Goal: Task Accomplishment & Management: Complete application form

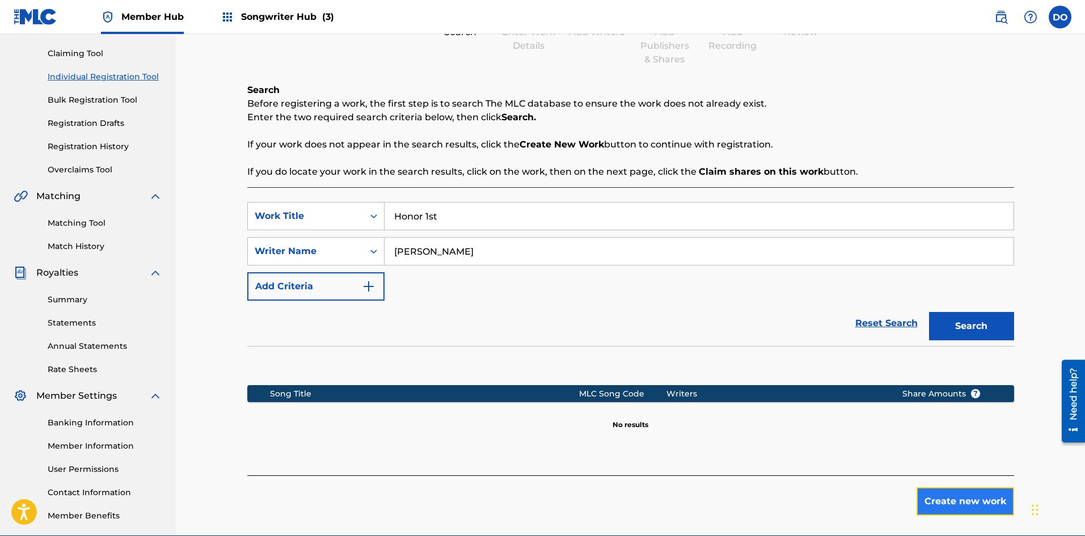
click at [946, 505] on button "Create new work" at bounding box center [966, 501] width 98 height 28
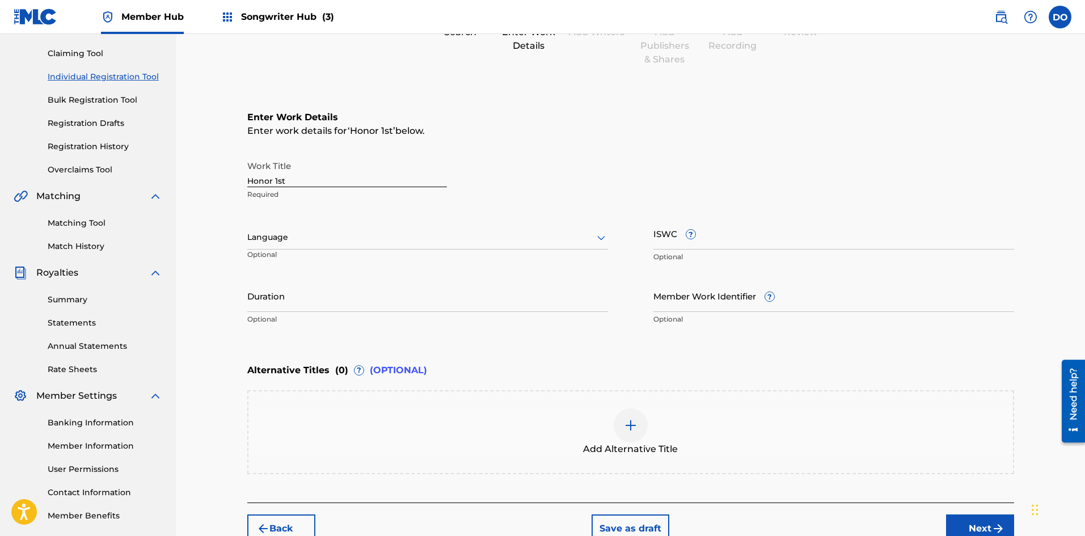
click at [321, 236] on div at bounding box center [427, 237] width 361 height 14
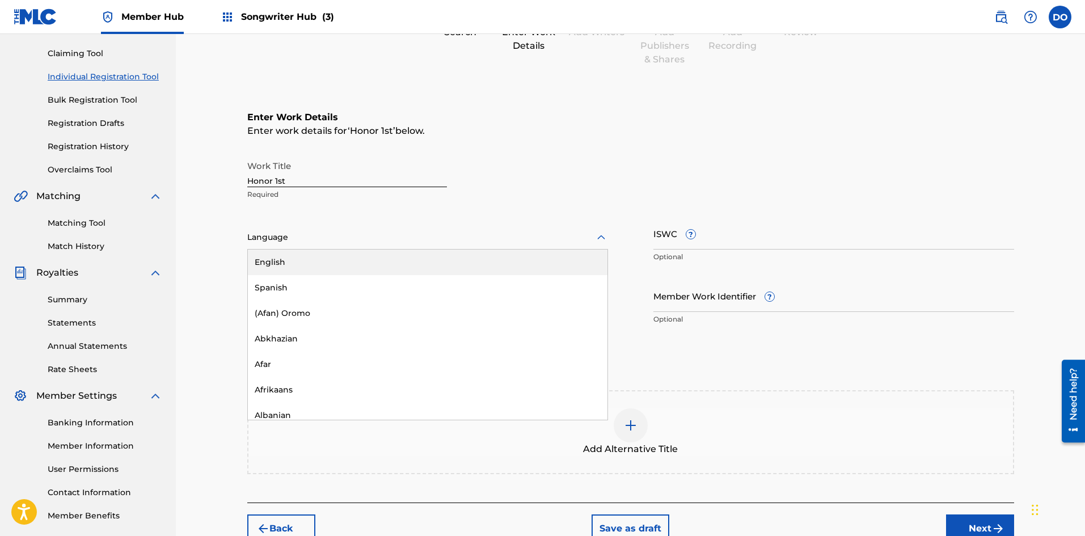
click at [306, 258] on div "English" at bounding box center [428, 263] width 360 height 26
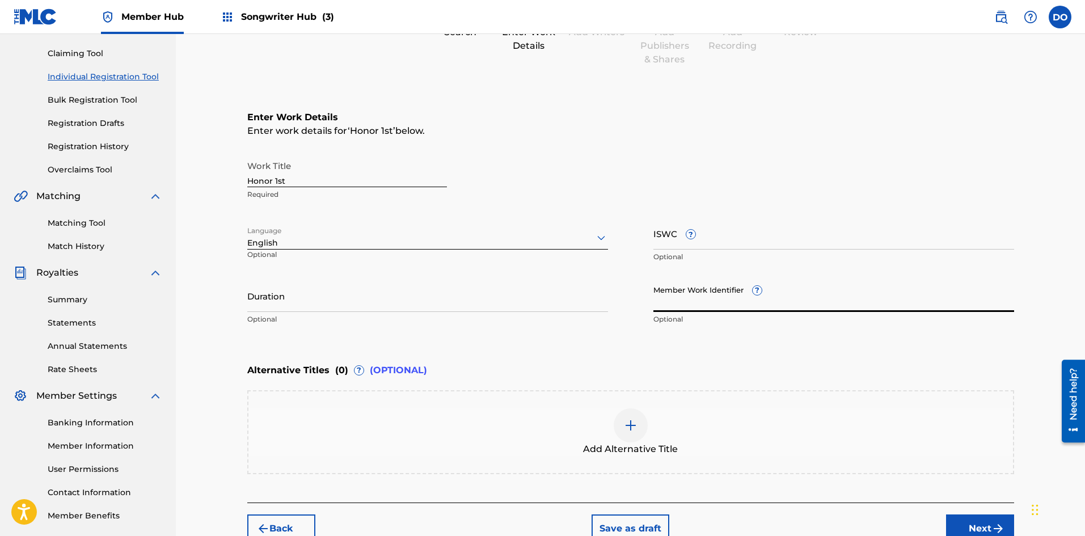
paste input "932331543"
type input "932331543"
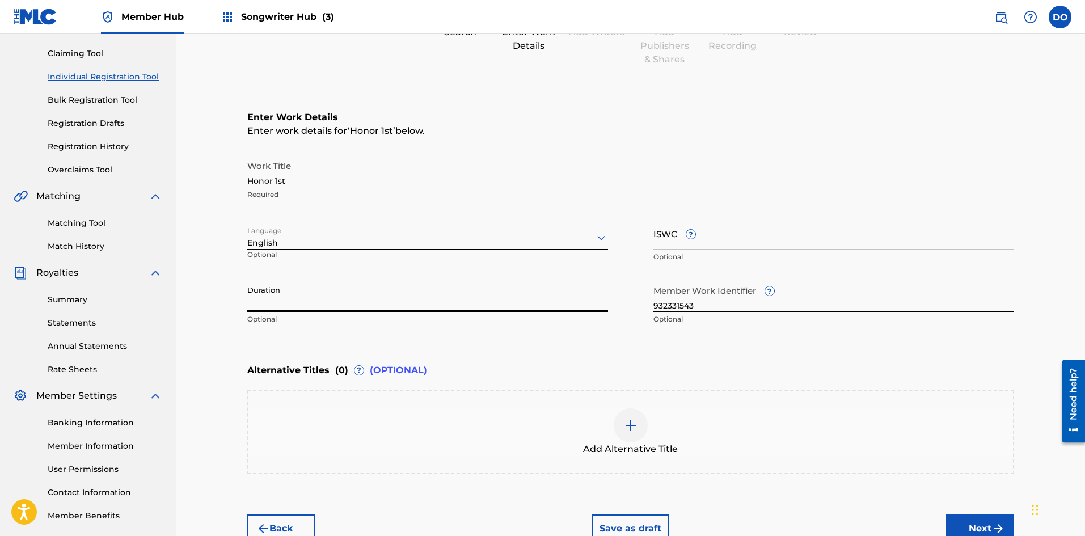
click at [310, 297] on input "Duration" at bounding box center [427, 296] width 361 height 32
type input "02:33"
click at [528, 344] on div "Enter Work Details Enter work details for ‘ Honor 1st ’ below. Work Title Honor…" at bounding box center [630, 220] width 767 height 275
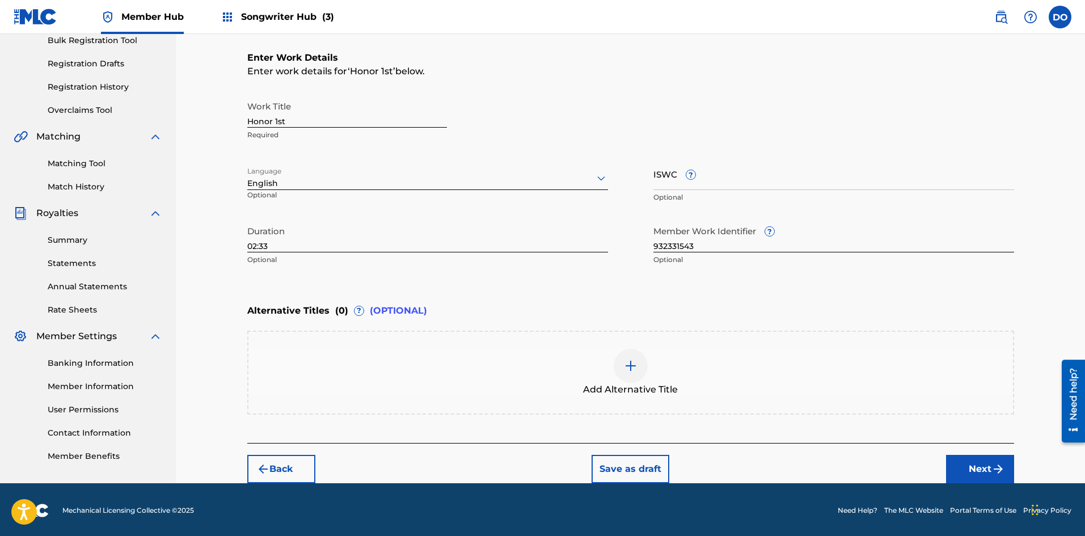
scroll to position [175, 0]
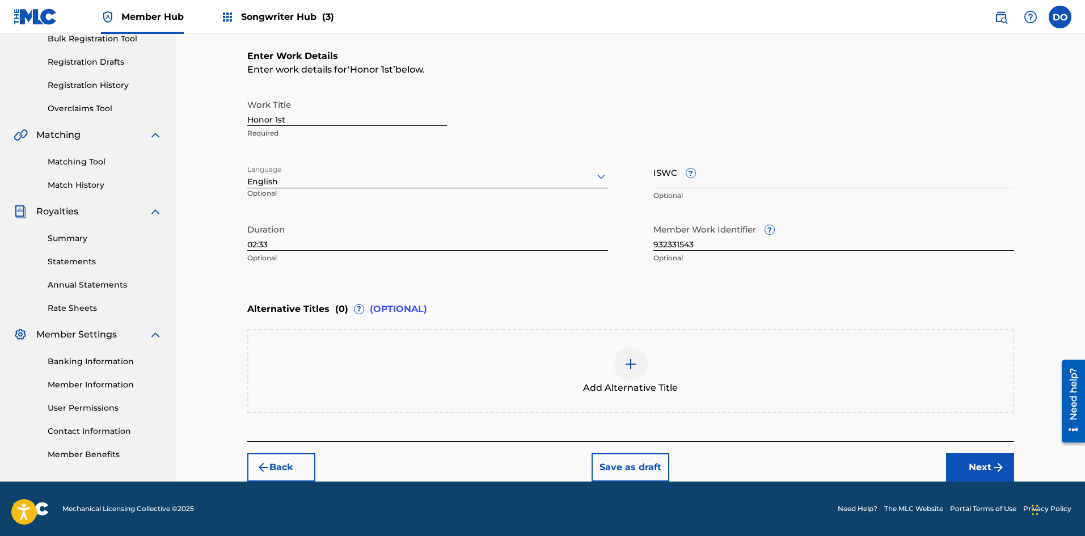
click at [624, 362] on img at bounding box center [631, 364] width 14 height 14
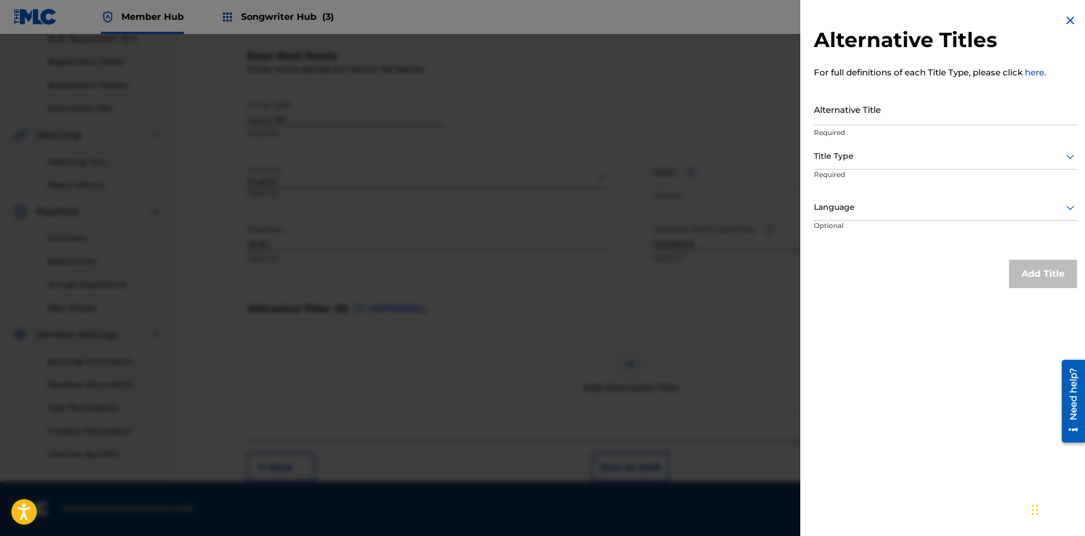
click at [1059, 158] on div at bounding box center [945, 156] width 263 height 14
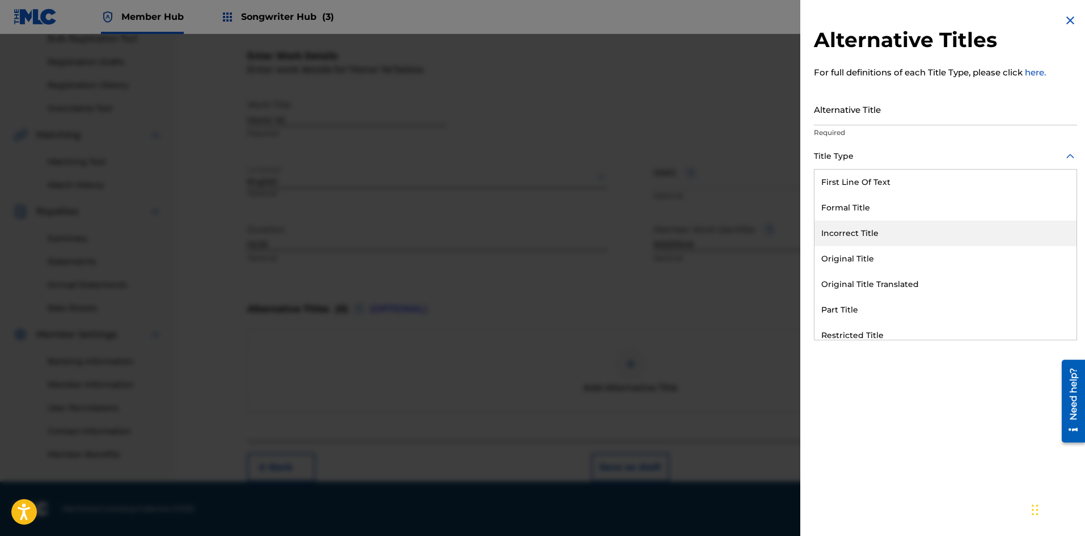
click at [874, 236] on div "Incorrect Title" at bounding box center [946, 234] width 262 height 26
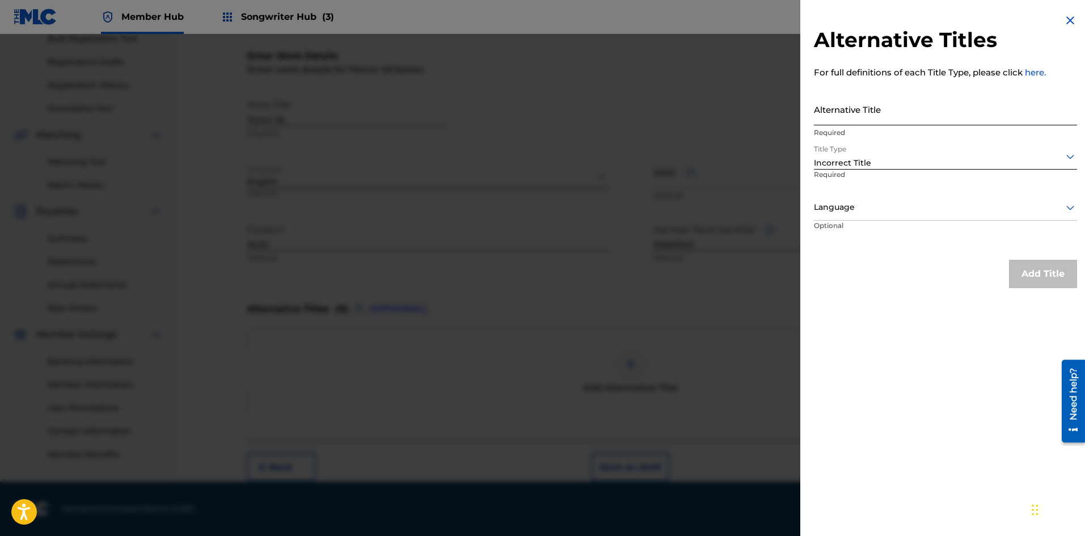
click at [847, 112] on input "Alternative Title" at bounding box center [945, 109] width 263 height 32
type input "Honor First"
click at [868, 212] on div at bounding box center [945, 207] width 263 height 14
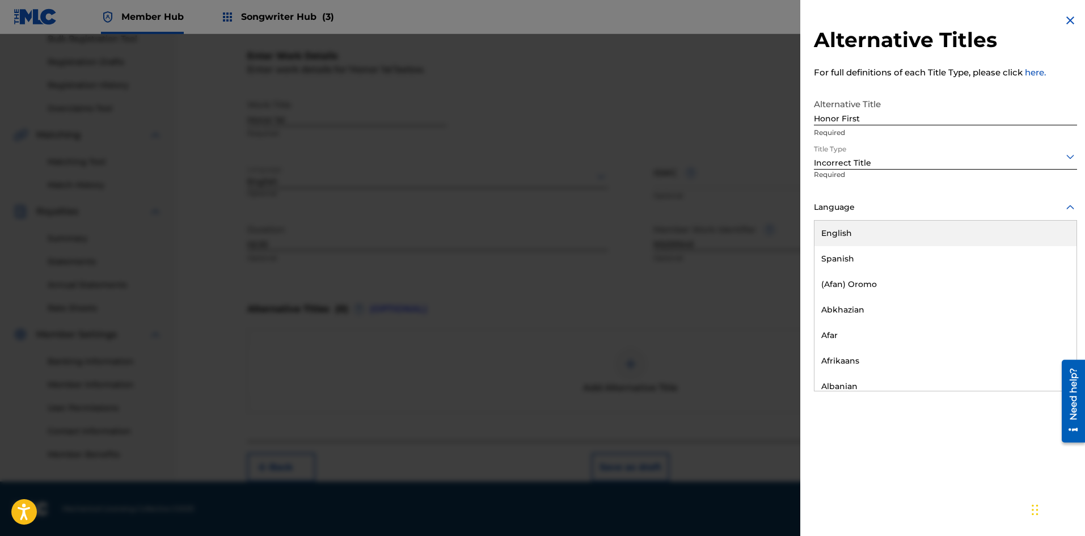
click at [868, 235] on div "English" at bounding box center [946, 234] width 262 height 26
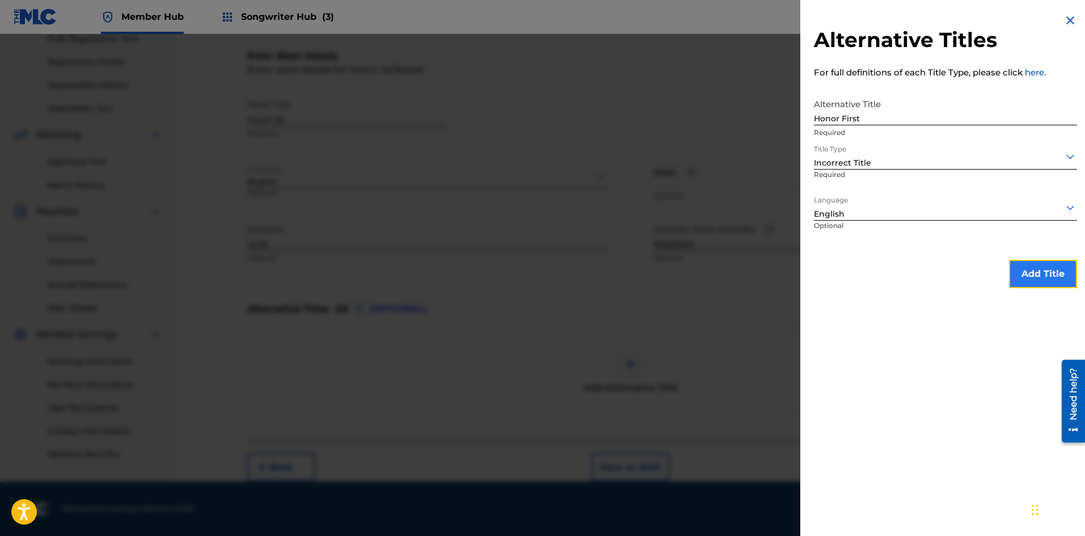
click at [1017, 264] on button "Add Title" at bounding box center [1043, 274] width 68 height 28
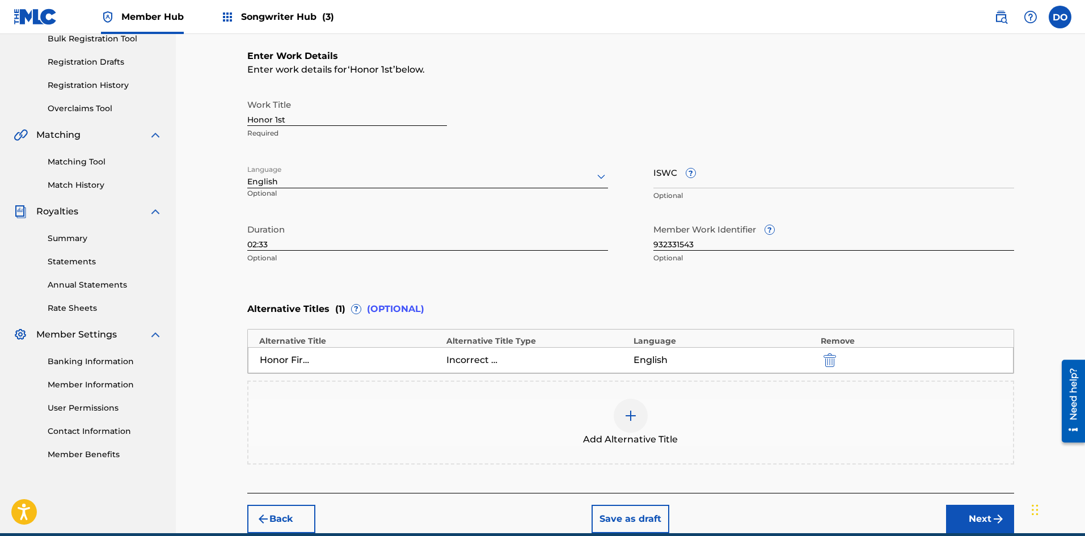
scroll to position [226, 0]
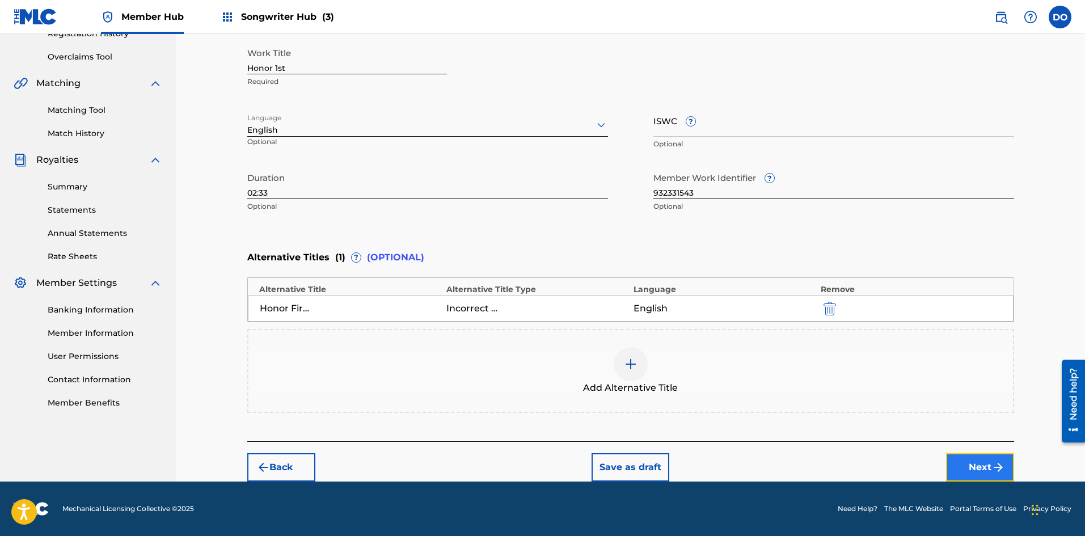
click at [973, 464] on button "Next" at bounding box center [980, 467] width 68 height 28
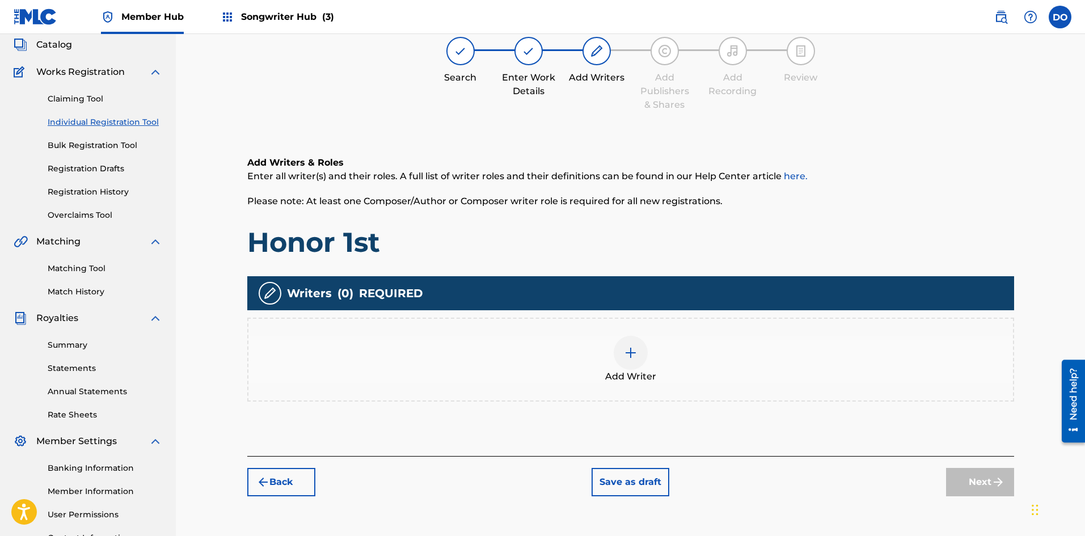
scroll to position [51, 0]
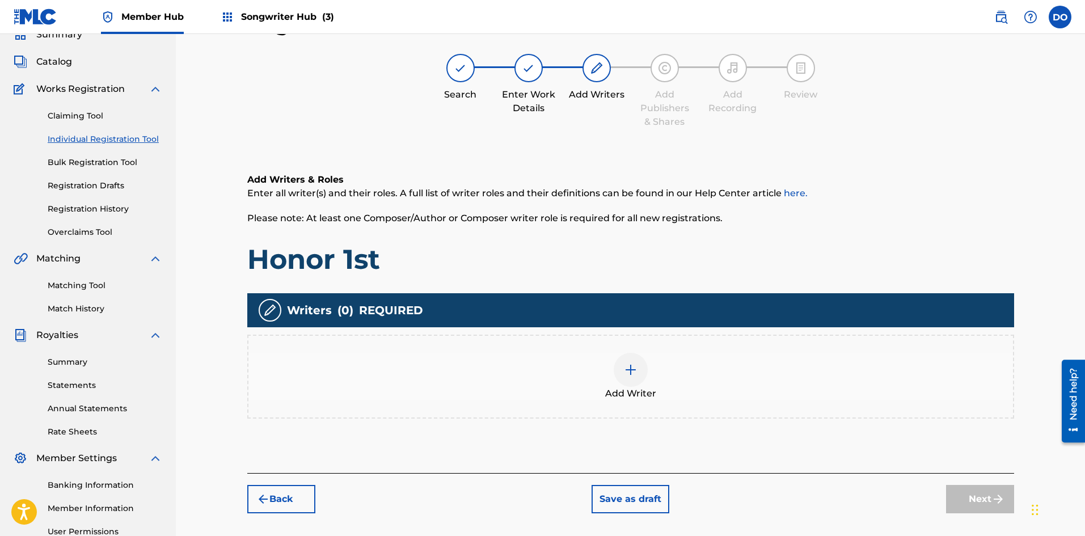
click at [634, 376] on img at bounding box center [631, 370] width 14 height 14
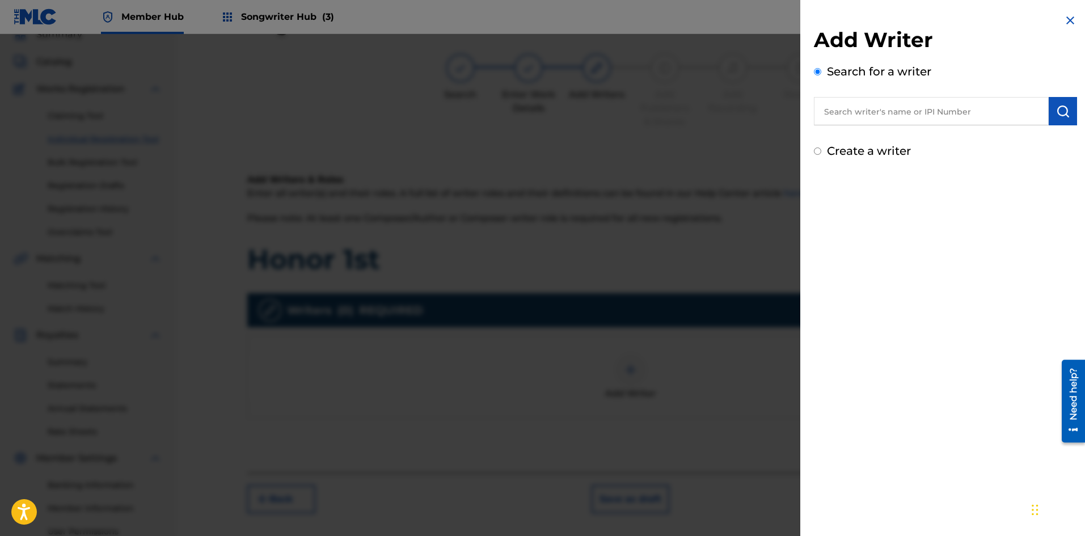
click at [836, 111] on input "text" at bounding box center [931, 111] width 235 height 28
type input "[PERSON_NAME]"
click at [1057, 111] on img "submit" at bounding box center [1064, 111] width 14 height 14
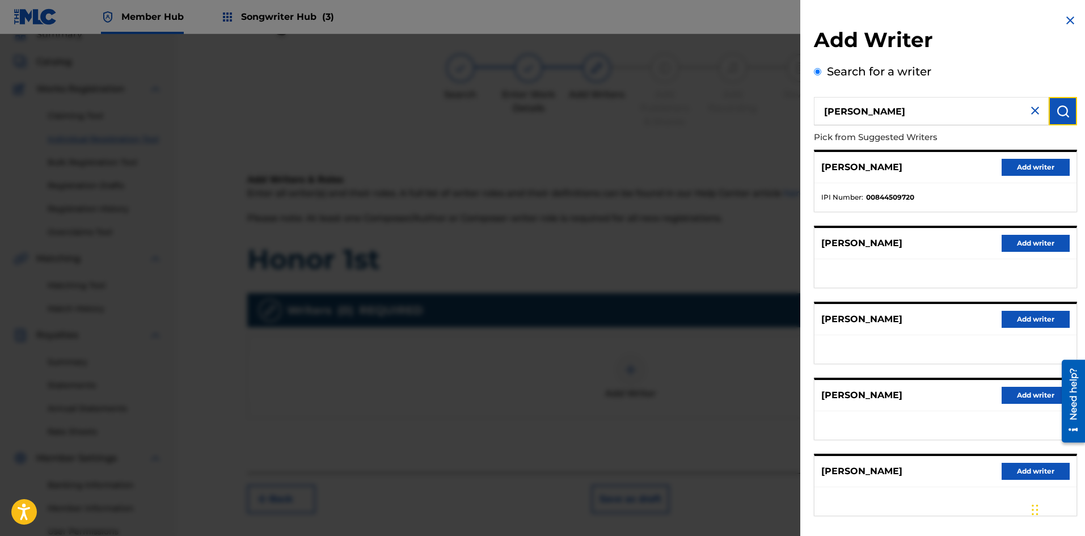
scroll to position [52, 0]
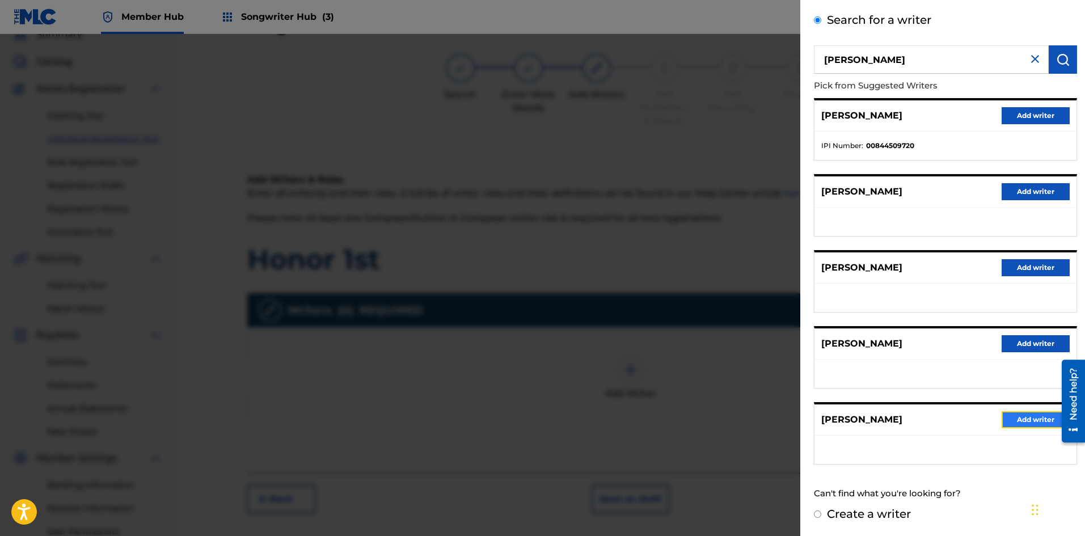
click at [1008, 418] on button "Add writer" at bounding box center [1036, 419] width 68 height 17
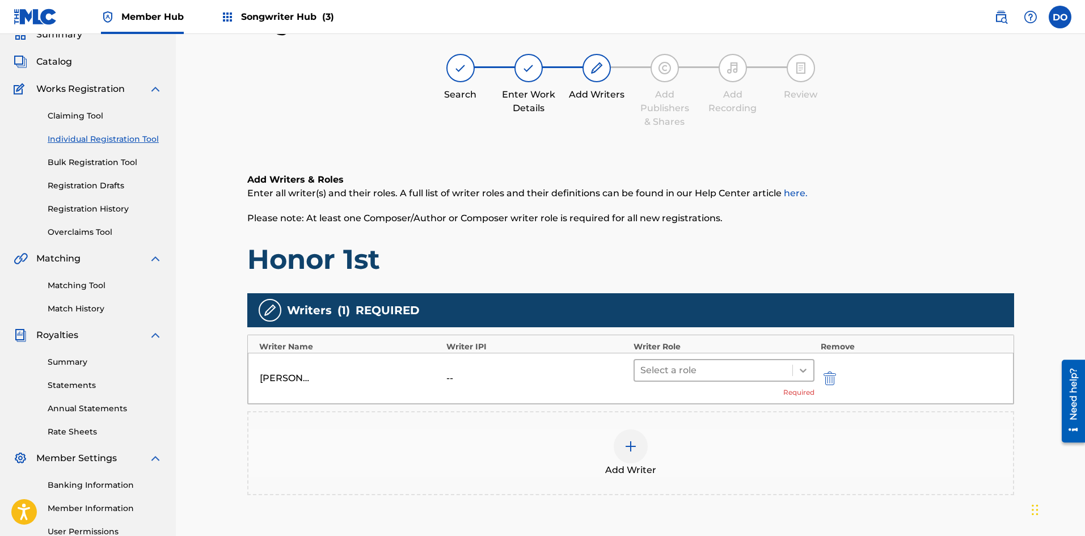
click at [800, 373] on icon at bounding box center [803, 370] width 11 height 11
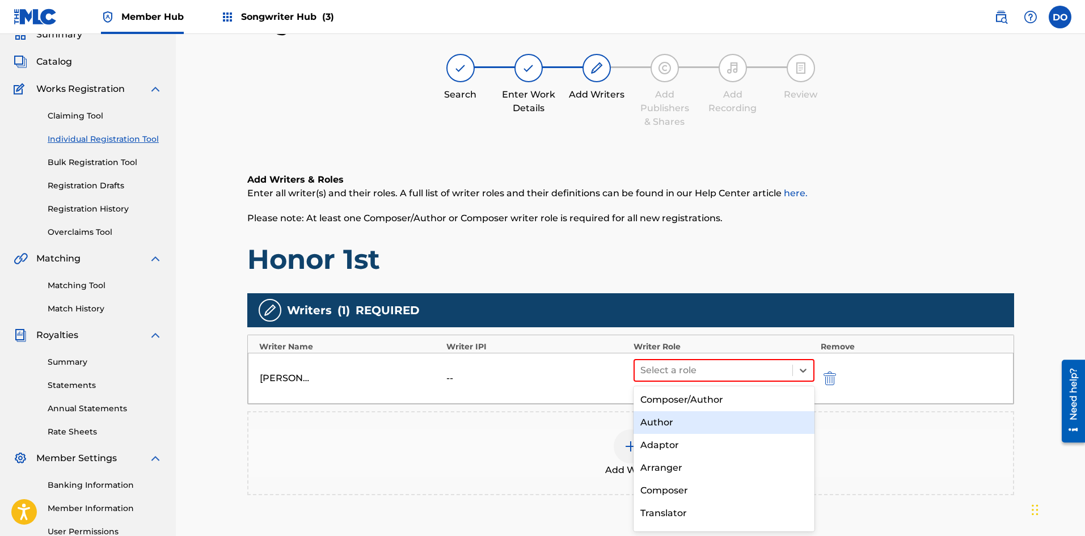
click at [676, 420] on div "Author" at bounding box center [725, 422] width 182 height 23
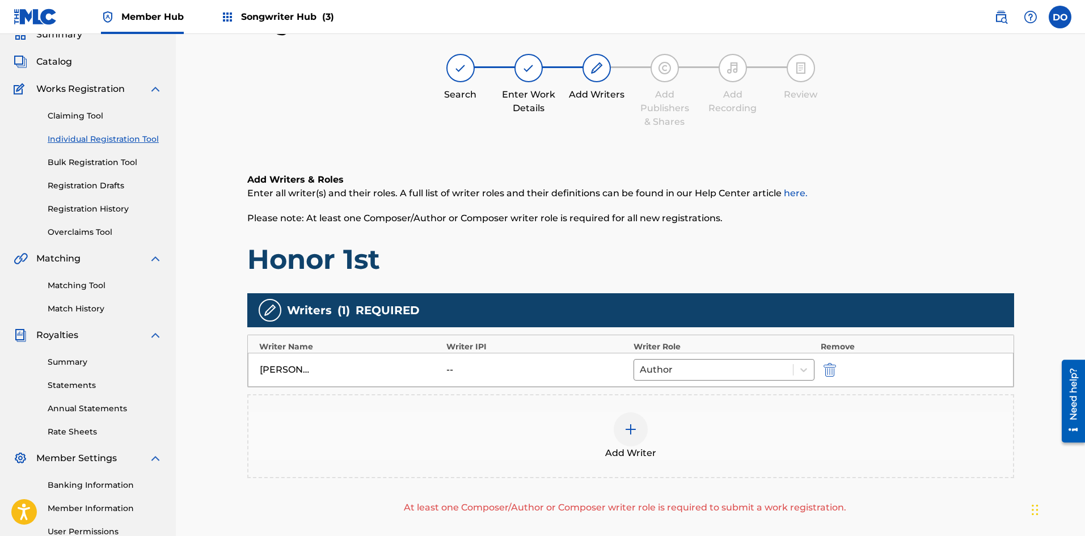
click at [639, 435] on div at bounding box center [631, 430] width 34 height 34
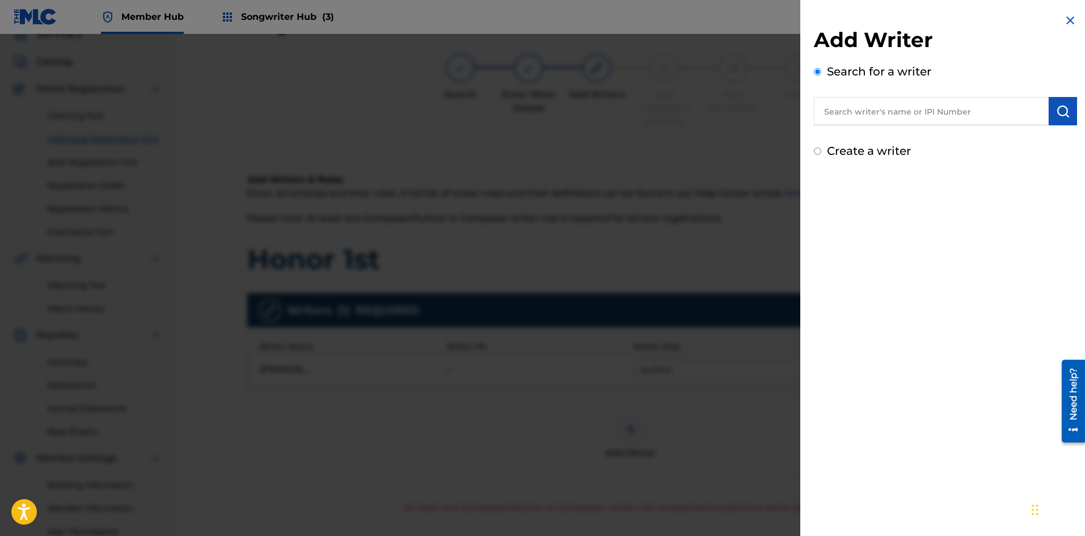
click at [897, 116] on input "text" at bounding box center [931, 111] width 235 height 28
click at [1057, 110] on img "submit" at bounding box center [1064, 111] width 14 height 14
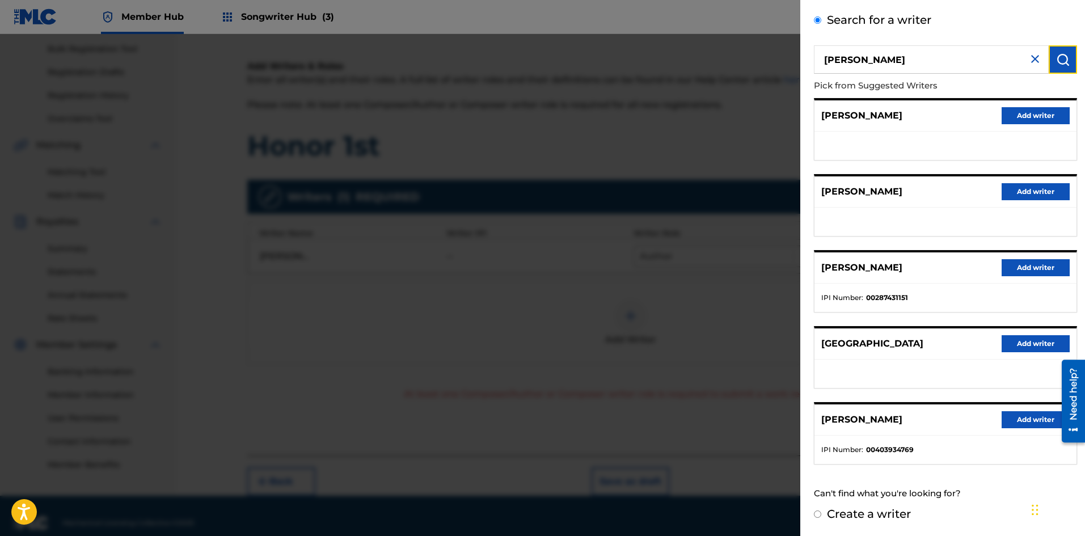
scroll to position [0, 0]
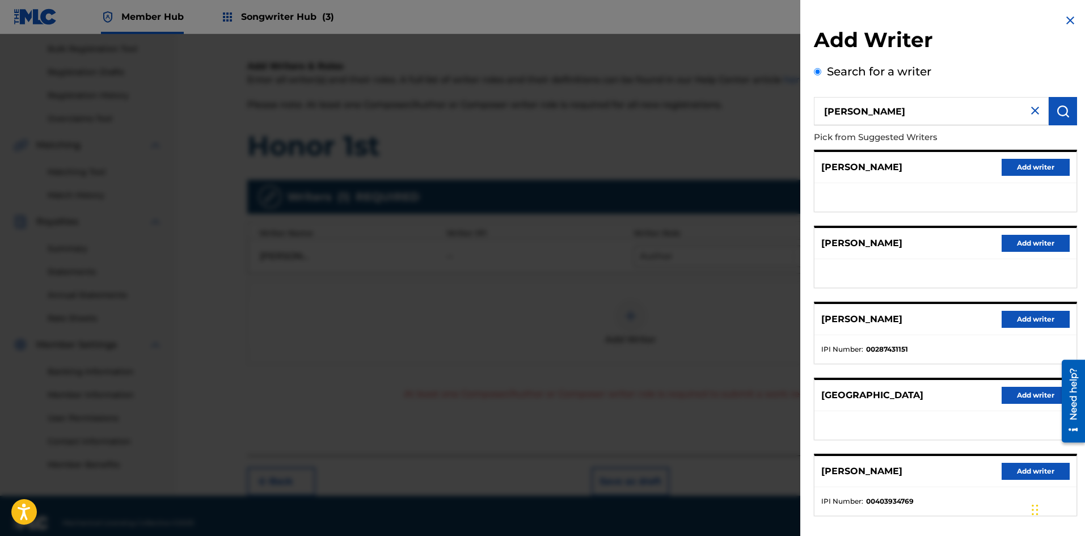
click at [861, 112] on input "[PERSON_NAME]" at bounding box center [931, 111] width 235 height 28
type input "[PERSON_NAME]"
click at [1057, 107] on img "submit" at bounding box center [1064, 111] width 14 height 14
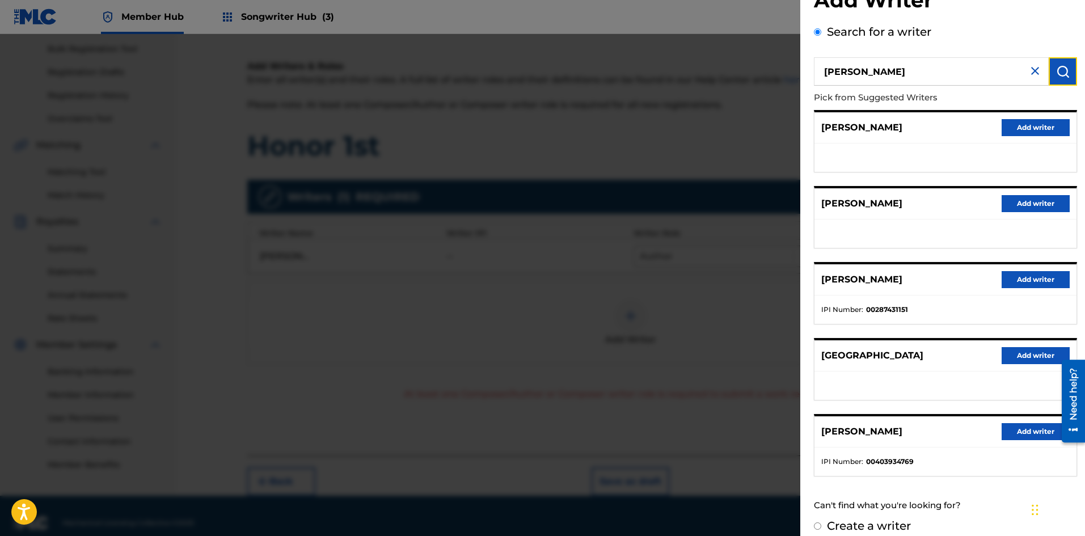
scroll to position [52, 0]
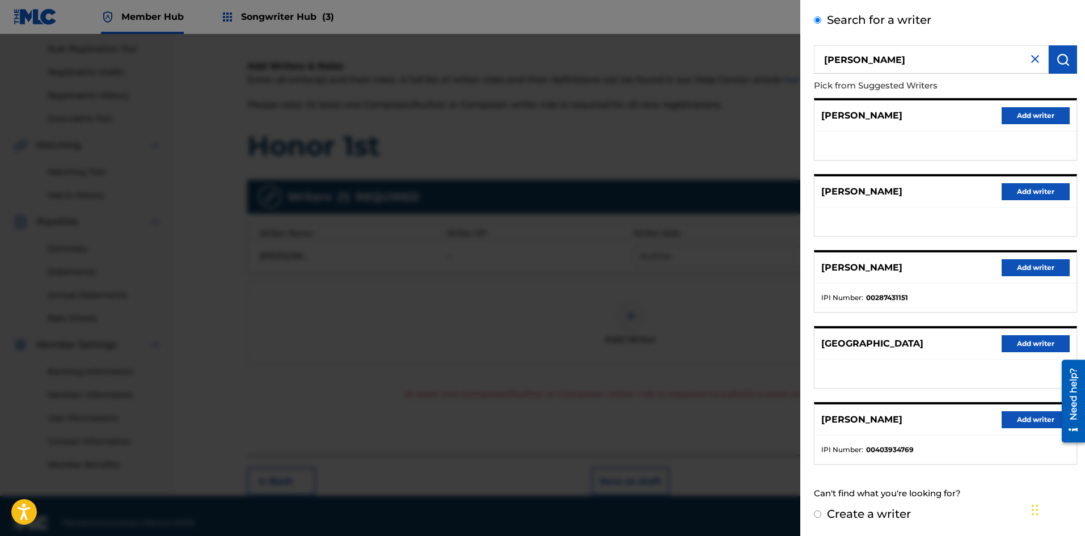
click at [841, 513] on label "Create a writer" at bounding box center [869, 514] width 84 height 14
radio input "true"
click at [822, 513] on input "Create a writer" at bounding box center [817, 514] width 7 height 7
radio input "false"
radio input "true"
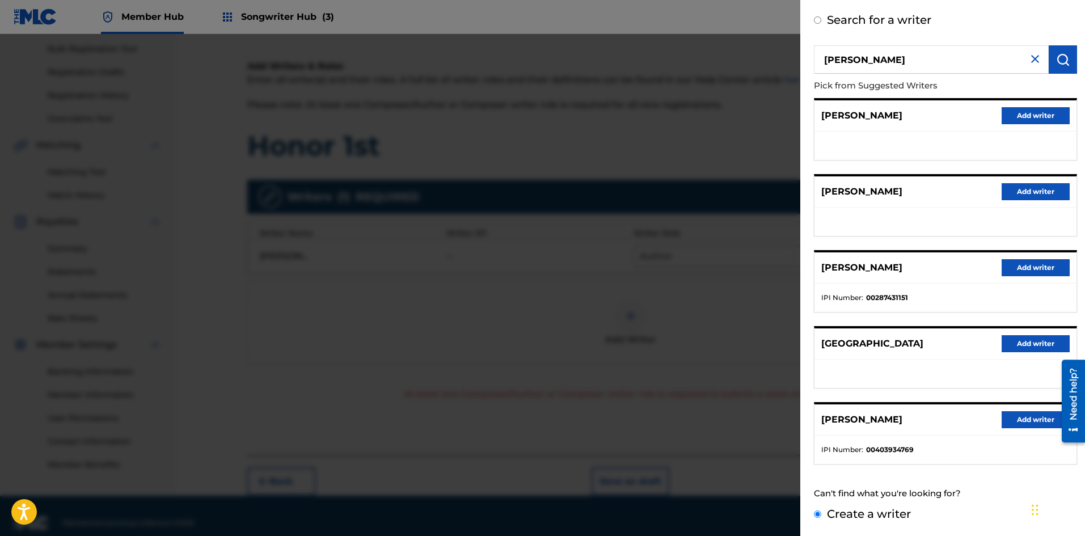
scroll to position [0, 0]
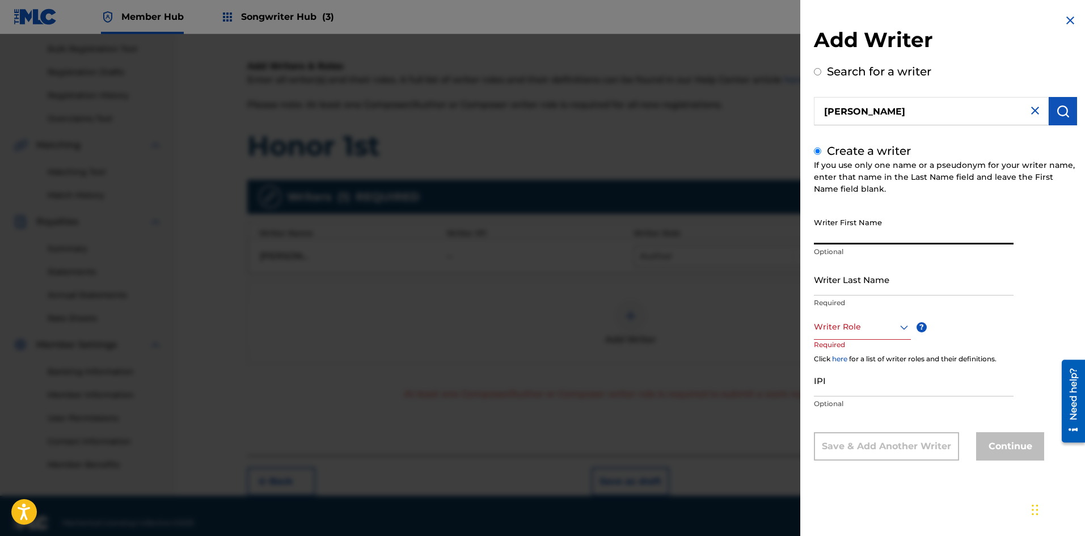
click at [859, 235] on input "Writer First Name" at bounding box center [914, 228] width 200 height 32
type input "[PERSON_NAME]"
click at [890, 288] on input "Writer Last Name" at bounding box center [914, 279] width 200 height 32
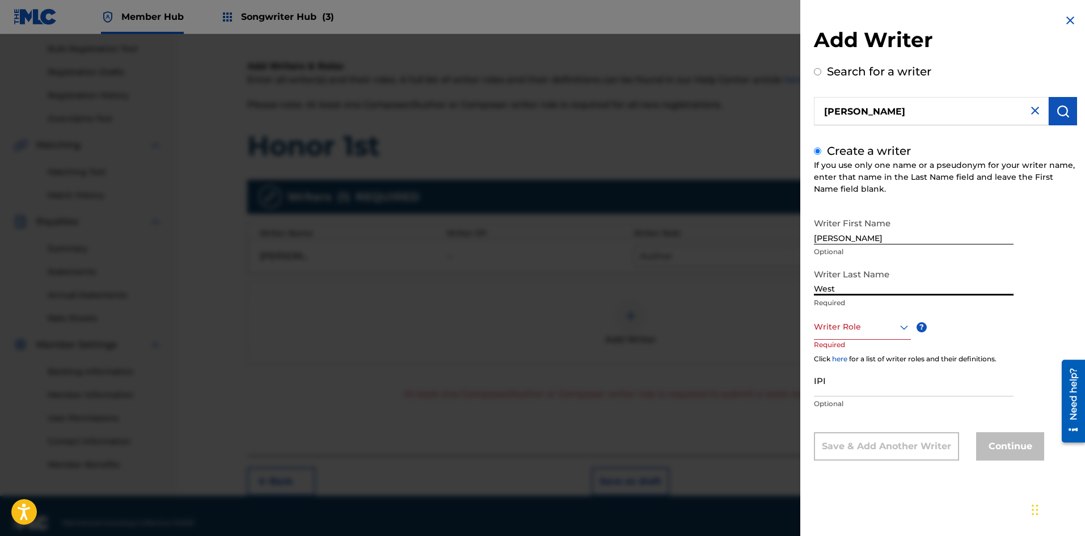
type input "West"
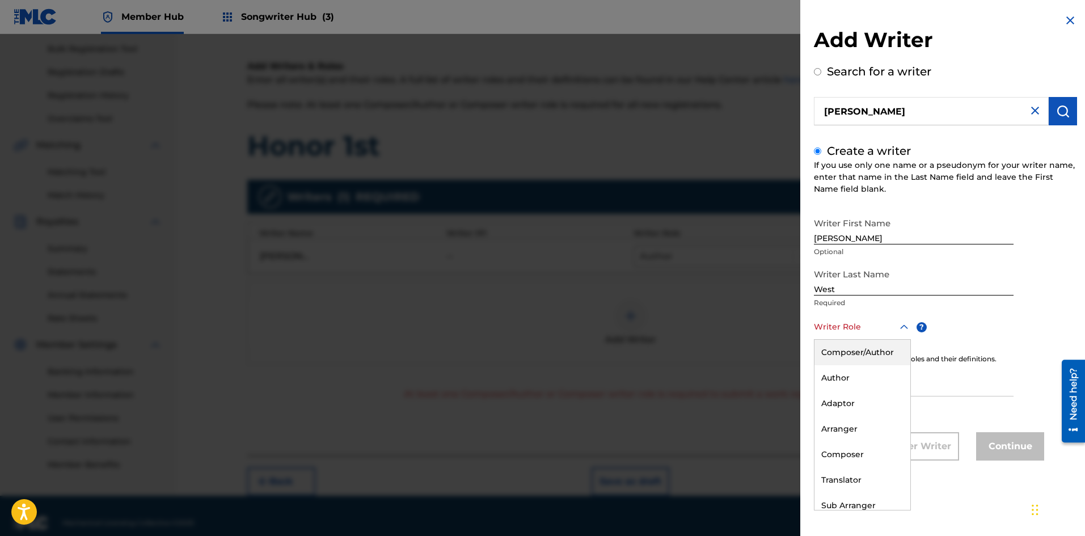
click at [860, 327] on div at bounding box center [862, 327] width 97 height 14
click at [851, 378] on div "Author" at bounding box center [863, 378] width 96 height 26
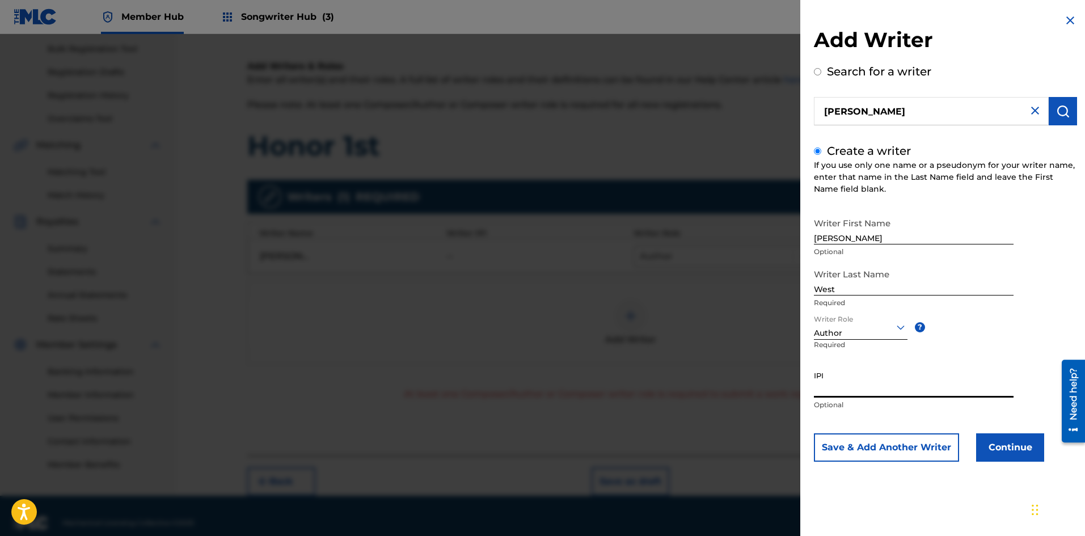
paste input "577467006"
type input "577467006"
click at [994, 452] on button "Continue" at bounding box center [1011, 448] width 68 height 28
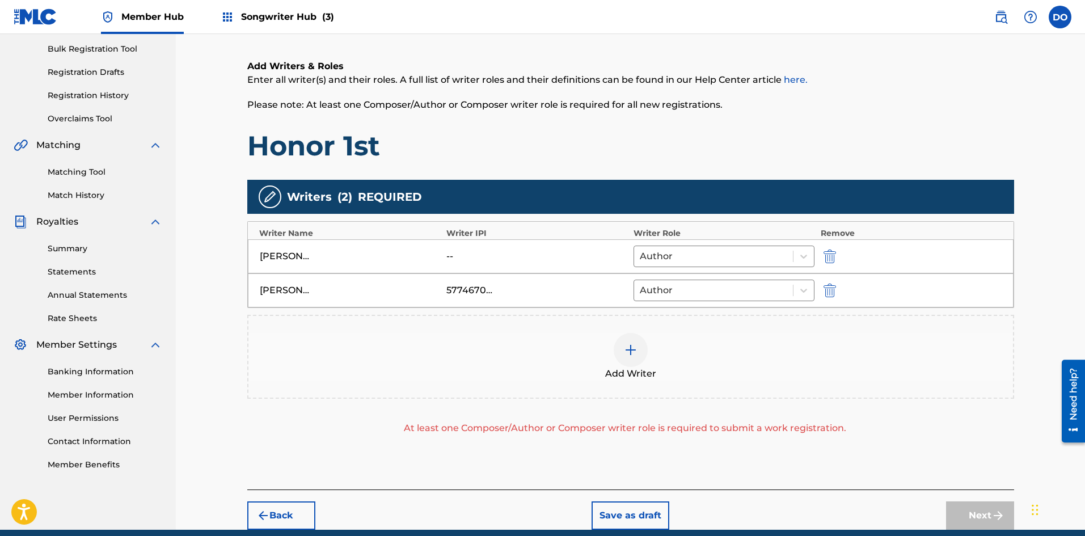
click at [436, 253] on div "[PERSON_NAME]" at bounding box center [351, 257] width 182 height 14
click at [451, 255] on div "--" at bounding box center [472, 257] width 51 height 14
click at [302, 250] on div "[PERSON_NAME]" at bounding box center [285, 257] width 51 height 14
click at [629, 350] on img at bounding box center [631, 350] width 14 height 14
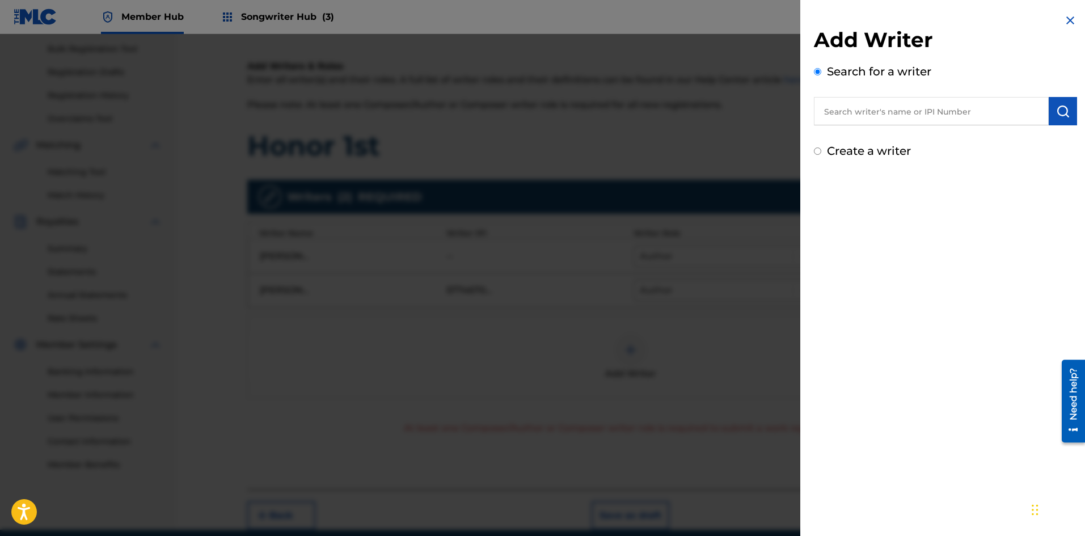
click at [839, 110] on input "text" at bounding box center [931, 111] width 235 height 28
paste input "[PERSON_NAME]"
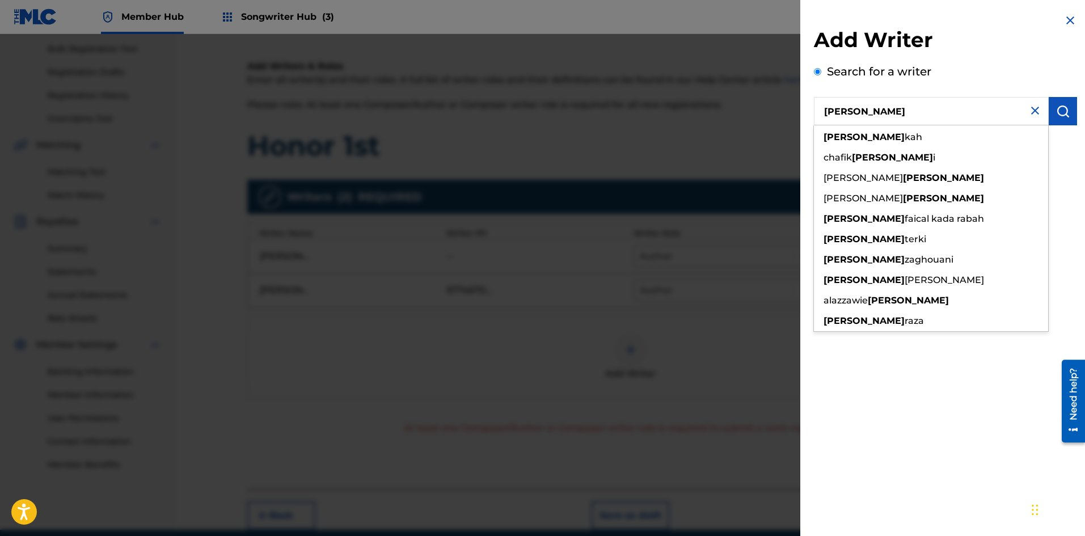
click at [904, 113] on input "[PERSON_NAME]" at bounding box center [931, 111] width 235 height 28
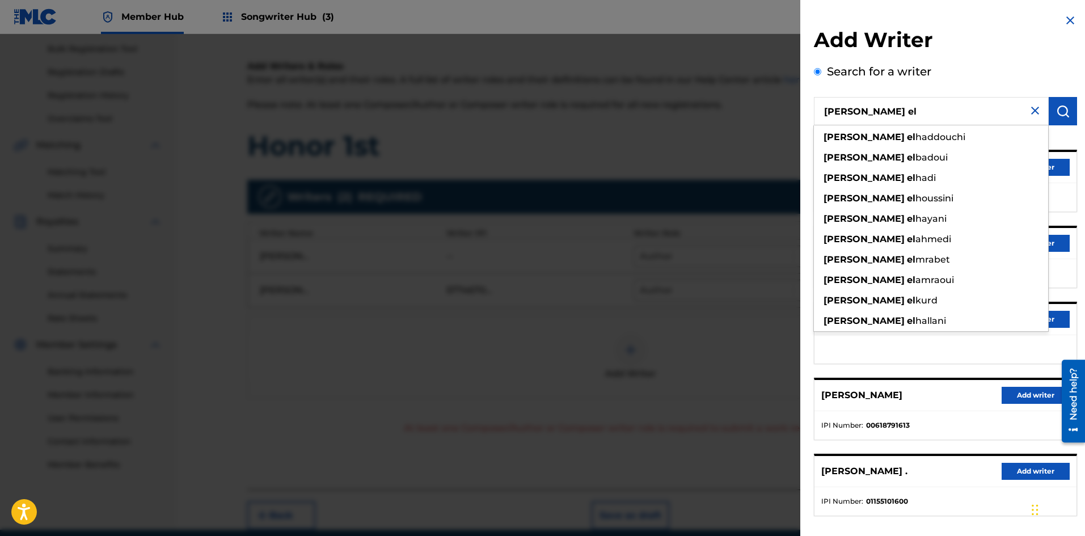
paste input "MORJANI"
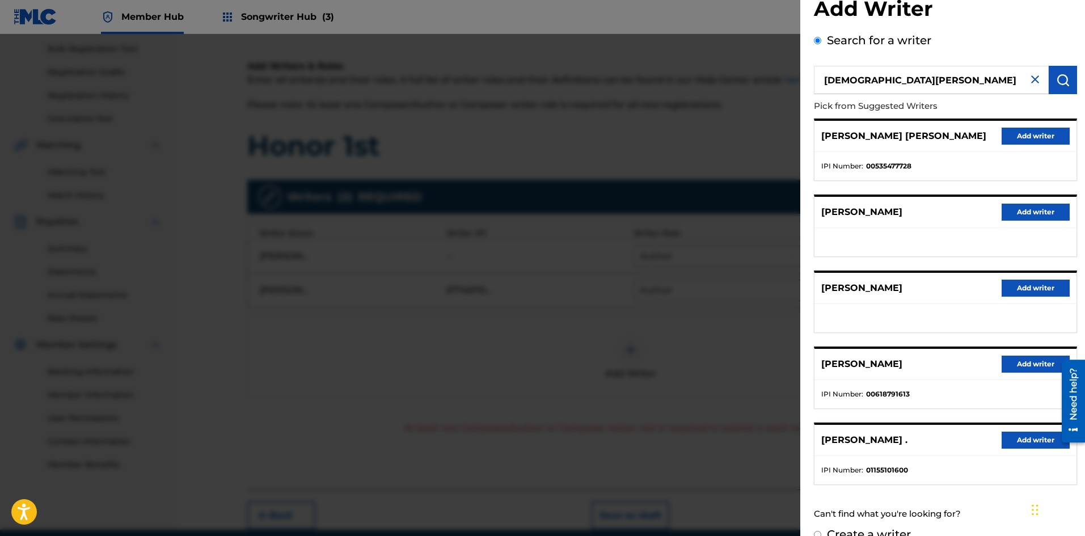
scroll to position [62, 0]
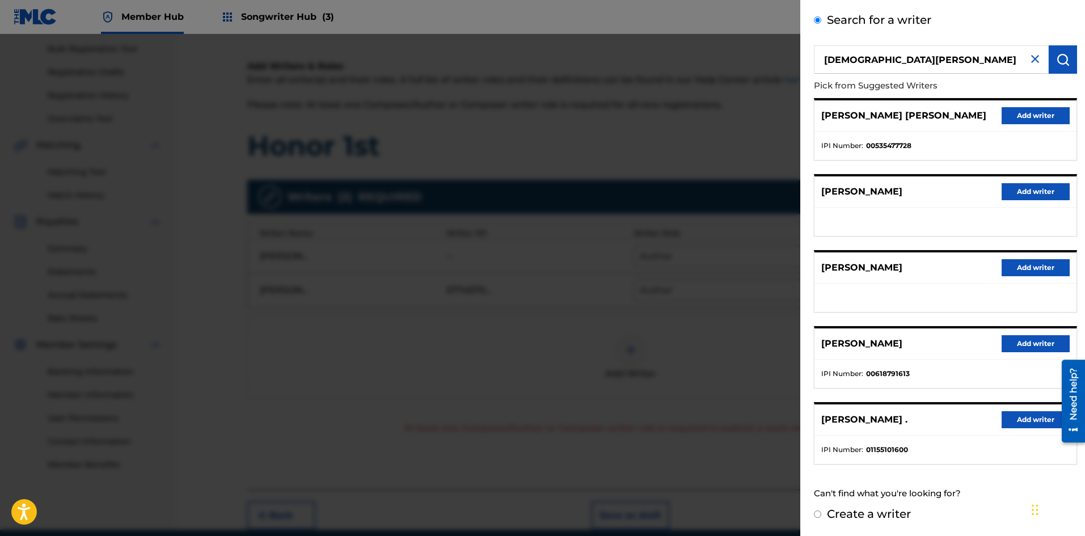
type input "[DEMOGRAPHIC_DATA][PERSON_NAME]"
click at [821, 516] on input "Create a writer" at bounding box center [817, 514] width 7 height 7
radio input "false"
radio input "true"
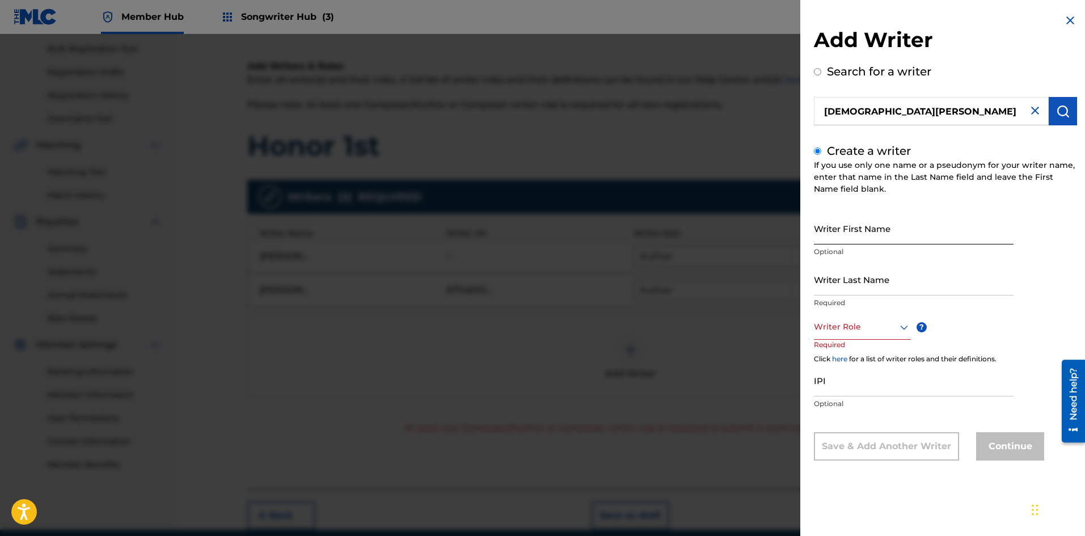
click at [836, 233] on input "Writer First Name" at bounding box center [914, 228] width 200 height 32
drag, startPoint x: 838, startPoint y: 232, endPoint x: 824, endPoint y: 123, distance: 110.3
click at [824, 123] on input "[DEMOGRAPHIC_DATA][PERSON_NAME]" at bounding box center [931, 111] width 235 height 28
radio input "true"
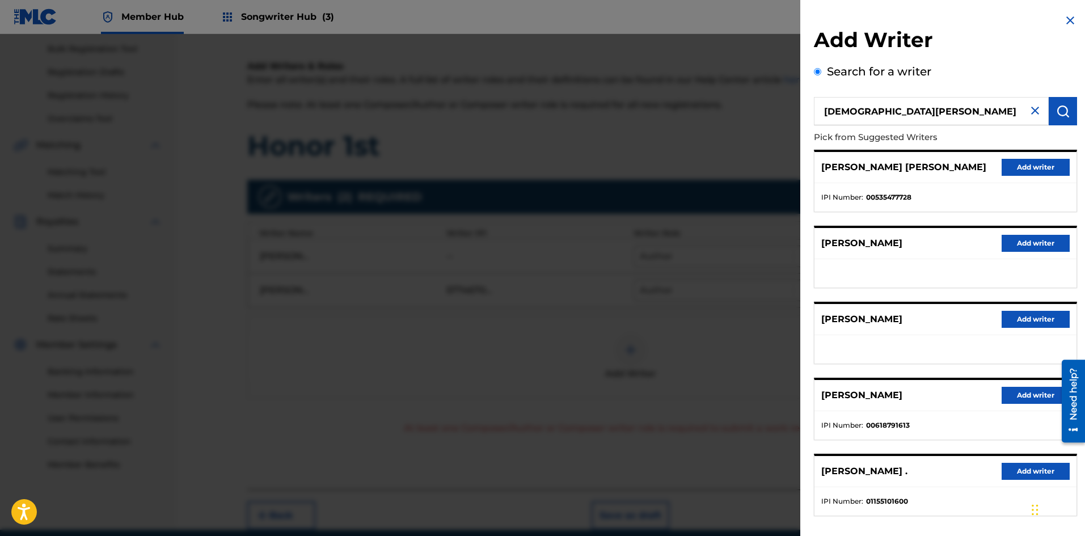
click at [1034, 113] on img at bounding box center [1036, 111] width 14 height 14
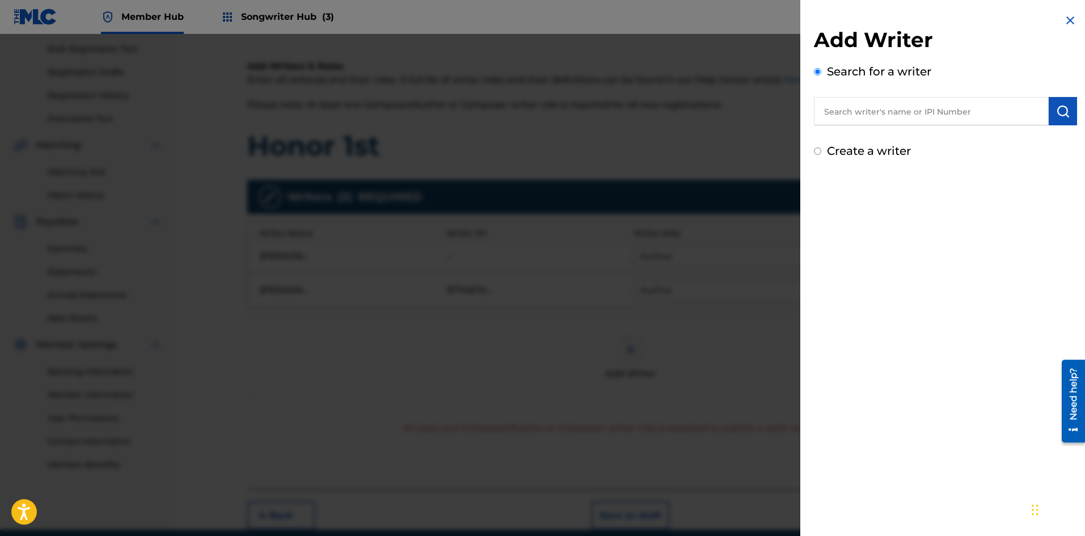
click at [849, 157] on label "Create a writer" at bounding box center [869, 151] width 84 height 14
radio input "true"
click at [822, 155] on input "Create a writer" at bounding box center [817, 151] width 7 height 7
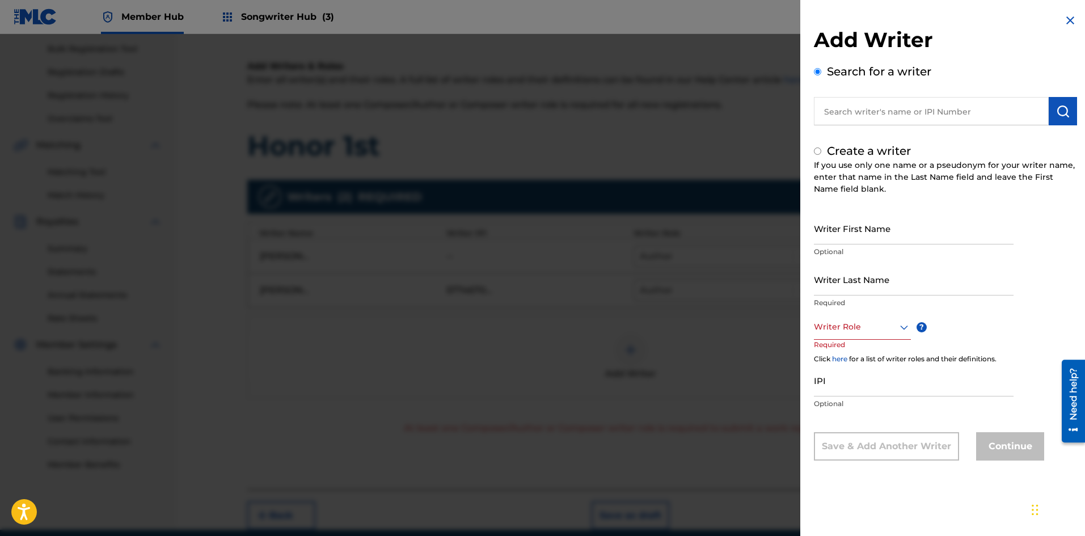
radio input "false"
radio input "true"
paste input "[PERSON_NAME]"
type input "[PERSON_NAME]"
click at [841, 290] on input "Writer Last Name" at bounding box center [914, 279] width 200 height 32
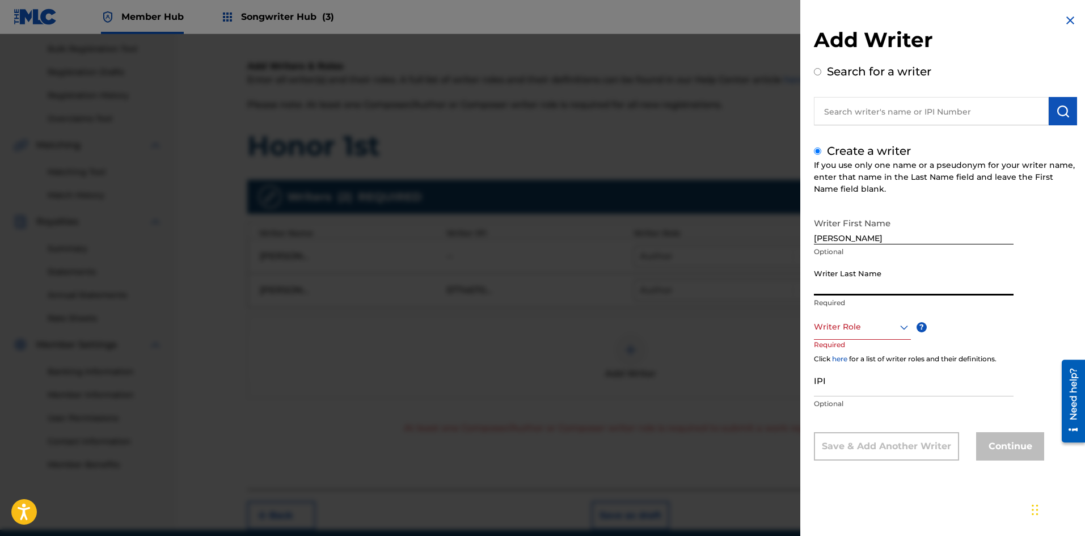
paste input "MORJANI"
type input "MORJANI"
click at [859, 335] on div "Writer Role" at bounding box center [862, 327] width 97 height 26
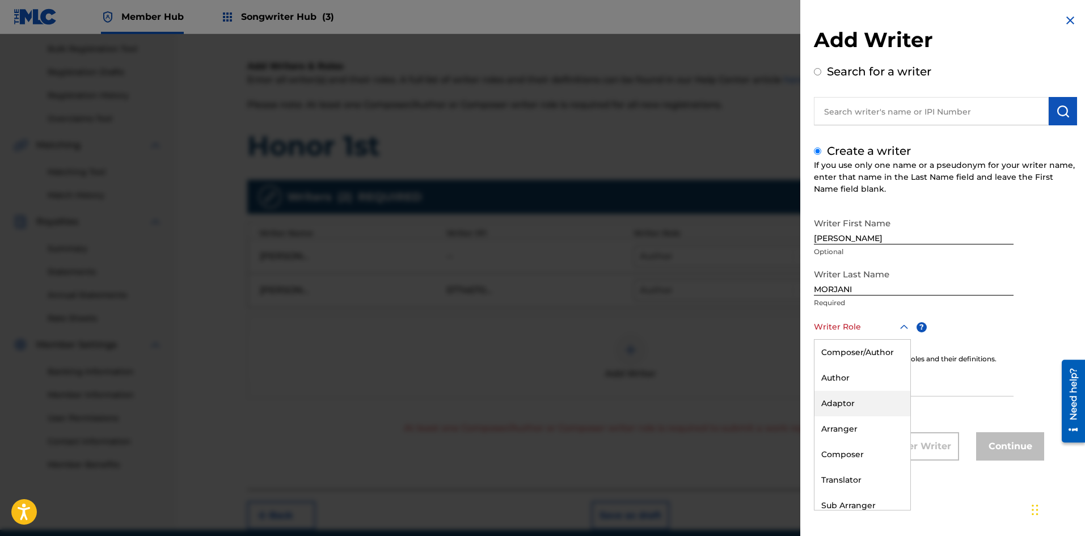
scroll to position [34, 0]
click at [851, 419] on div "Composer" at bounding box center [863, 421] width 96 height 26
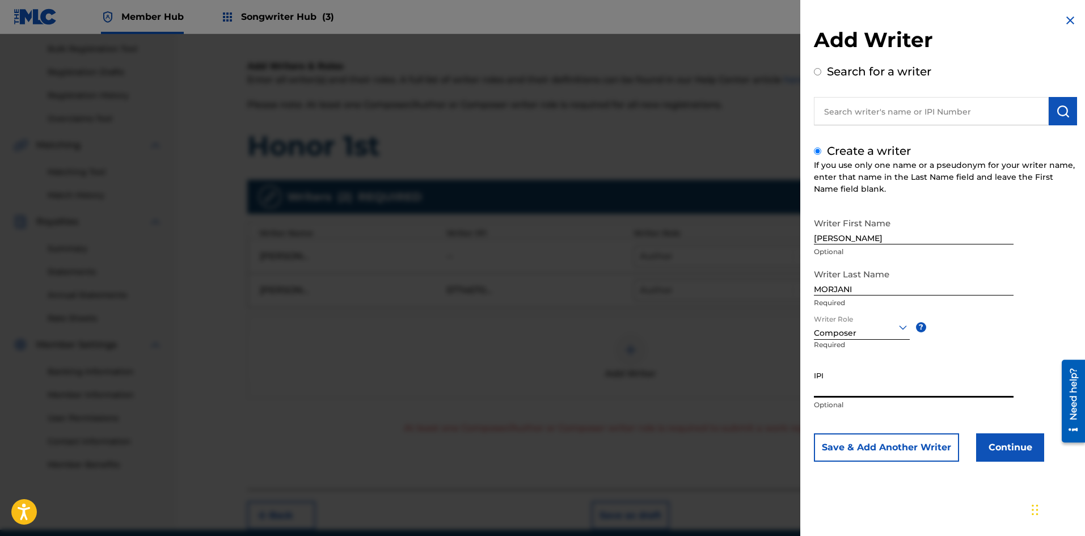
click at [832, 390] on input "IPI" at bounding box center [914, 381] width 200 height 32
click at [1003, 444] on button "Continue" at bounding box center [1011, 448] width 68 height 28
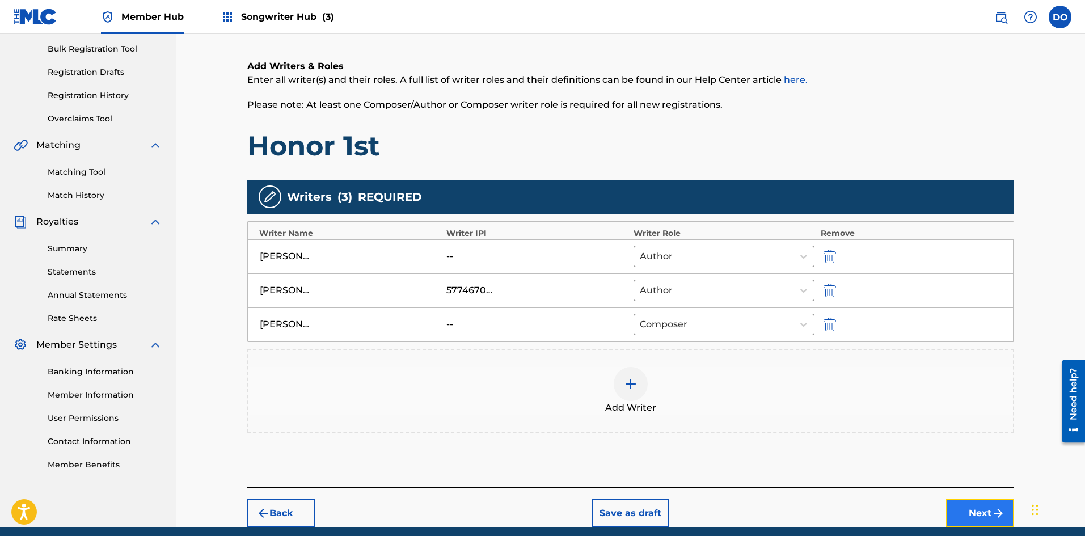
click at [976, 508] on button "Next" at bounding box center [980, 513] width 68 height 28
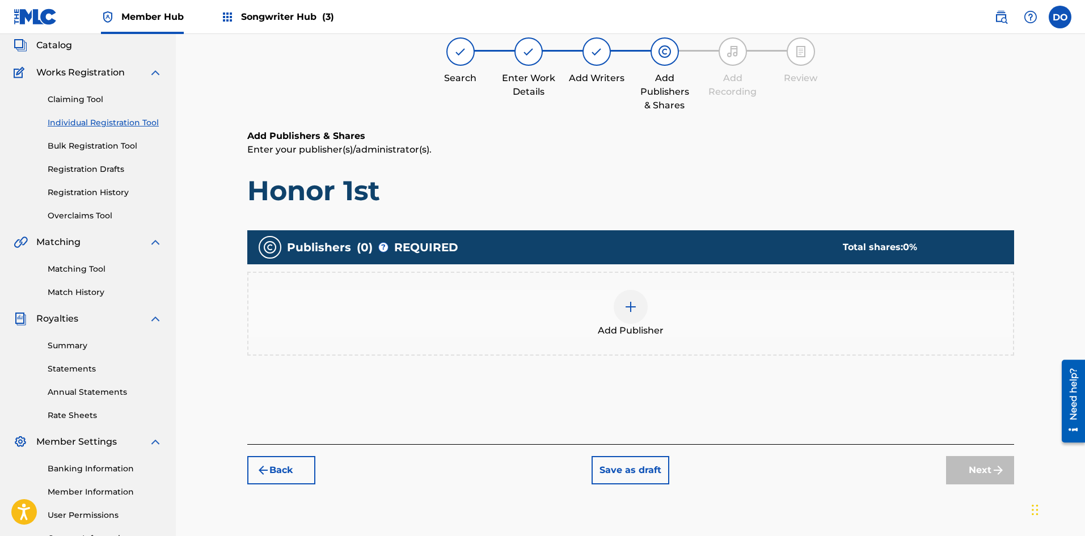
scroll to position [51, 0]
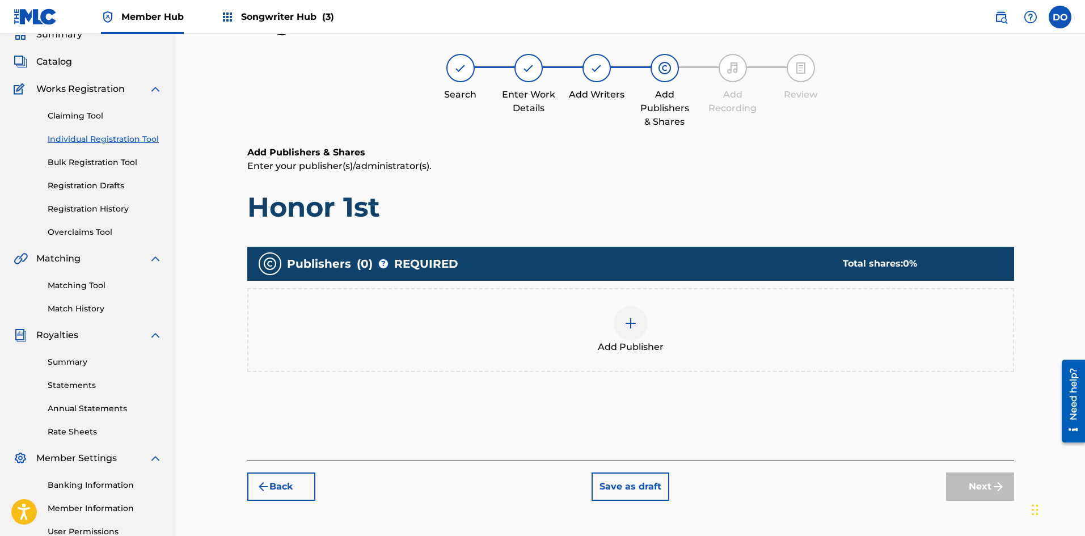
click at [633, 319] on img at bounding box center [631, 324] width 14 height 14
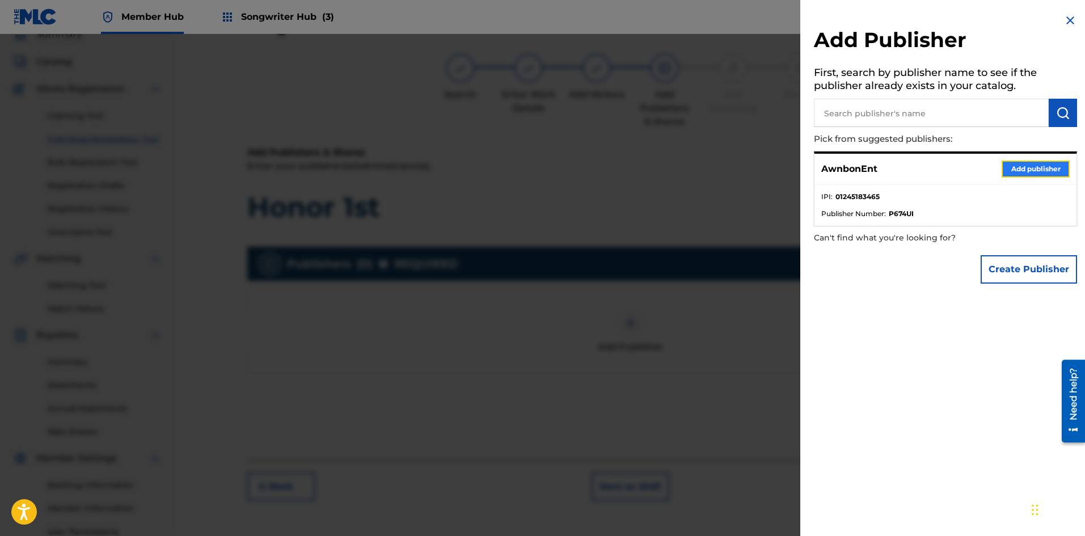
click at [1019, 171] on button "Add publisher" at bounding box center [1036, 169] width 68 height 17
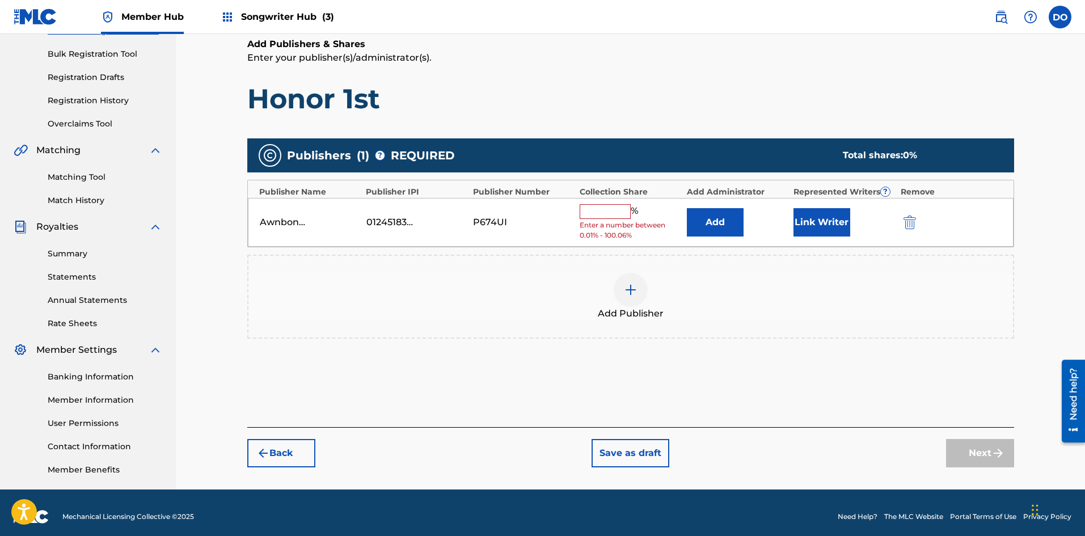
scroll to position [167, 0]
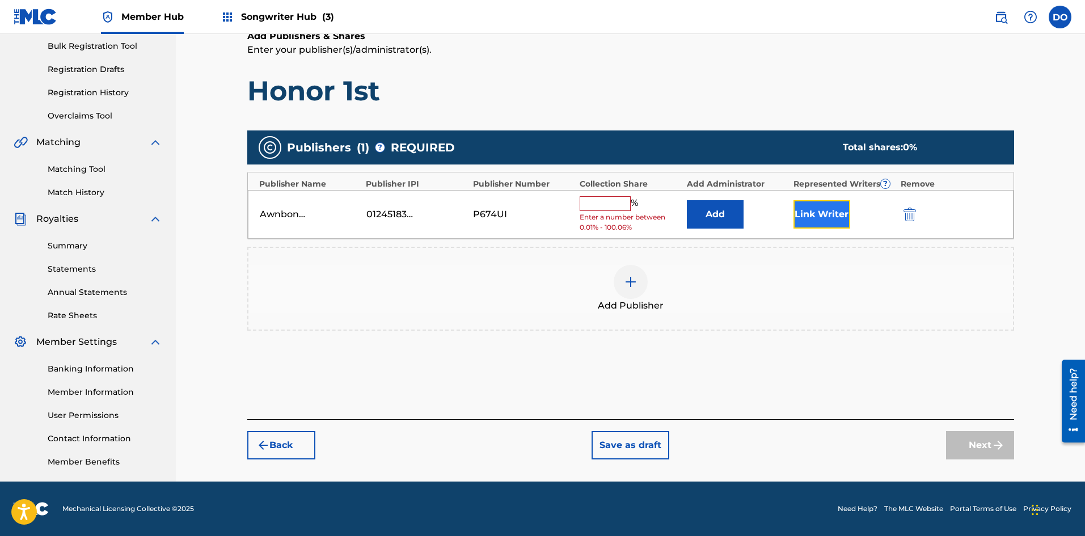
click at [809, 214] on button "Link Writer" at bounding box center [822, 214] width 57 height 28
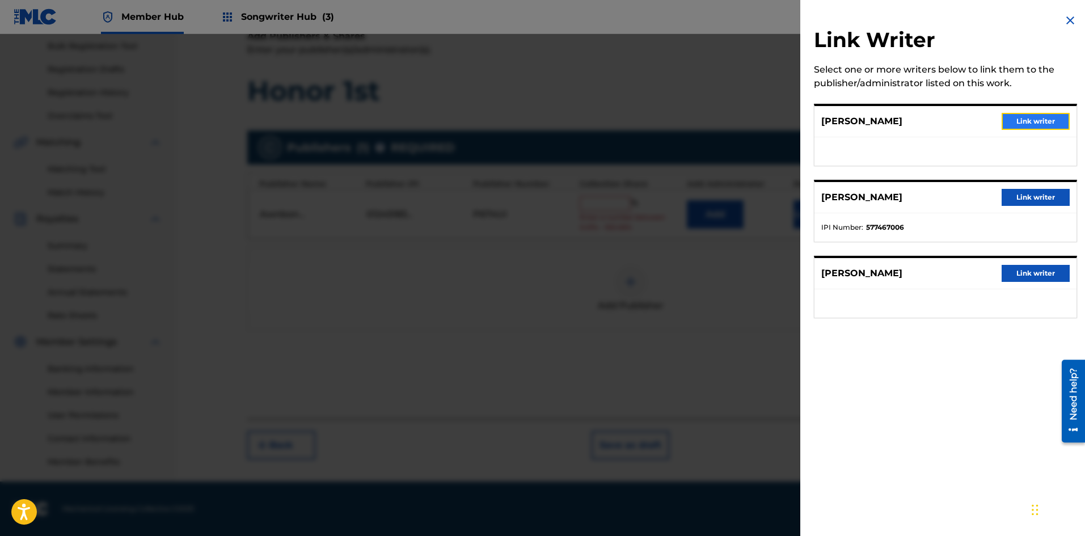
click at [1009, 116] on button "Link writer" at bounding box center [1036, 121] width 68 height 17
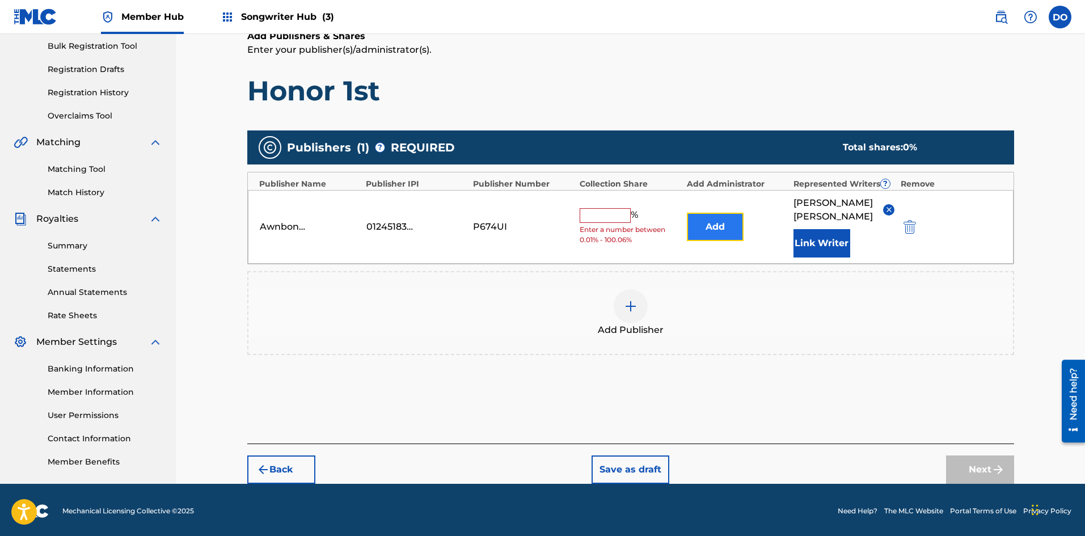
click at [712, 220] on button "Add" at bounding box center [715, 227] width 57 height 28
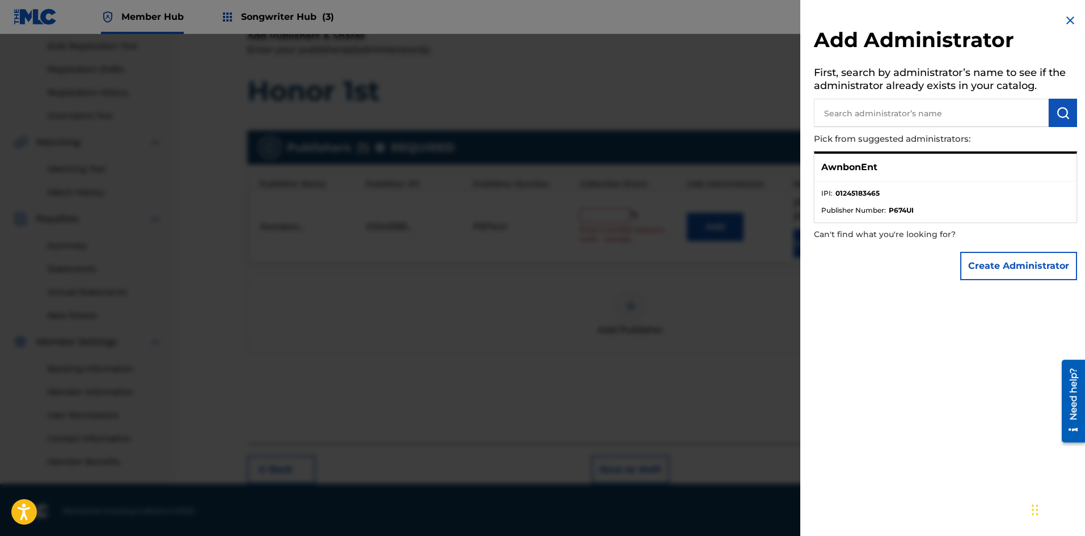
click at [862, 169] on p "AwnbonEnt" at bounding box center [850, 168] width 56 height 14
click at [905, 176] on div "AwnbonEnt" at bounding box center [946, 168] width 262 height 28
click at [967, 122] on input "text" at bounding box center [931, 113] width 235 height 28
click at [870, 168] on p "AwnbonEnt" at bounding box center [850, 168] width 56 height 14
click at [893, 168] on div "AwnbonEnt" at bounding box center [946, 168] width 262 height 28
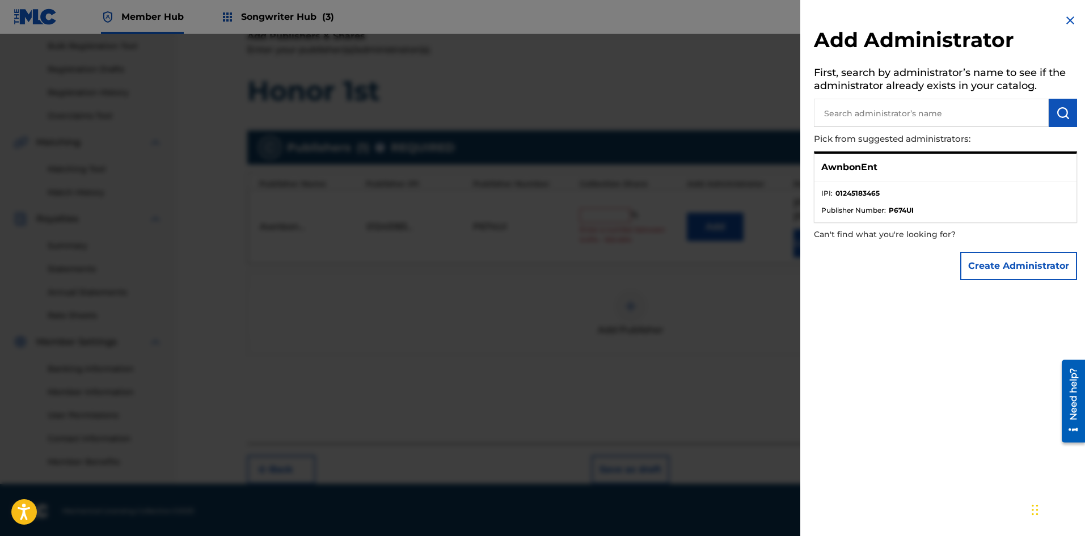
click at [856, 123] on input "text" at bounding box center [931, 113] width 235 height 28
type input "AwnbonEnt"
click at [1057, 117] on img "submit" at bounding box center [1064, 113] width 14 height 14
click at [1066, 20] on img at bounding box center [1071, 21] width 14 height 14
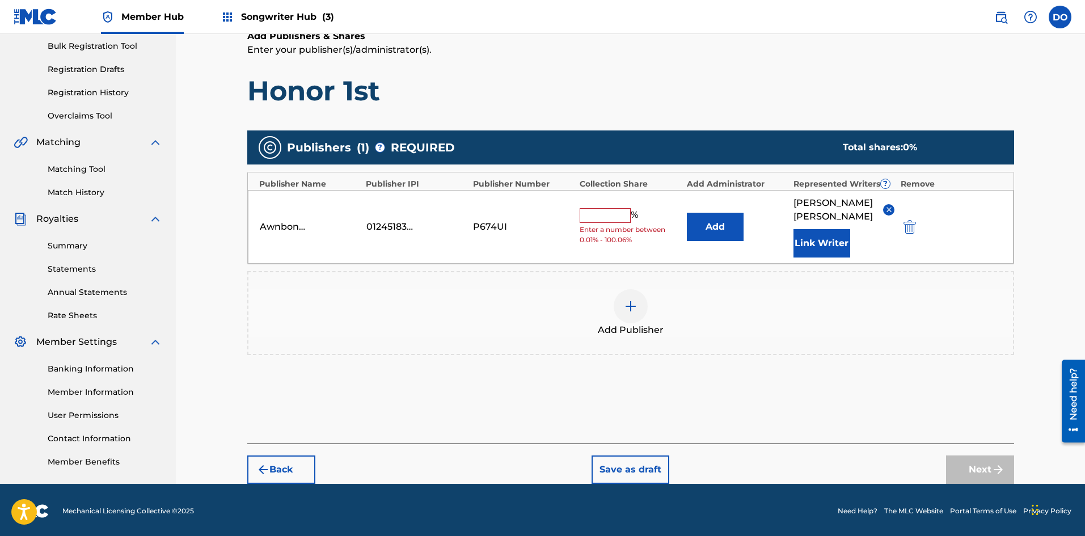
click at [639, 289] on div at bounding box center [631, 306] width 34 height 34
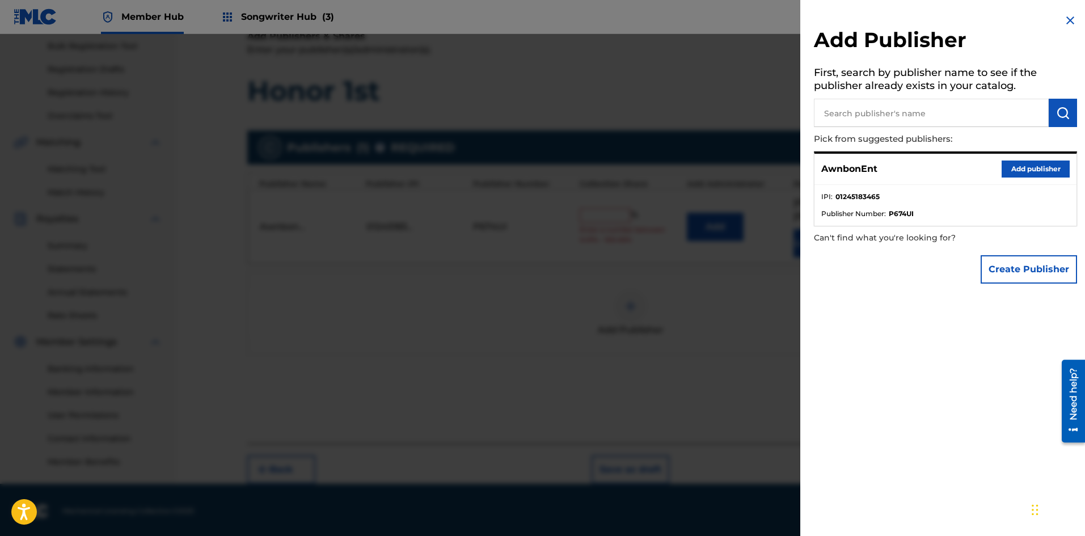
click at [839, 104] on input "text" at bounding box center [931, 113] width 235 height 28
click at [896, 115] on input "text" at bounding box center [931, 113] width 235 height 28
click at [1064, 18] on img at bounding box center [1071, 21] width 14 height 14
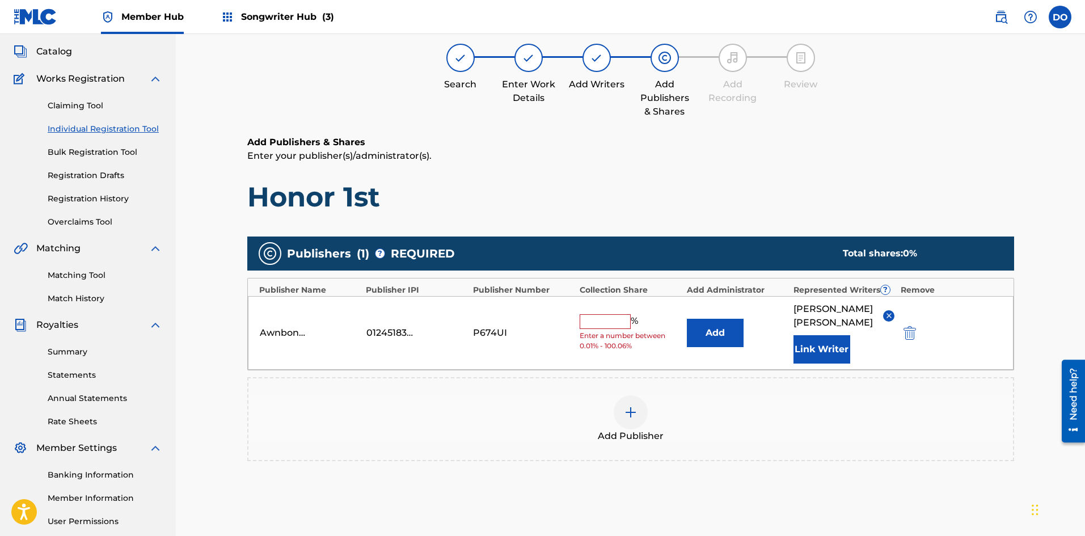
scroll to position [54, 0]
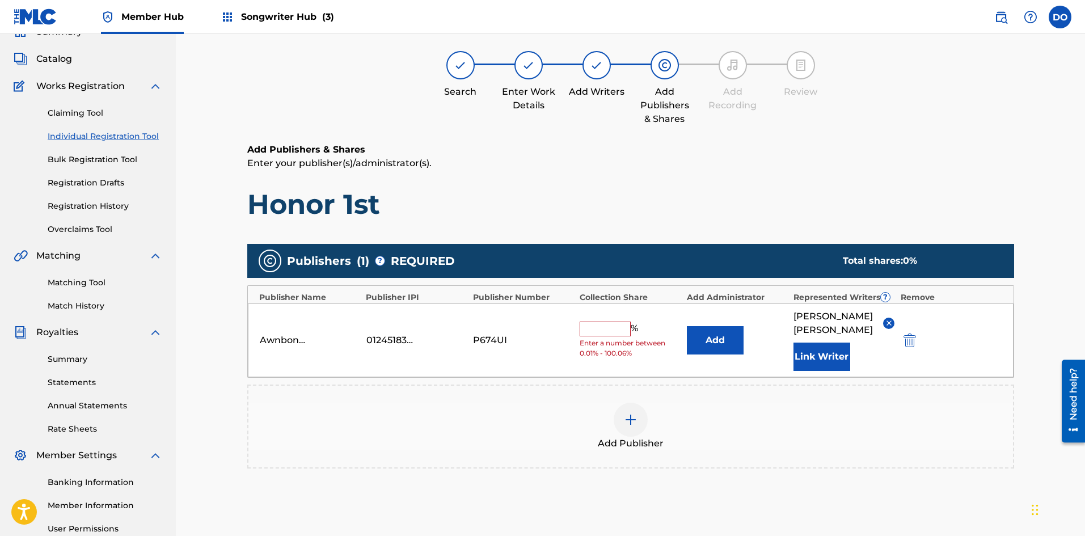
click at [590, 322] on input "text" at bounding box center [605, 329] width 51 height 15
type input "100"
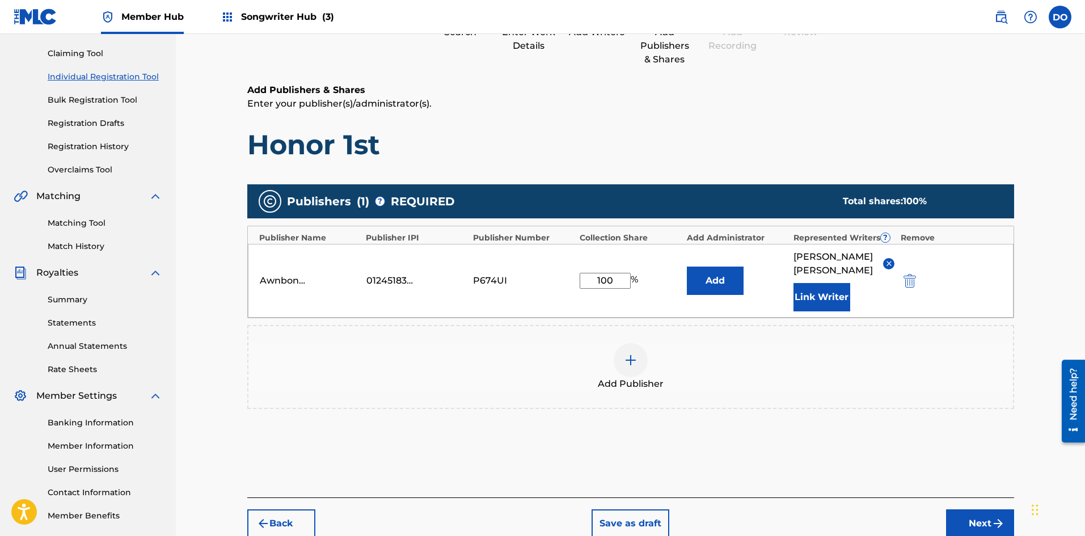
scroll to position [167, 0]
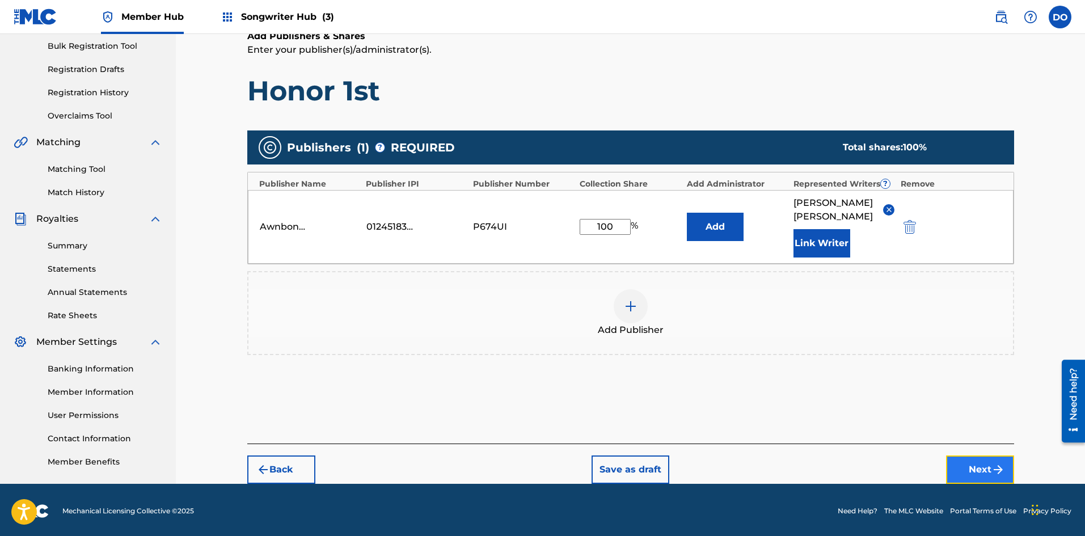
click at [957, 456] on button "Next" at bounding box center [980, 470] width 68 height 28
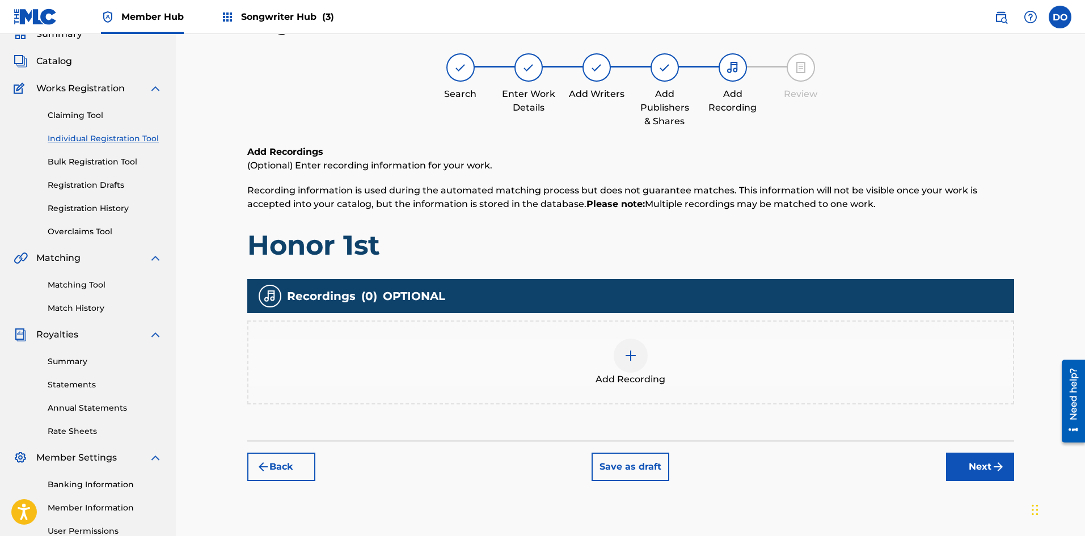
scroll to position [51, 0]
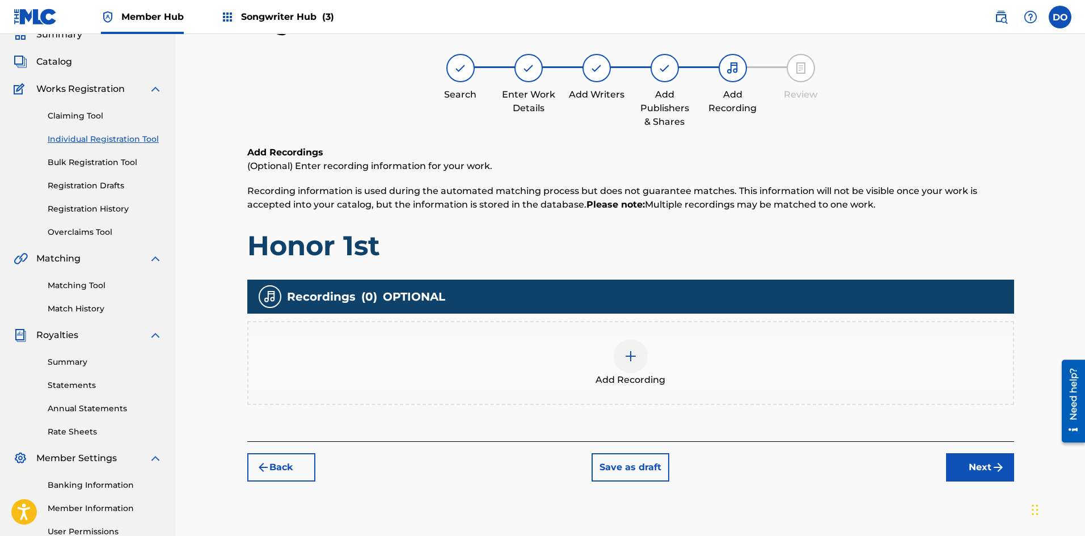
click at [628, 363] on div at bounding box center [631, 356] width 34 height 34
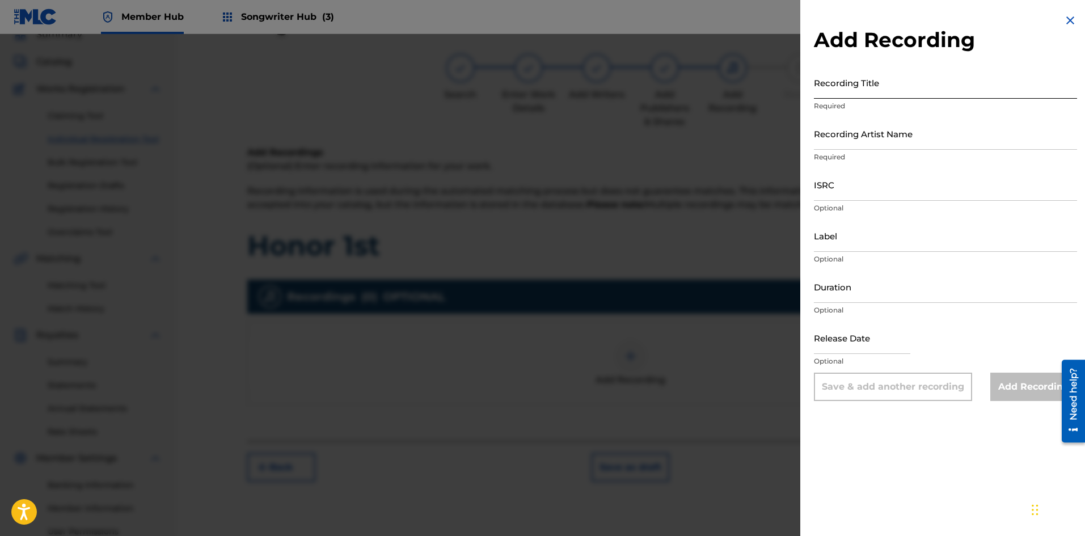
click at [831, 89] on input "Recording Title" at bounding box center [945, 82] width 263 height 32
type input "Honor 1st"
click at [852, 146] on input "Recording Artist Name" at bounding box center [945, 133] width 263 height 32
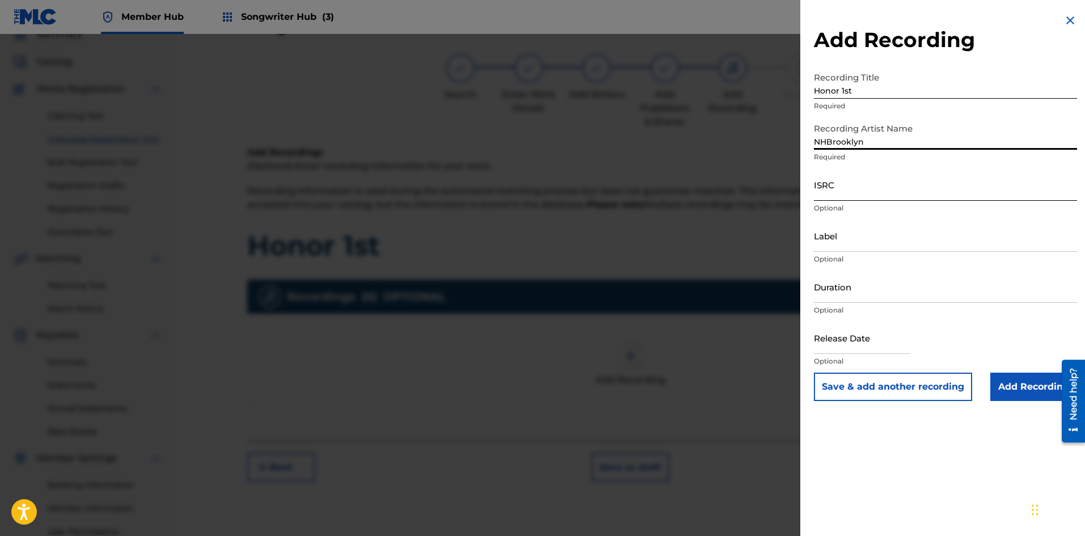
type input "NHBrooklyn"
click at [858, 193] on input "ISRC" at bounding box center [945, 185] width 263 height 32
click at [841, 246] on input "Label" at bounding box center [945, 236] width 263 height 32
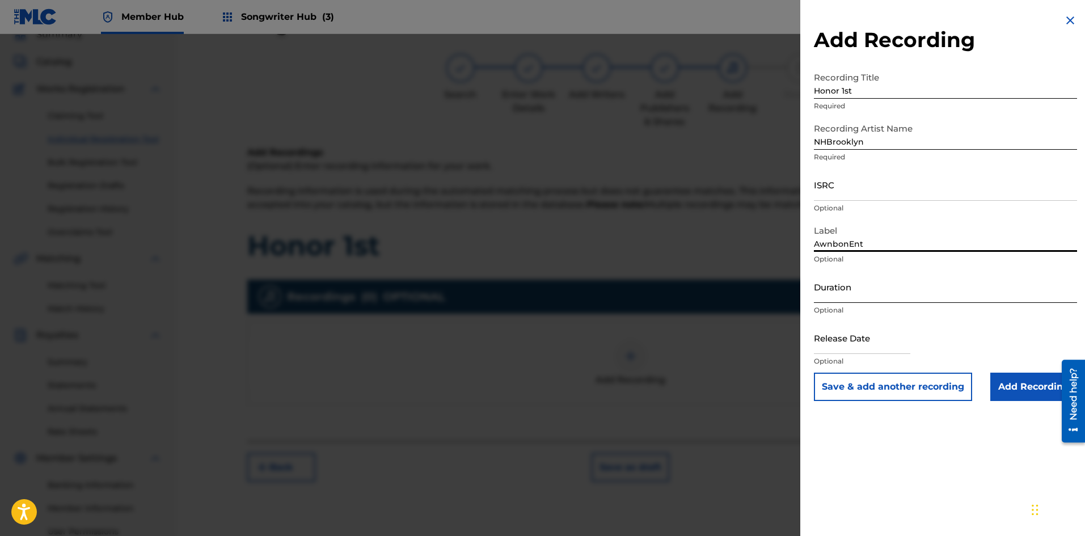
type input "AwnbonEnt"
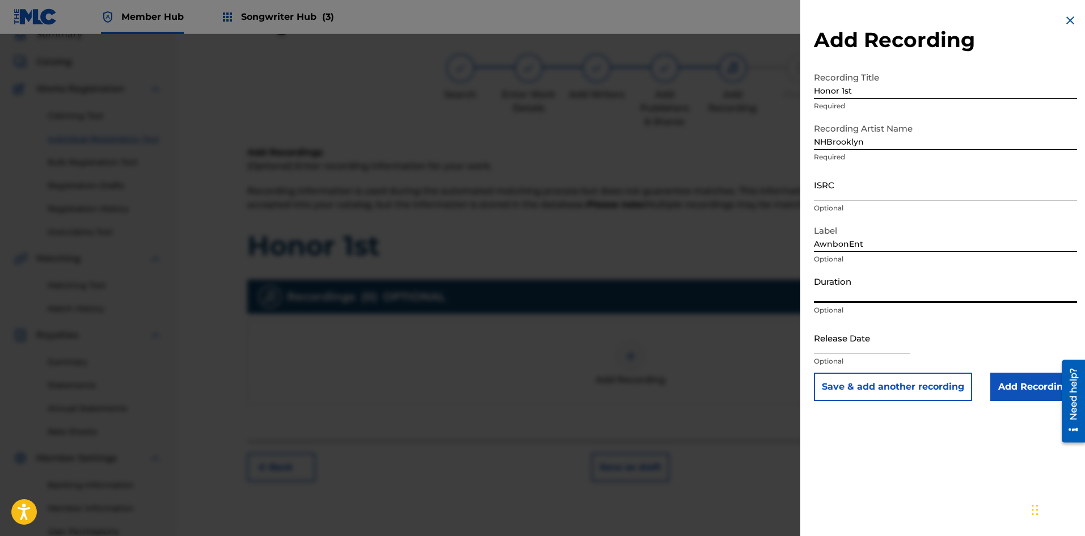
click at [852, 297] on input "Duration" at bounding box center [945, 287] width 263 height 32
type input "02:33"
click at [844, 350] on input "text" at bounding box center [862, 338] width 96 height 32
select select "8"
select select "2025"
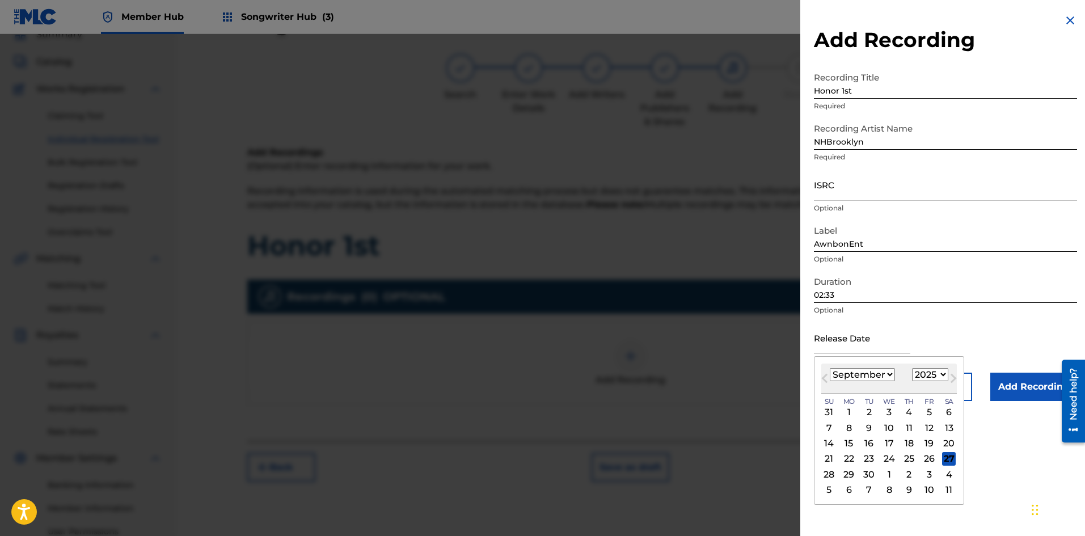
click at [891, 372] on select "January February March April May June July August September October November De…" at bounding box center [862, 374] width 65 height 13
select select "11"
click at [830, 368] on select "January February March April May June July August September October November De…" at bounding box center [862, 374] width 65 height 13
click at [936, 377] on select "1899 1900 1901 1902 1903 1904 1905 1906 1907 1908 1909 1910 1911 1912 1913 1914…" at bounding box center [930, 374] width 36 height 13
select select "2024"
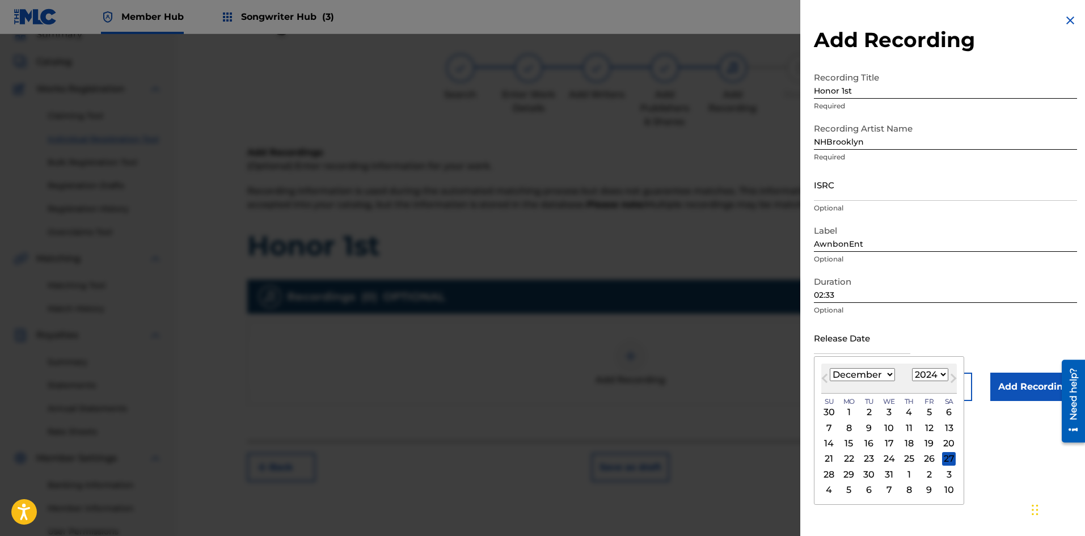
click at [912, 368] on select "1899 1900 1901 1902 1903 1904 1905 1906 1907 1908 1909 1910 1911 1912 1913 1914…" at bounding box center [930, 374] width 36 height 13
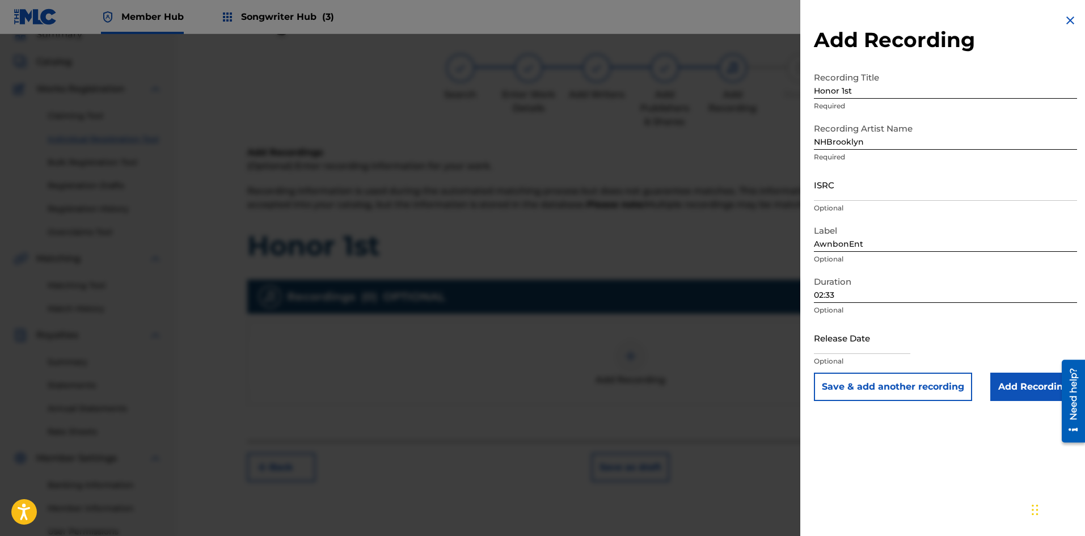
click at [920, 325] on div "Release Date Optional" at bounding box center [945, 347] width 263 height 51
click at [874, 354] on input "text" at bounding box center [862, 338] width 96 height 32
select select "8"
select select "2025"
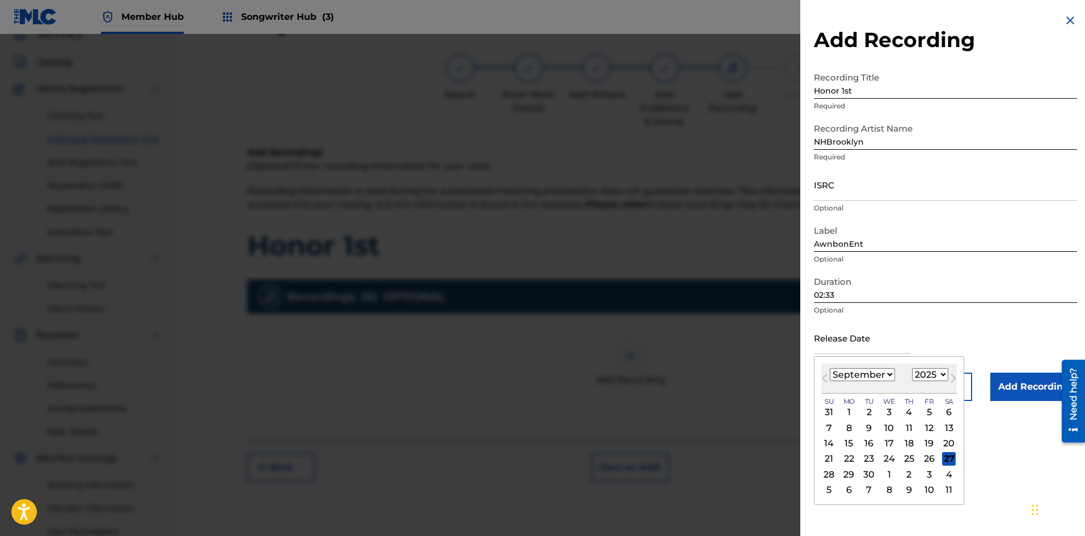
click at [891, 371] on select "January February March April May June July August September October November De…" at bounding box center [862, 374] width 65 height 13
select select "11"
click at [830, 368] on select "January February March April May June July August September October November De…" at bounding box center [862, 374] width 65 height 13
click at [925, 373] on select "1899 1900 1901 1902 1903 1904 1905 1906 1907 1908 1909 1910 1911 1912 1913 1914…" at bounding box center [930, 374] width 36 height 13
select select "2024"
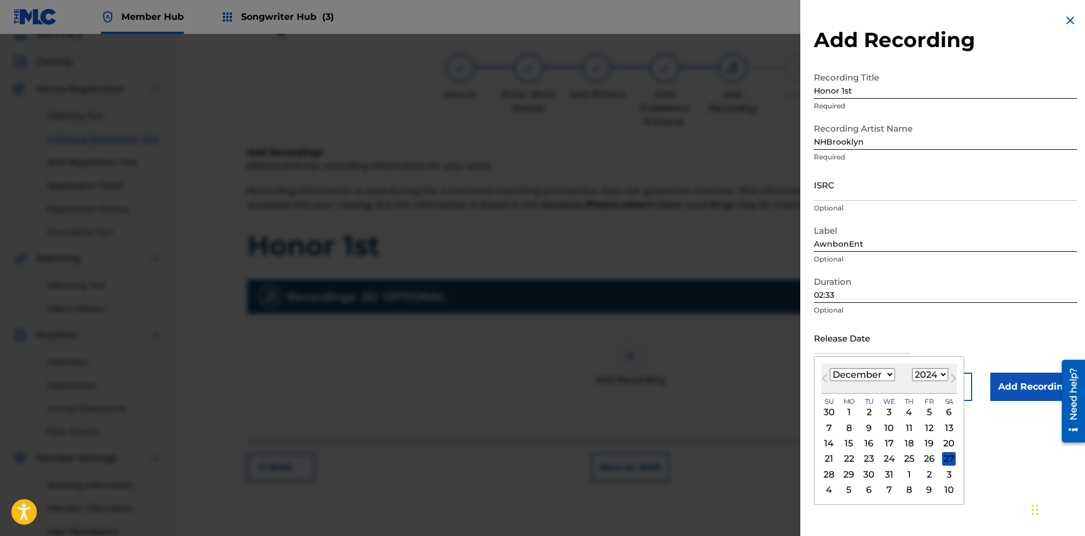
click at [912, 368] on select "1899 1900 1901 1902 1903 1904 1905 1906 1907 1908 1909 1910 1911 1912 1913 1914…" at bounding box center [930, 374] width 36 height 13
click at [929, 457] on div "27" at bounding box center [930, 459] width 14 height 14
type input "[DATE]"
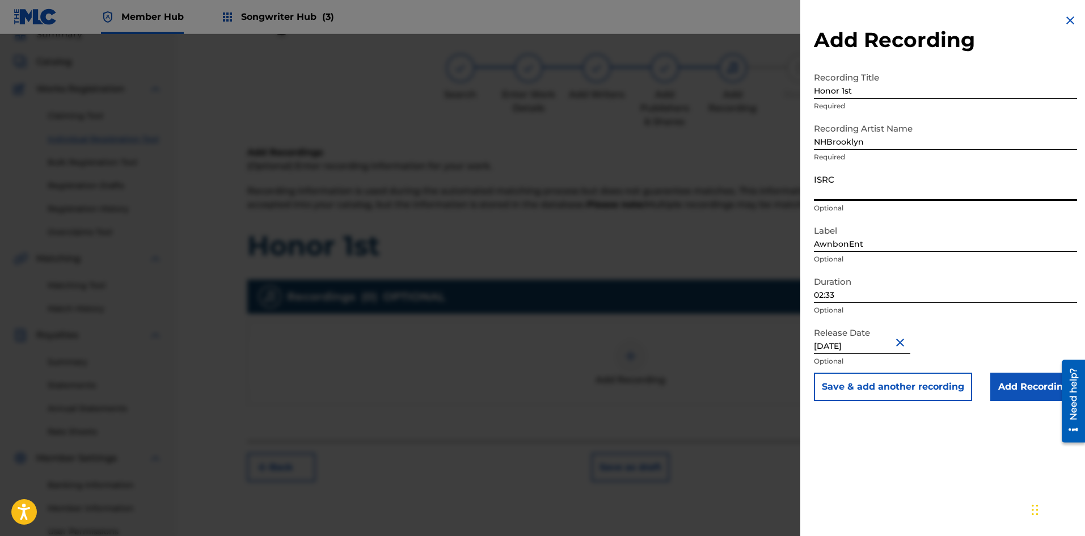
paste input "QZES62507272"
type input "QZES62507272"
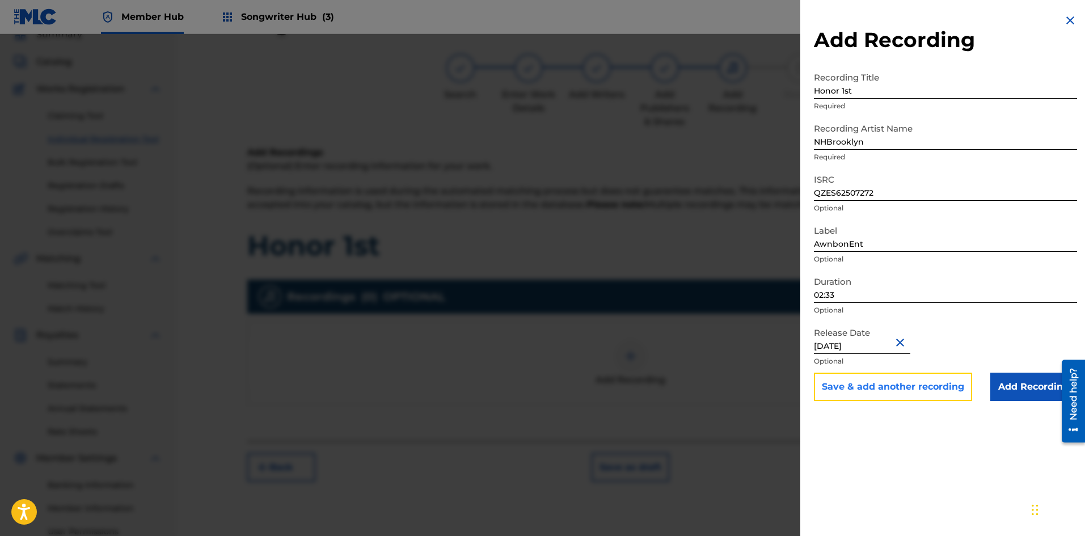
click at [895, 385] on button "Save & add another recording" at bounding box center [893, 387] width 158 height 28
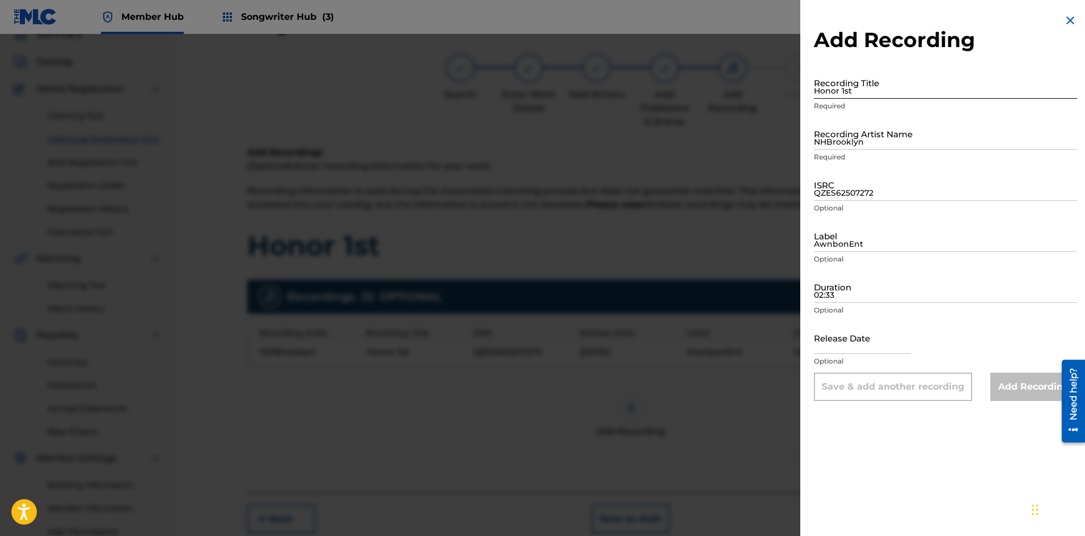
click at [844, 88] on input "Honor 1st" at bounding box center [945, 82] width 263 height 32
type input "Honor 1st"
click at [887, 147] on input "NHBrooklyn" at bounding box center [945, 133] width 263 height 32
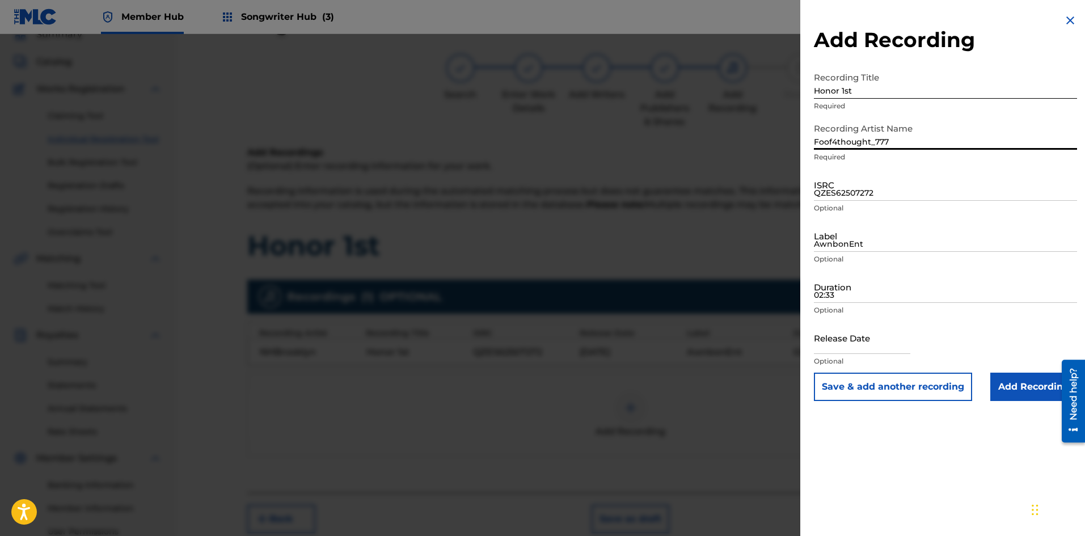
click at [832, 142] on input "Foof4thought_777" at bounding box center [945, 133] width 263 height 32
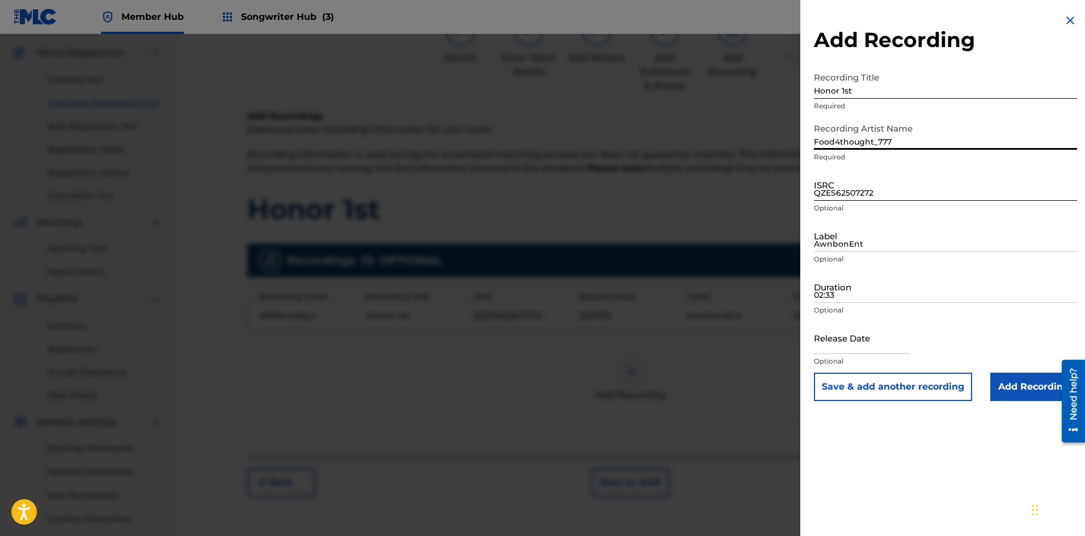
scroll to position [108, 0]
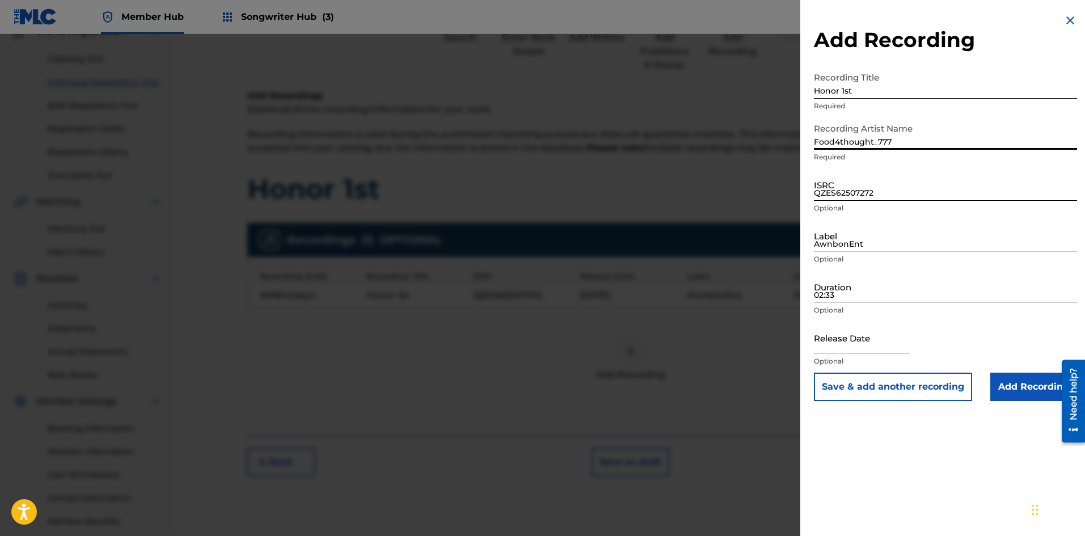
type input "Food4thought_777"
paste input
type input "QZES62507272"
click at [841, 243] on input "AwnbonEnt" at bounding box center [945, 236] width 263 height 32
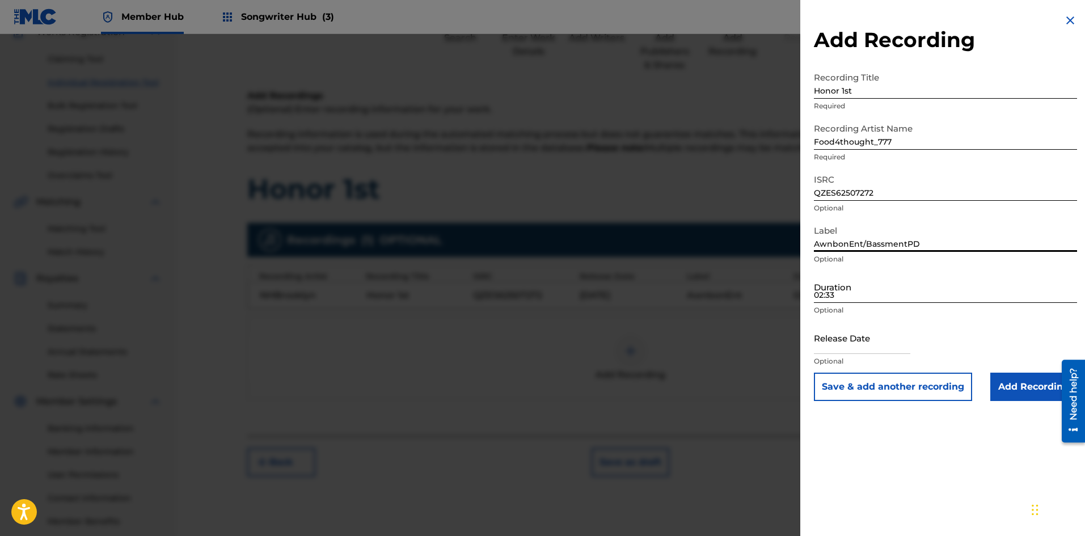
type input "AwnbonEnt/BassmentPD"
click at [860, 291] on input "02:33" at bounding box center [945, 287] width 263 height 32
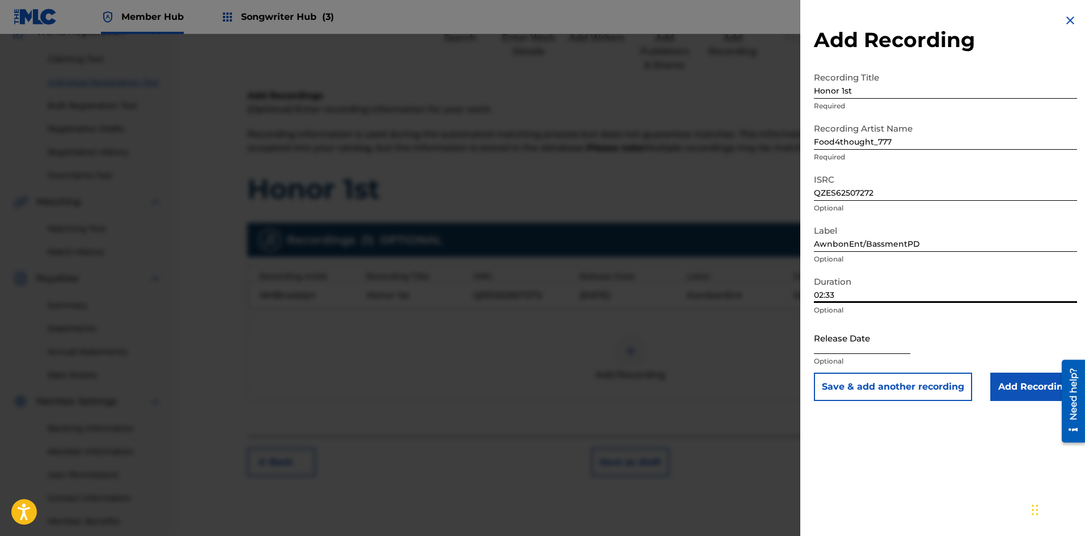
type input "02:33"
click at [859, 348] on input "text" at bounding box center [862, 338] width 96 height 32
select select "8"
select select "2025"
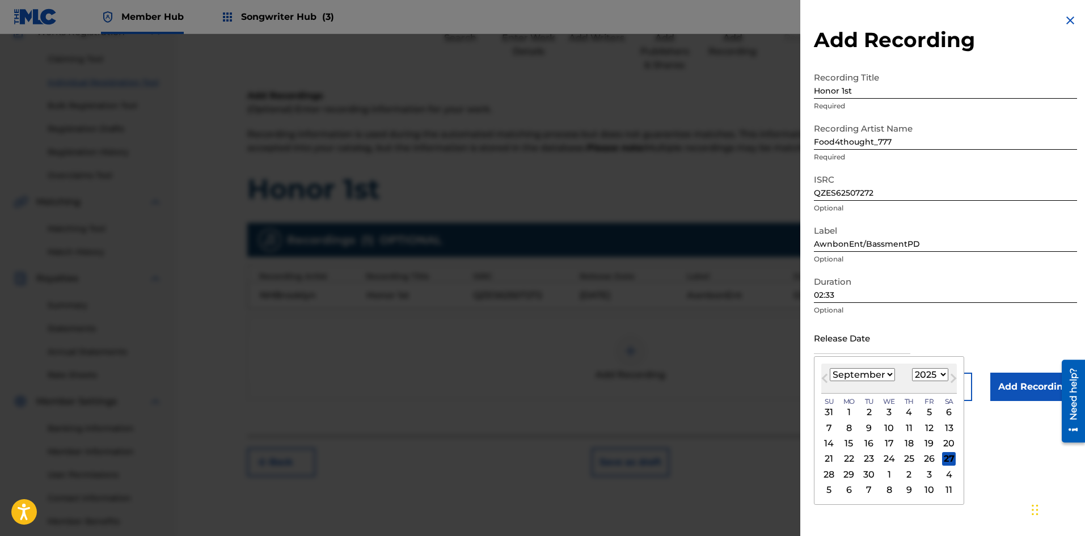
click at [865, 376] on select "January February March April May June July August September October November De…" at bounding box center [862, 374] width 65 height 13
select select "11"
click at [830, 368] on select "January February March April May June July August September October November De…" at bounding box center [862, 374] width 65 height 13
click at [926, 376] on select "1899 1900 1901 1902 1903 1904 1905 1906 1907 1908 1909 1910 1911 1912 1913 1914…" at bounding box center [930, 374] width 36 height 13
select select "2024"
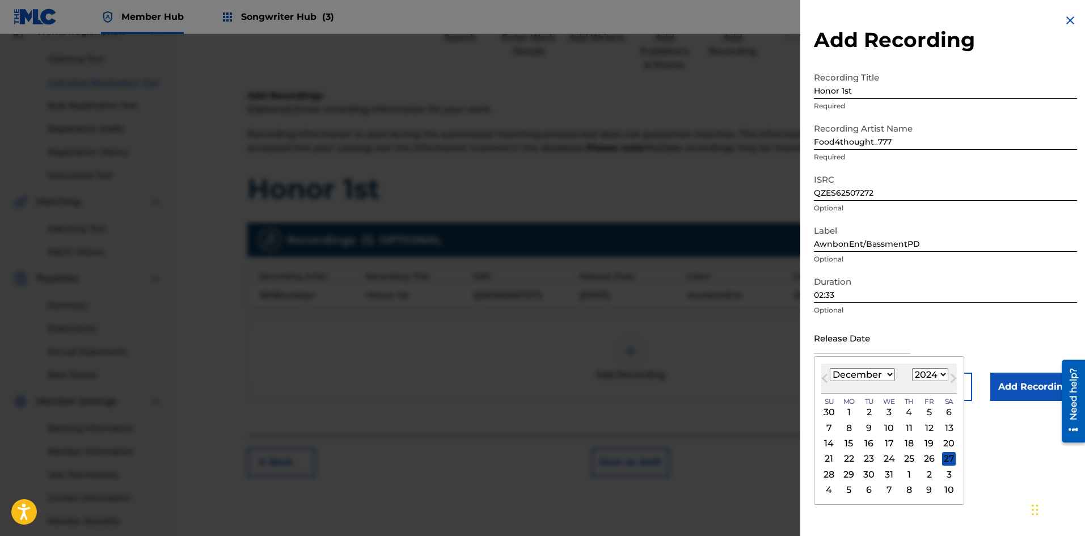
click at [912, 368] on select "1899 1900 1901 1902 1903 1904 1905 1906 1907 1908 1909 1910 1911 1912 1913 1914…" at bounding box center [930, 374] width 36 height 13
click at [927, 458] on div "27" at bounding box center [930, 459] width 14 height 14
type input "[DATE]"
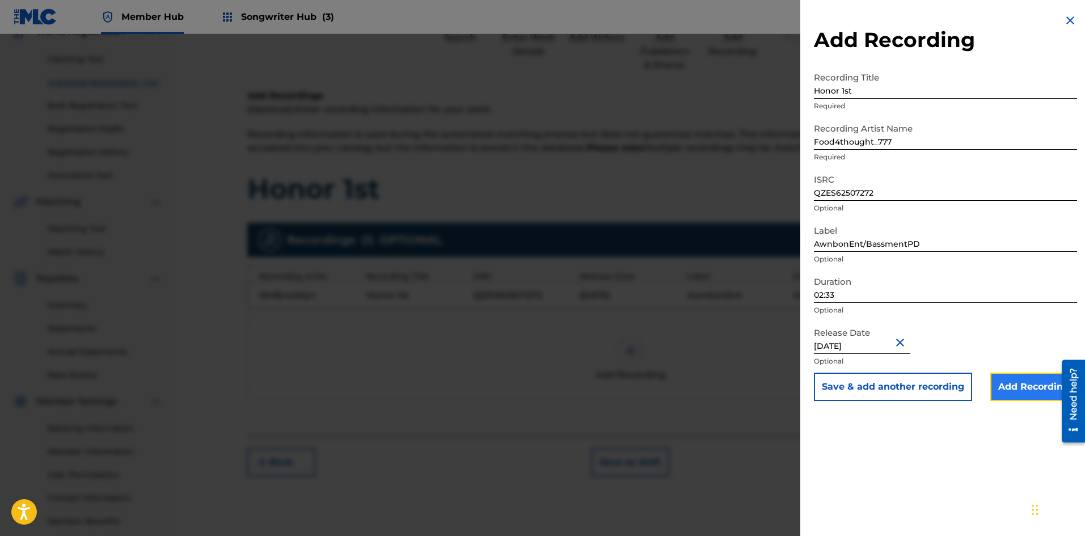
click at [1017, 385] on input "Add Recording" at bounding box center [1034, 387] width 87 height 28
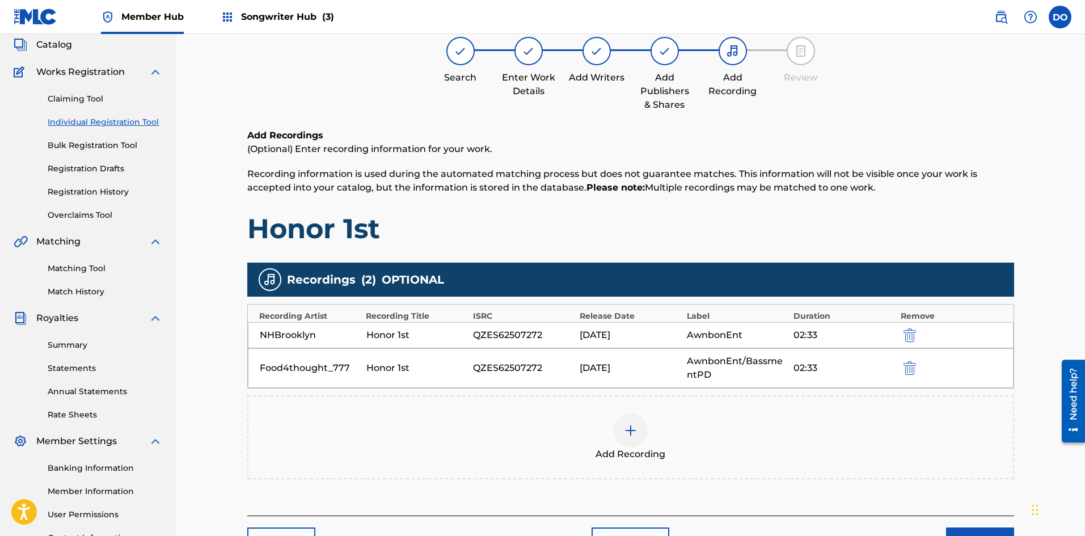
scroll to position [0, 0]
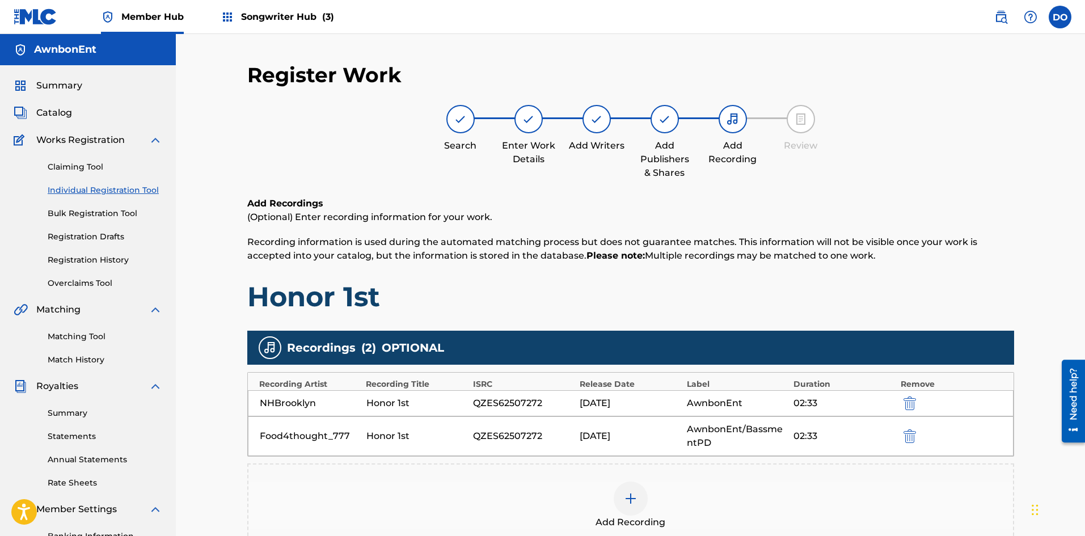
click at [667, 124] on img at bounding box center [665, 119] width 14 height 14
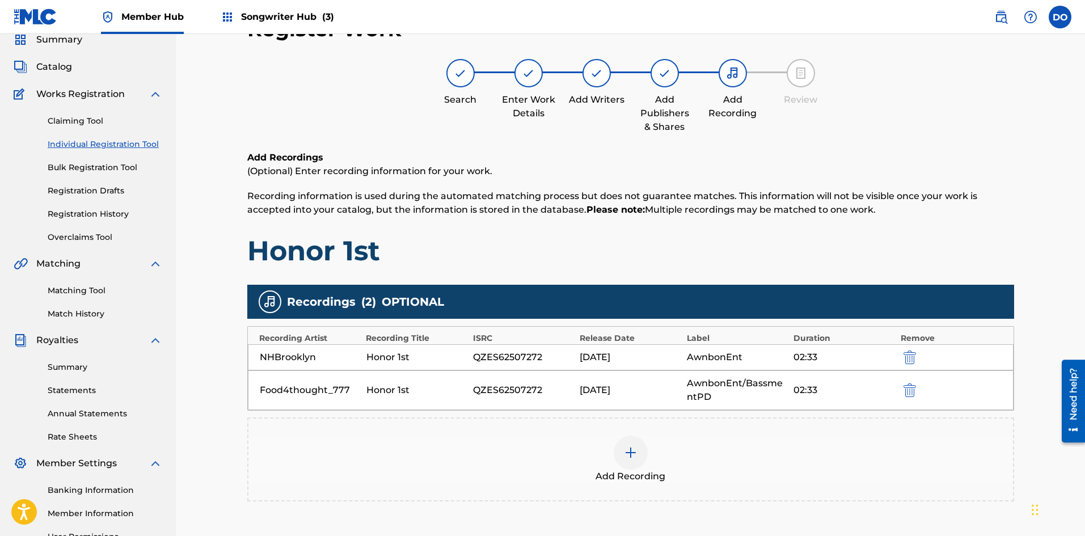
scroll to position [113, 0]
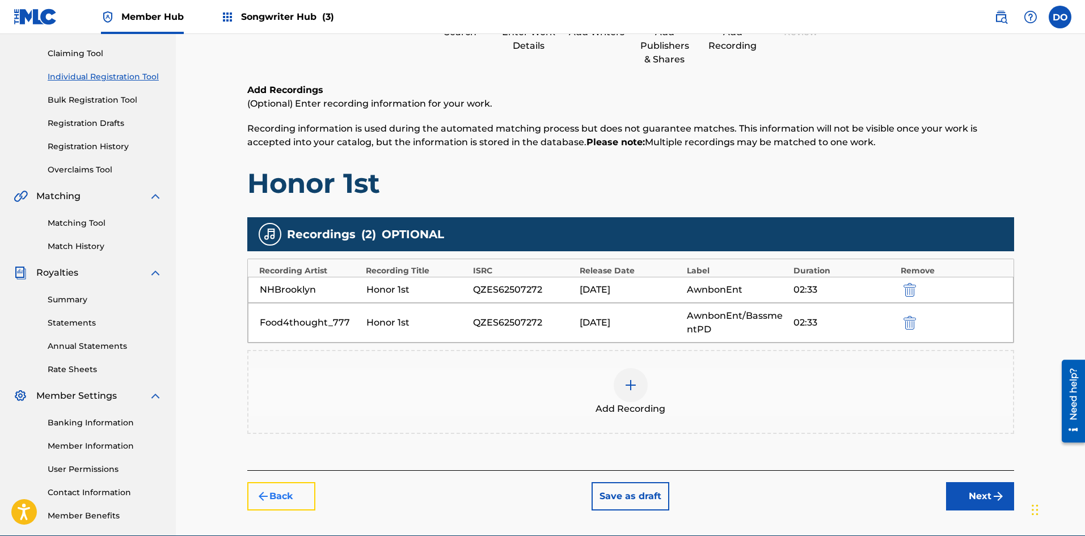
click at [304, 499] on button "Back" at bounding box center [281, 496] width 68 height 28
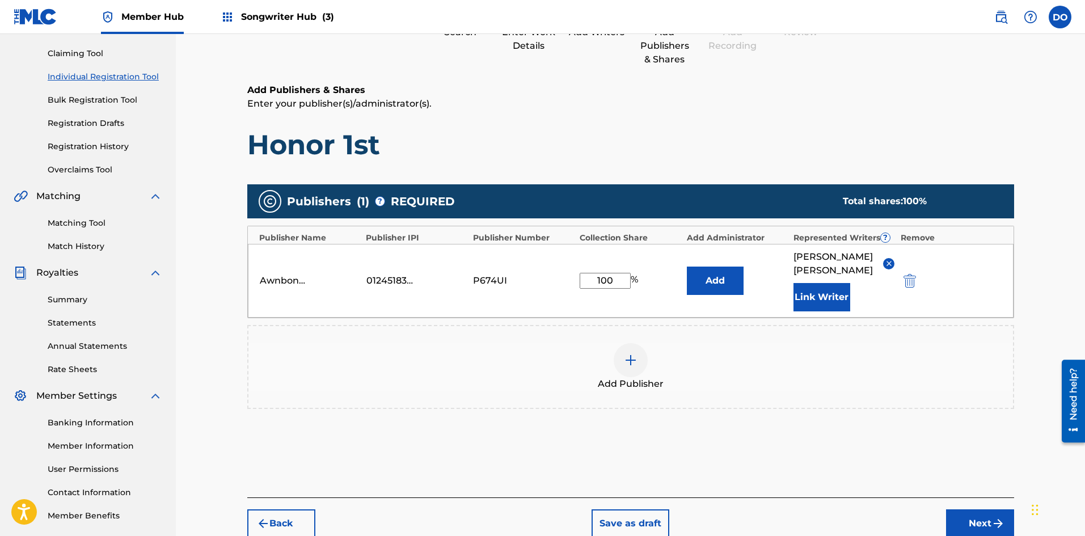
click at [632, 354] on img at bounding box center [631, 361] width 14 height 14
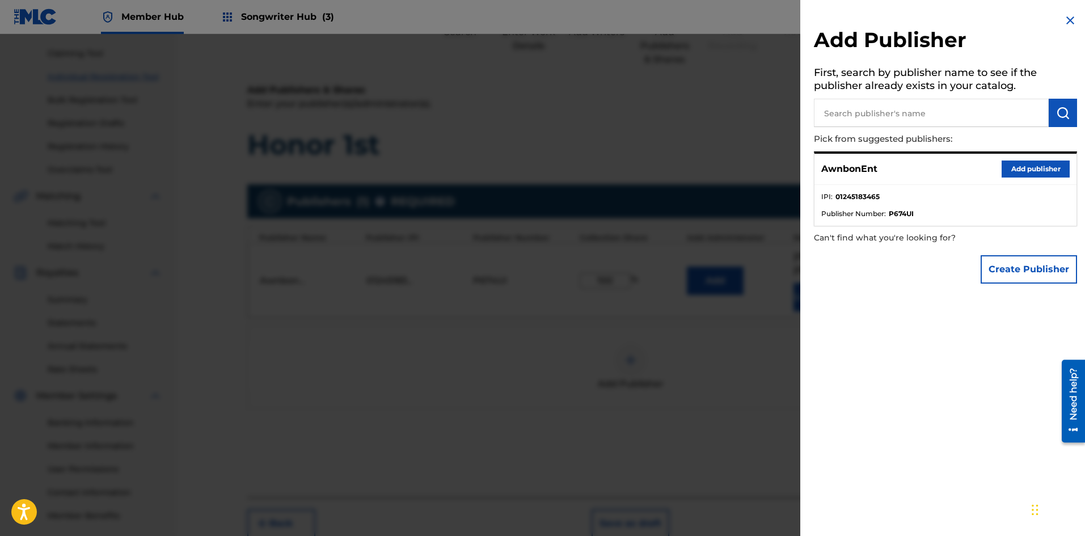
click at [1064, 20] on img at bounding box center [1071, 21] width 14 height 14
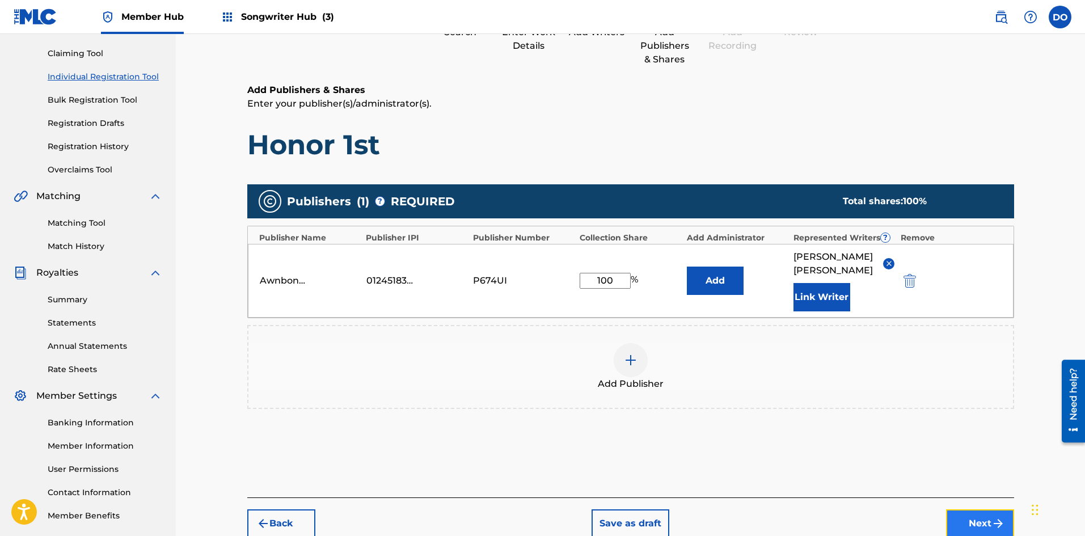
click at [963, 510] on button "Next" at bounding box center [980, 524] width 68 height 28
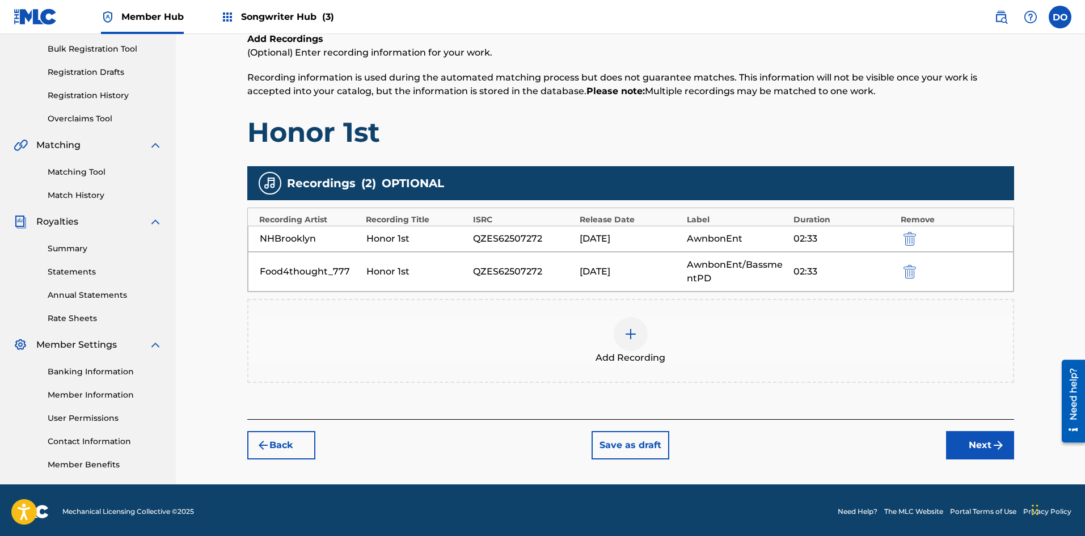
scroll to position [167, 0]
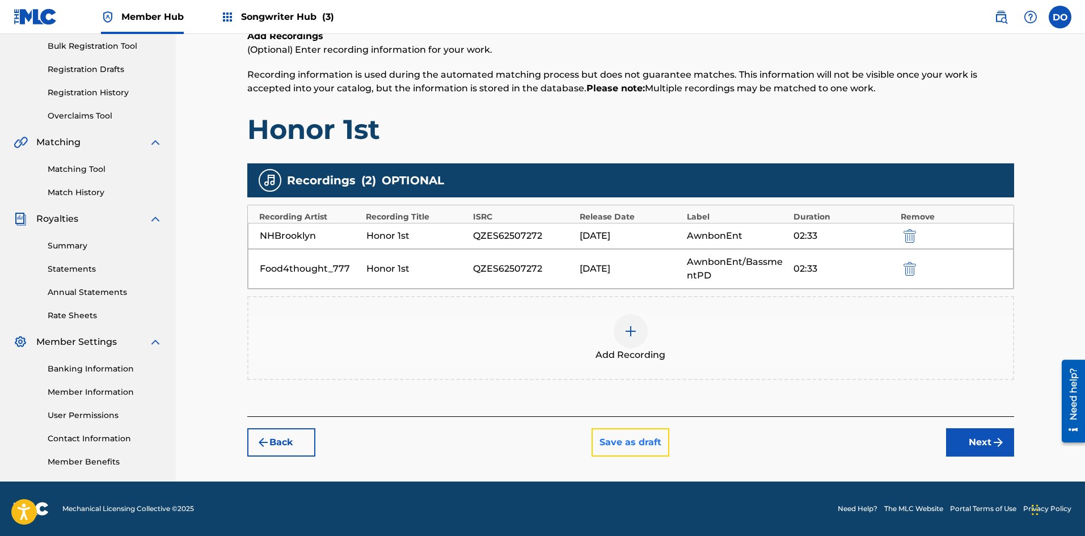
click at [611, 446] on button "Save as draft" at bounding box center [631, 442] width 78 height 28
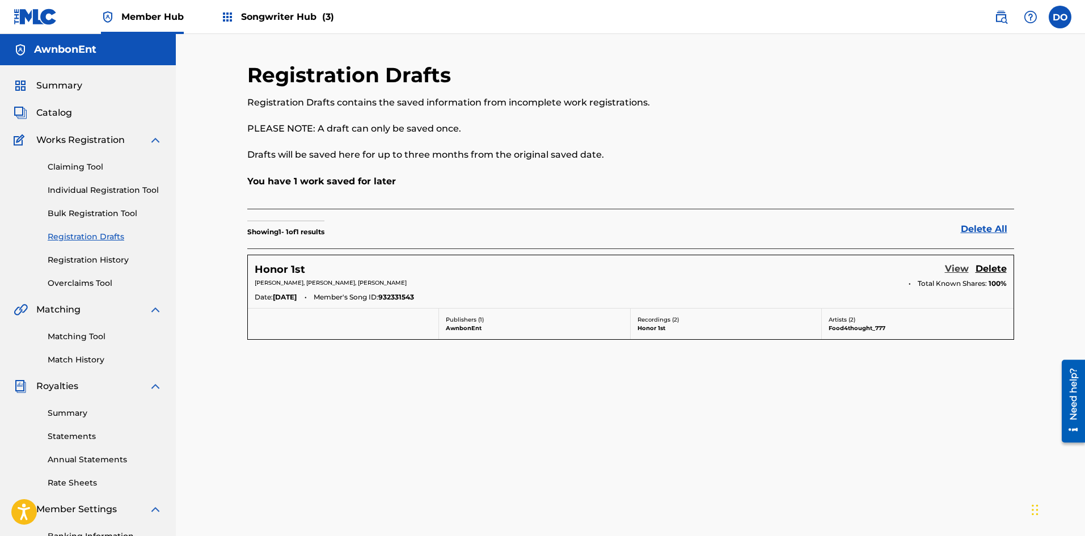
click at [954, 274] on link "View" at bounding box center [957, 269] width 24 height 15
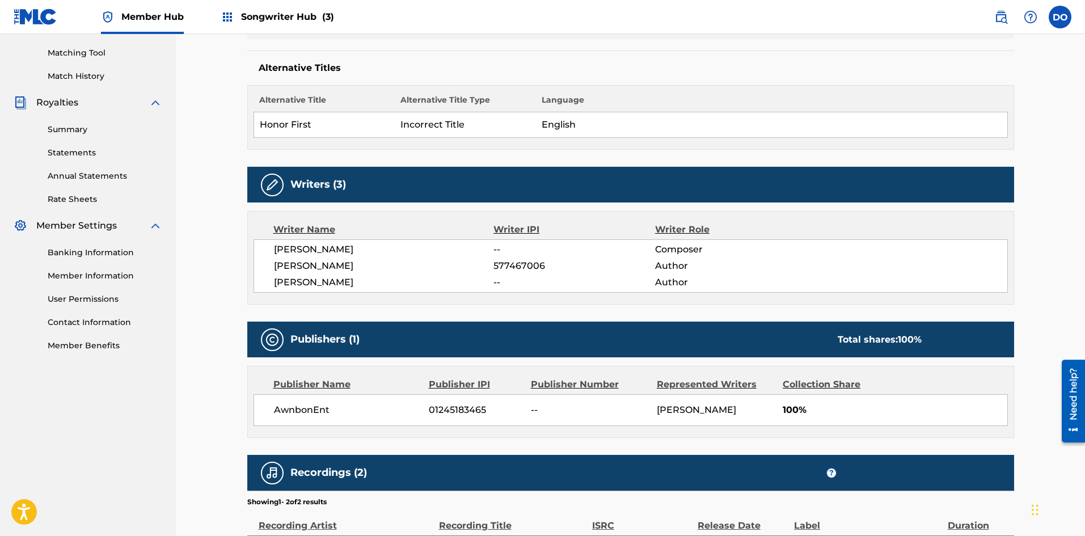
scroll to position [57, 0]
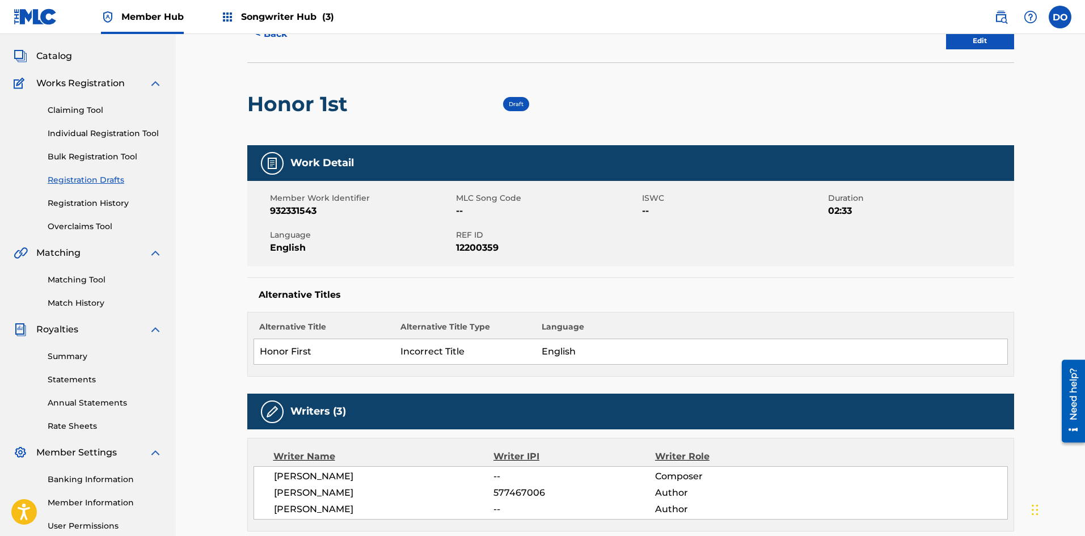
click at [966, 51] on div "< Back Last Edited: [DATE] Edit" at bounding box center [630, 34] width 767 height 57
click at [965, 36] on link "Edit" at bounding box center [980, 40] width 68 height 17
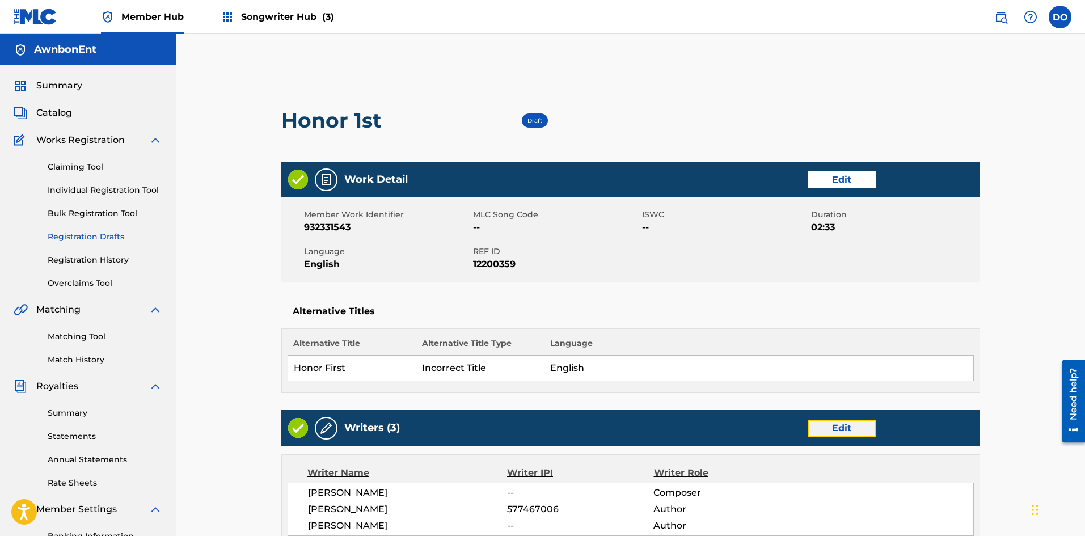
click at [843, 428] on link "Edit" at bounding box center [842, 428] width 68 height 17
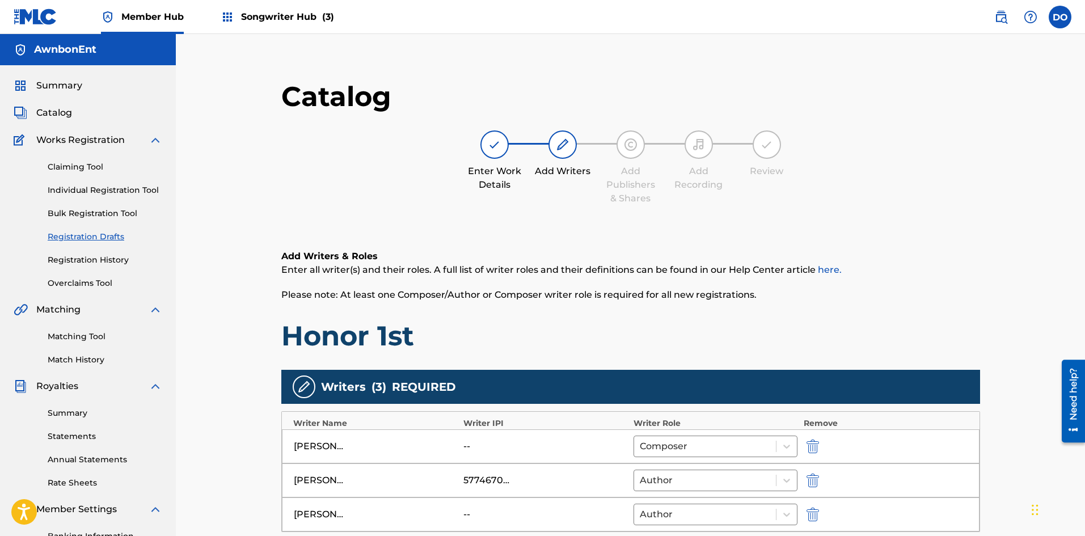
click at [474, 448] on div "--" at bounding box center [489, 447] width 51 height 14
click at [462, 442] on div "[PERSON_NAME] -- Composer" at bounding box center [631, 447] width 698 height 34
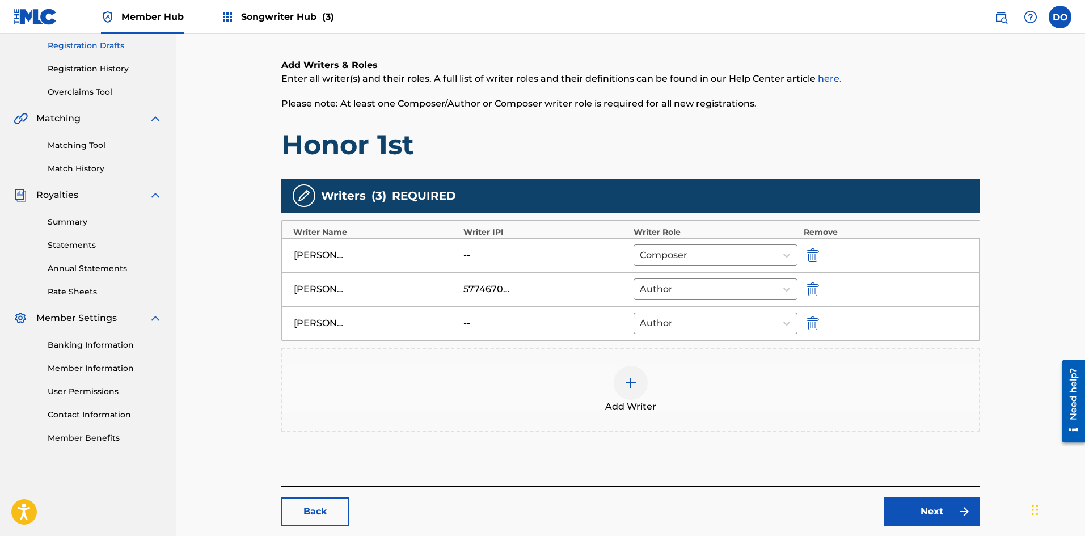
scroll to position [227, 0]
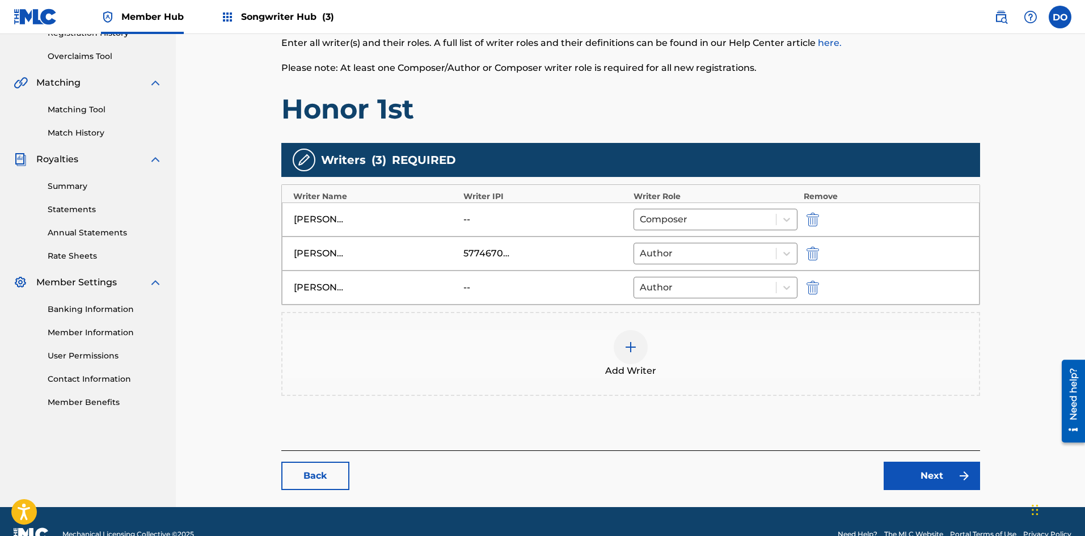
click at [329, 222] on div "[PERSON_NAME]" at bounding box center [319, 220] width 51 height 14
click at [474, 221] on div "--" at bounding box center [489, 220] width 51 height 14
click at [814, 224] on img "submit" at bounding box center [813, 220] width 12 height 14
type input "[PERSON_NAME]"
type input "577467006"
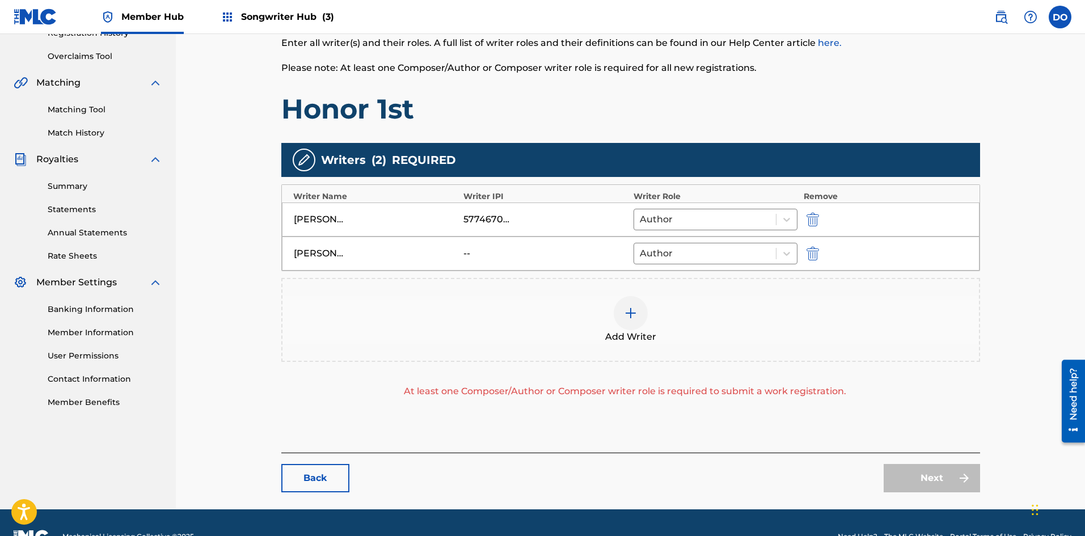
click at [637, 324] on div at bounding box center [631, 313] width 34 height 34
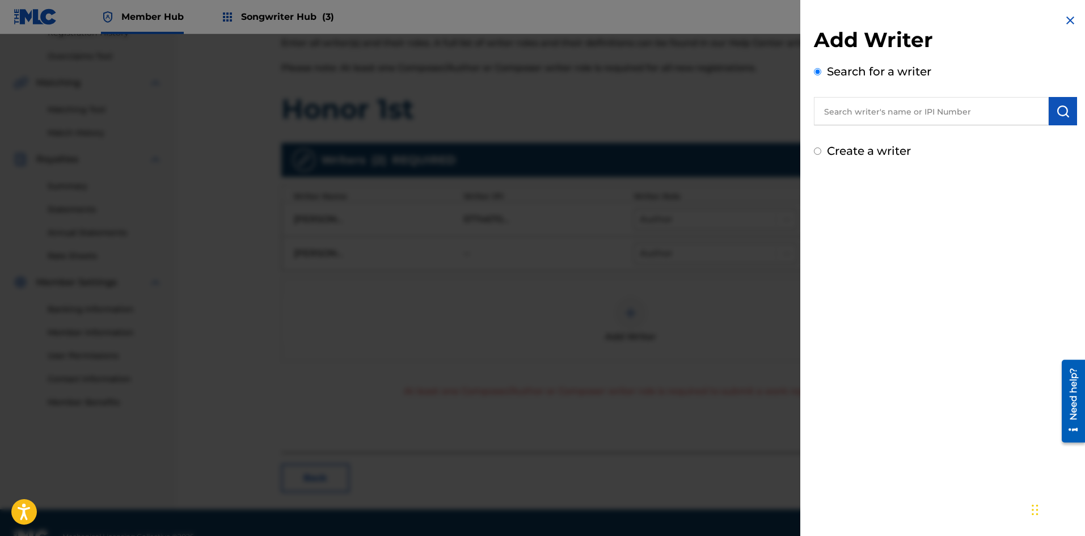
click at [842, 154] on label "Create a writer" at bounding box center [869, 151] width 84 height 14
radio input "true"
click at [822, 154] on input "Create a writer" at bounding box center [817, 151] width 7 height 7
radio input "false"
radio input "true"
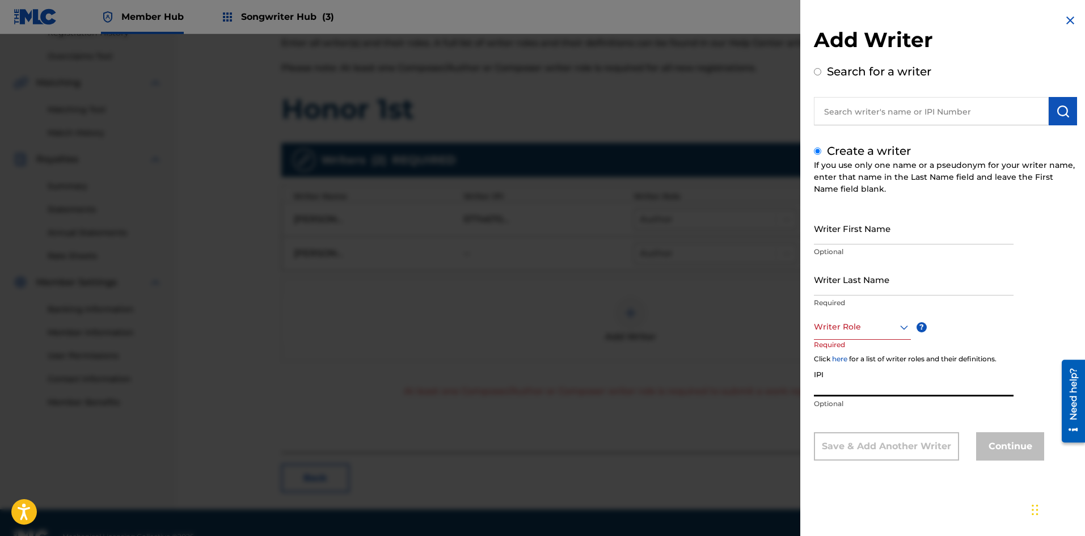
paste input "1224751277"
type input "1224751277"
click at [849, 338] on div "Writer Role" at bounding box center [862, 327] width 97 height 26
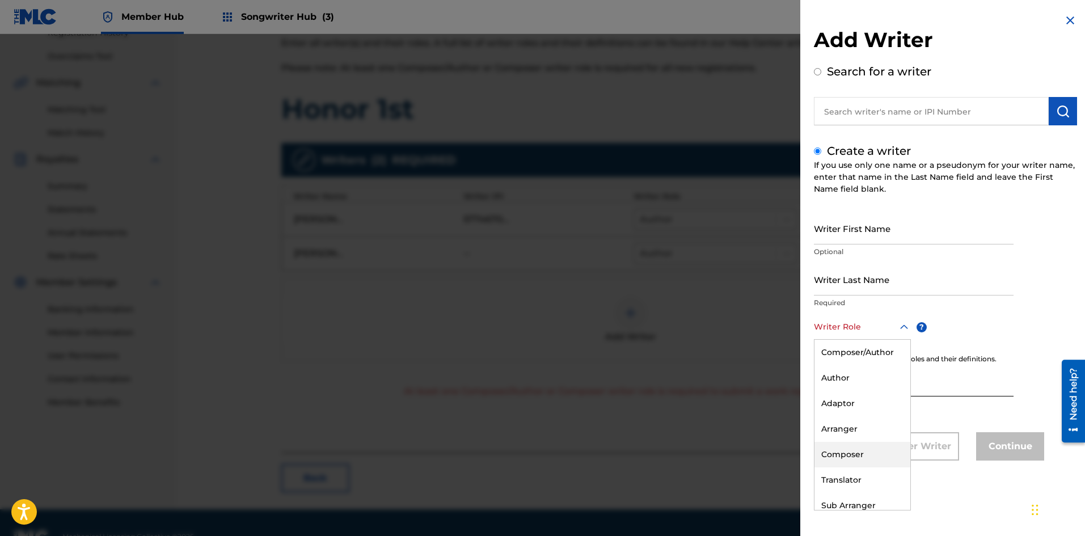
click at [847, 448] on div "Composer" at bounding box center [863, 455] width 96 height 26
click at [838, 288] on input "Writer Last Name" at bounding box center [914, 279] width 200 height 32
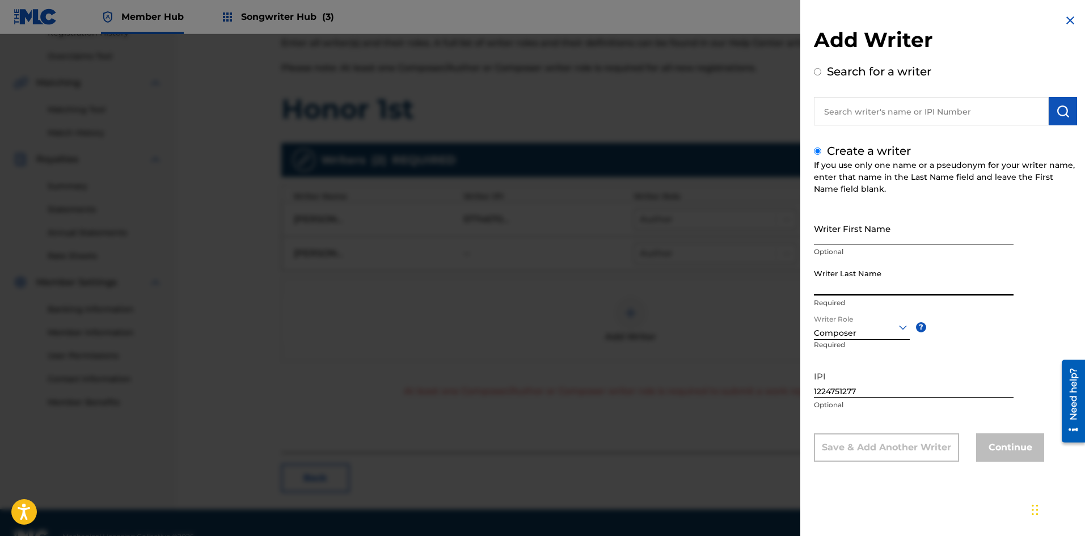
click at [835, 232] on input "Writer First Name" at bounding box center [914, 228] width 200 height 32
type input "[PERSON_NAME]"
click at [833, 287] on input "Writer Last Name" at bounding box center [914, 279] width 200 height 32
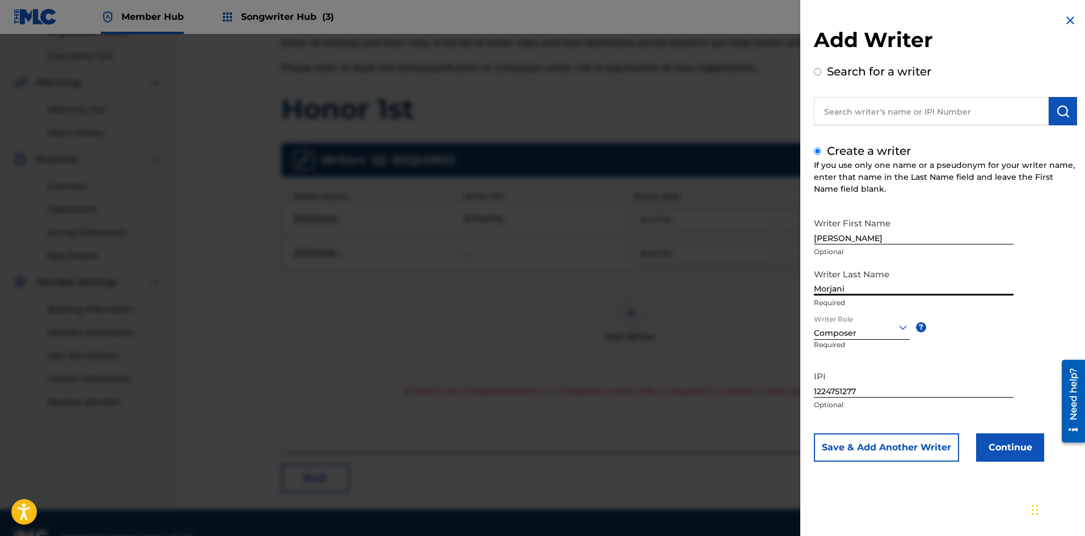
type input "Morjani"
click at [987, 447] on button "Continue" at bounding box center [1011, 448] width 68 height 28
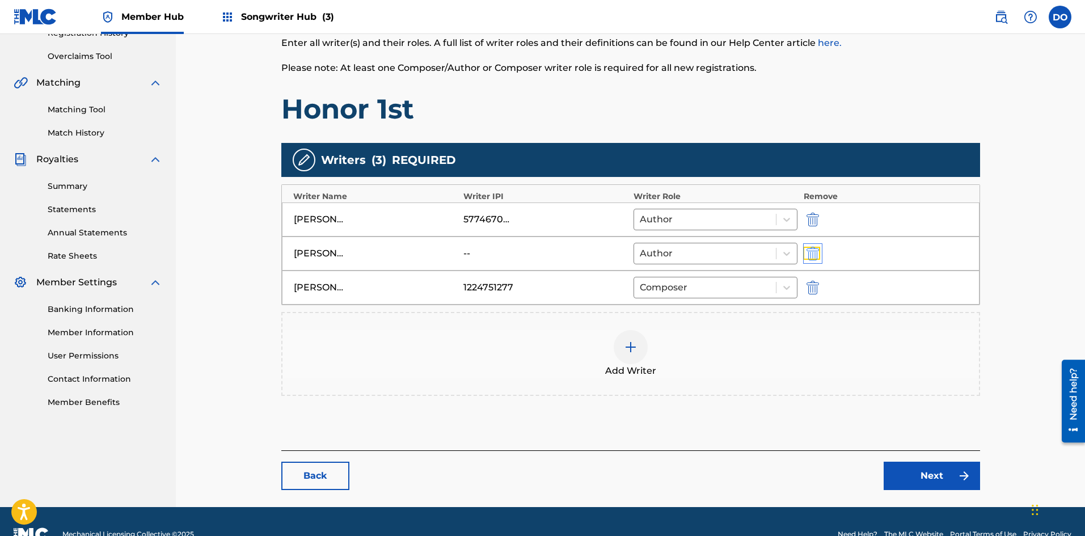
click at [810, 256] on img "submit" at bounding box center [813, 254] width 12 height 14
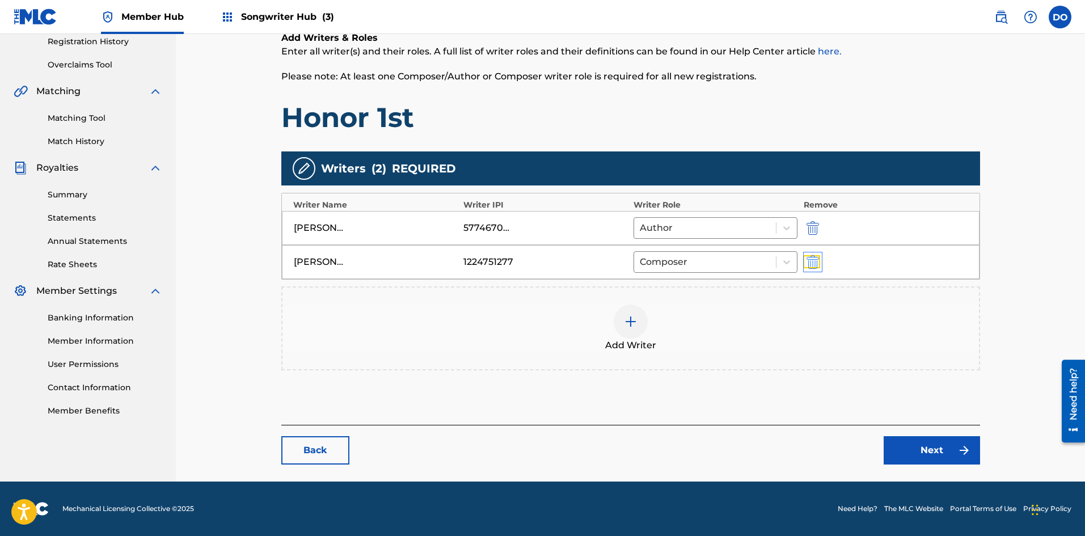
scroll to position [218, 0]
click at [631, 327] on img at bounding box center [631, 322] width 14 height 14
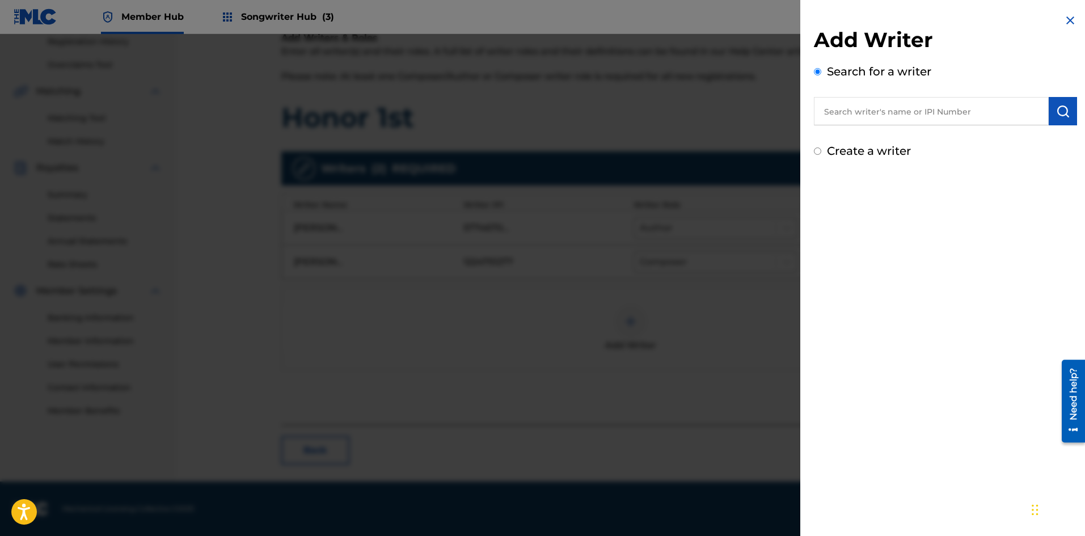
click at [890, 111] on input "text" at bounding box center [931, 111] width 235 height 28
type input "[PERSON_NAME]"
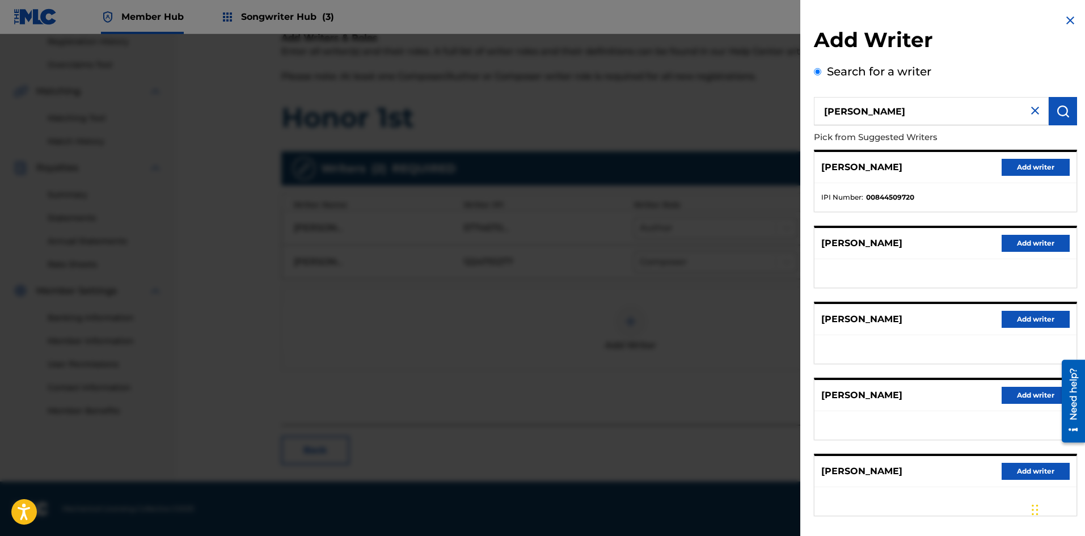
scroll to position [52, 0]
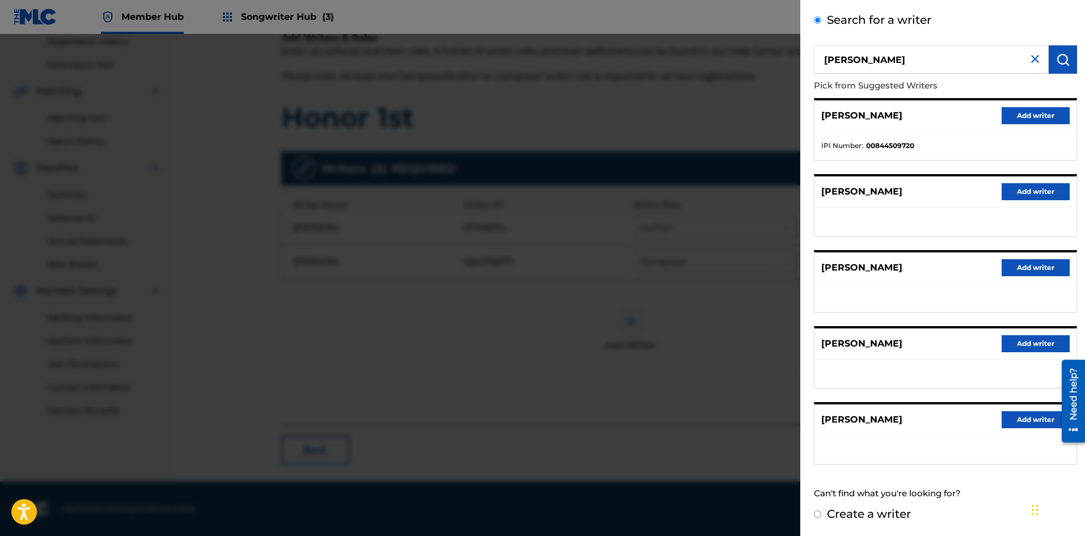
click at [824, 517] on div "Create a writer" at bounding box center [945, 514] width 263 height 17
click at [817, 515] on input "Create a writer" at bounding box center [817, 514] width 7 height 7
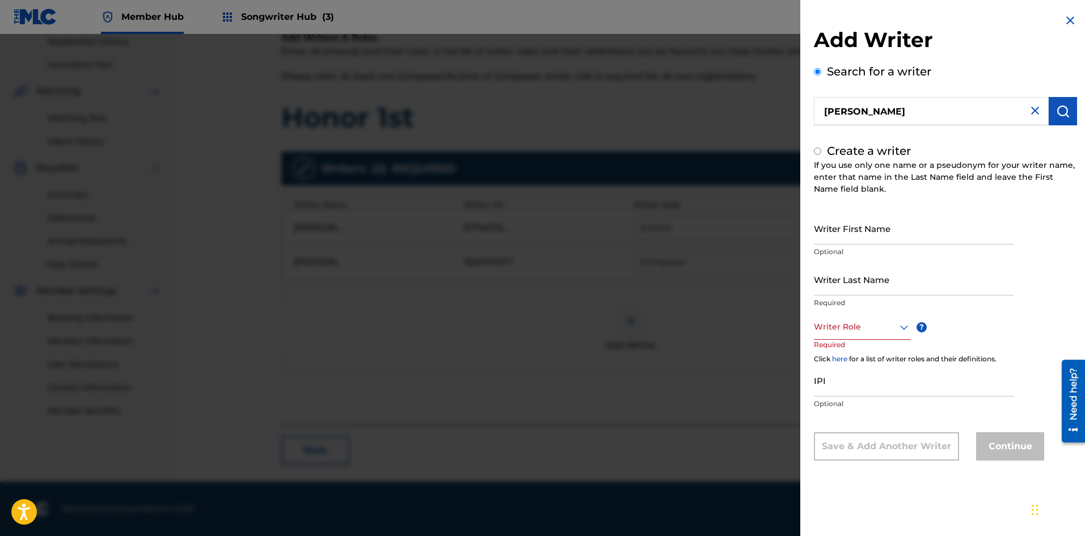
radio input "false"
radio input "true"
click at [828, 239] on input "Writer First Name" at bounding box center [914, 228] width 200 height 32
type input "[PERSON_NAME]"
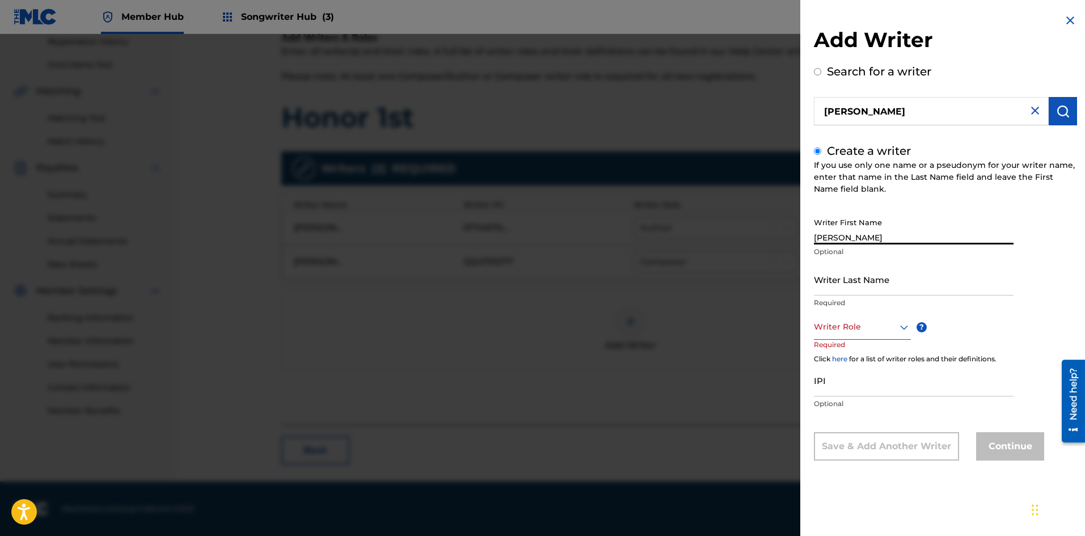
type input "[PERSON_NAME]"
click at [843, 331] on div at bounding box center [862, 327] width 97 height 14
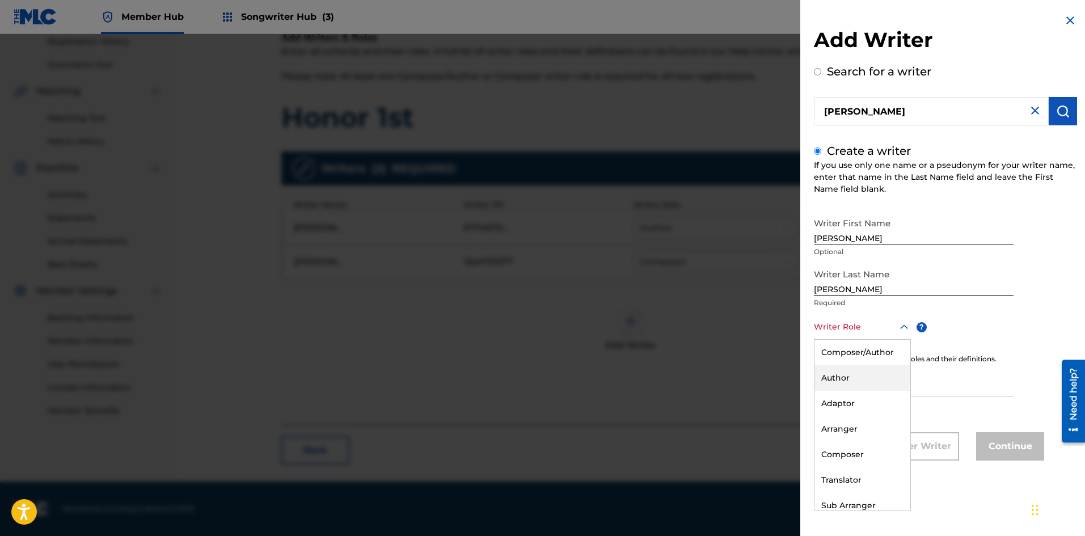
click at [841, 373] on div "Author" at bounding box center [863, 378] width 96 height 26
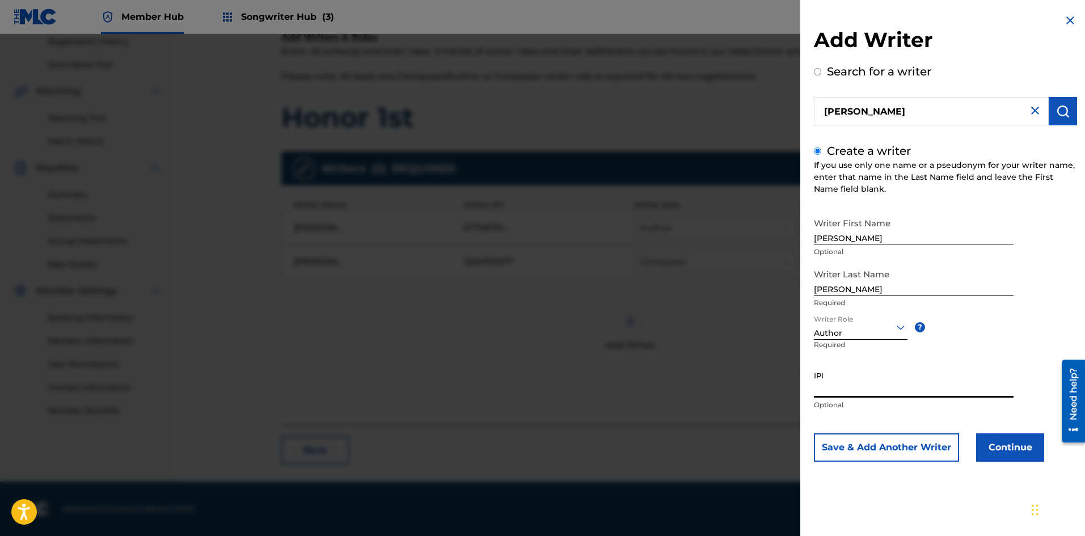
paste input "1243500103"
type input "1243500103"
click at [998, 445] on button "Continue" at bounding box center [1011, 448] width 68 height 28
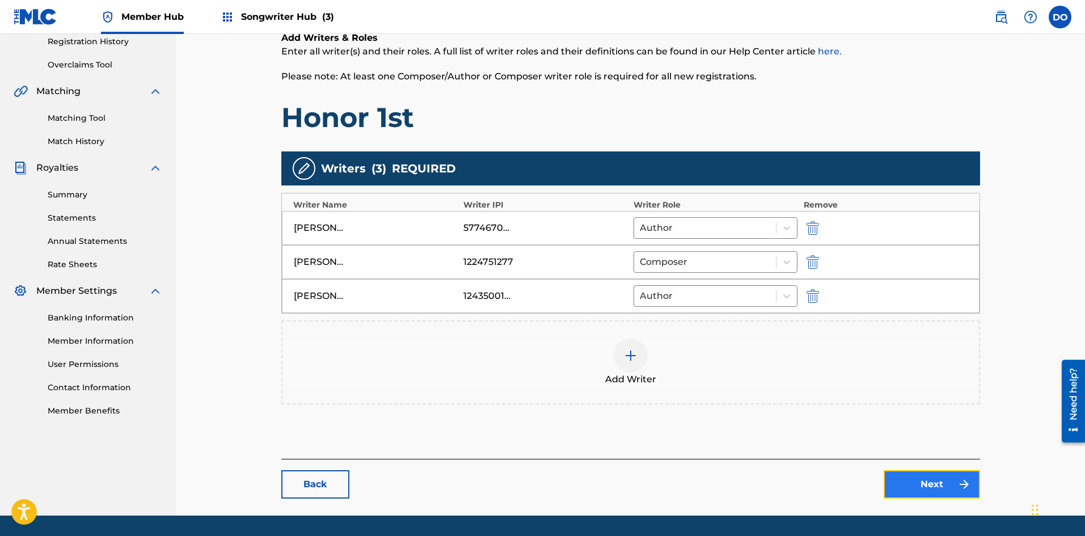
click at [931, 481] on link "Next" at bounding box center [932, 484] width 96 height 28
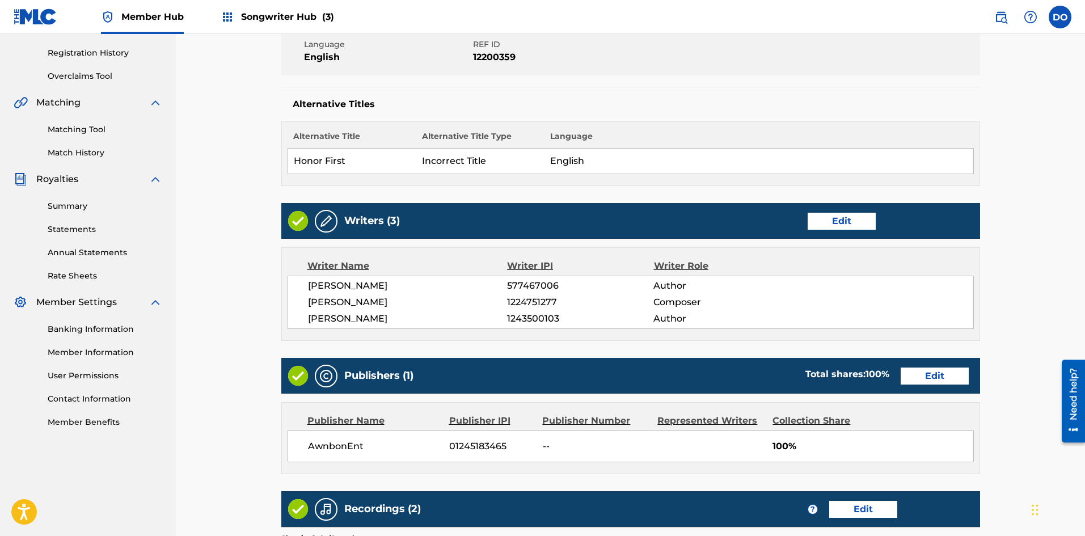
scroll to position [227, 0]
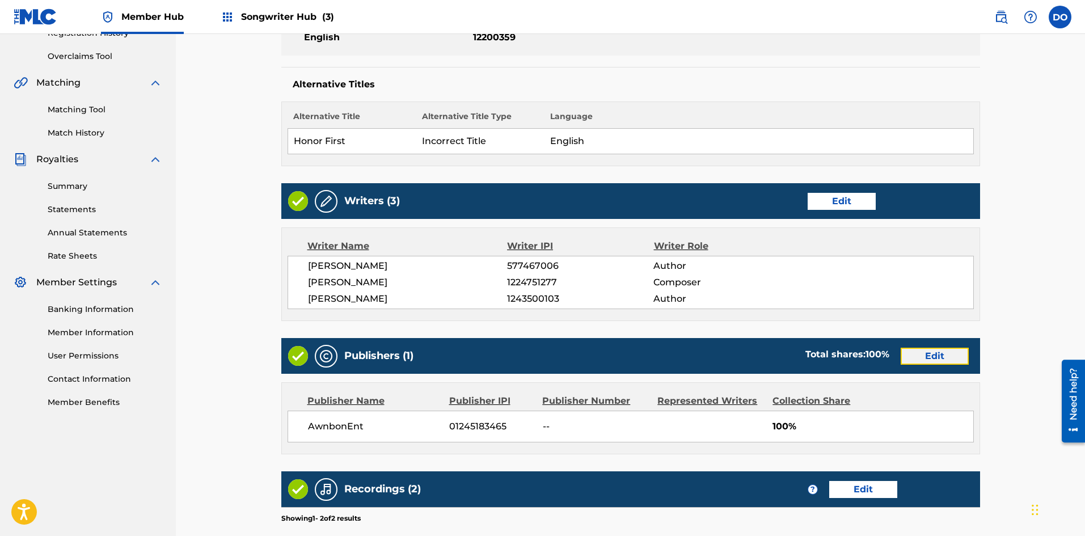
click at [916, 355] on link "Edit" at bounding box center [935, 356] width 68 height 17
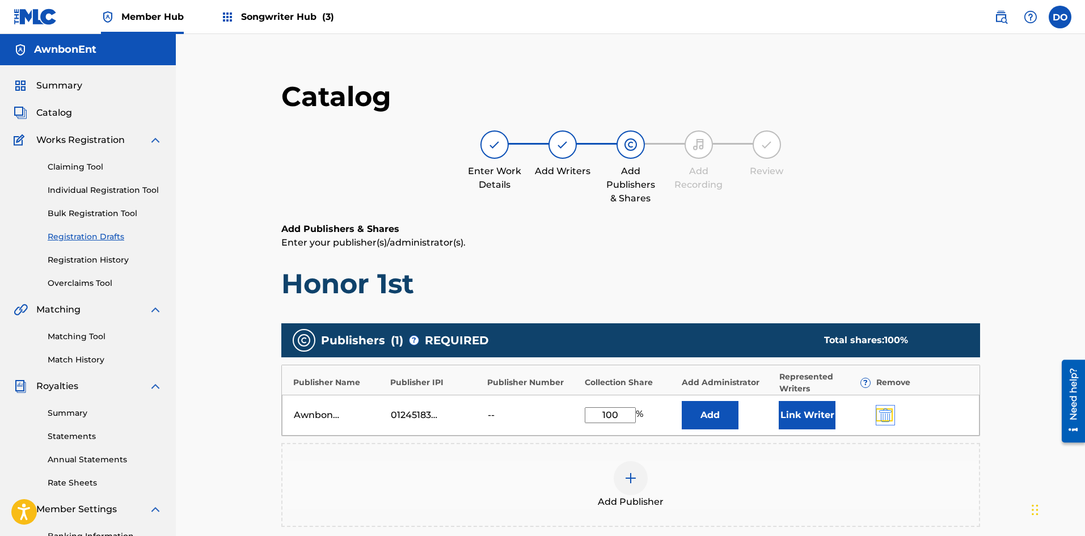
click at [881, 418] on img "submit" at bounding box center [886, 416] width 12 height 14
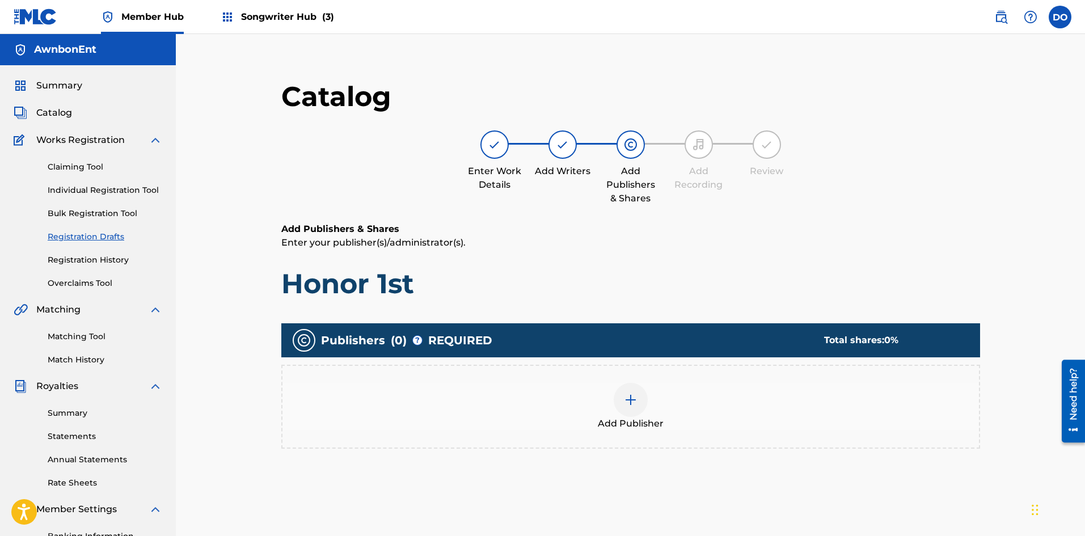
click at [620, 406] on div at bounding box center [631, 400] width 34 height 34
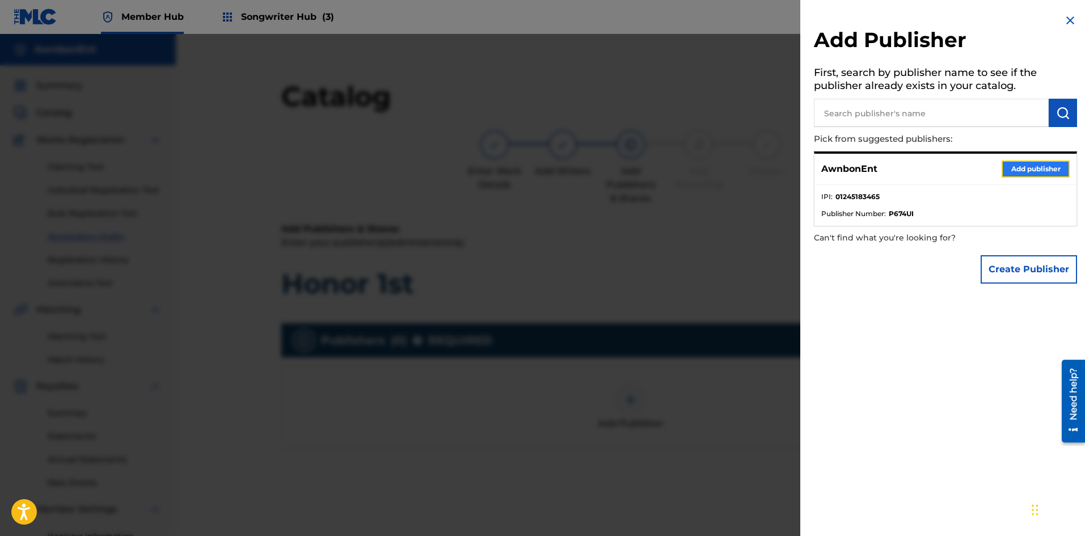
click at [1015, 164] on button "Add publisher" at bounding box center [1036, 169] width 68 height 17
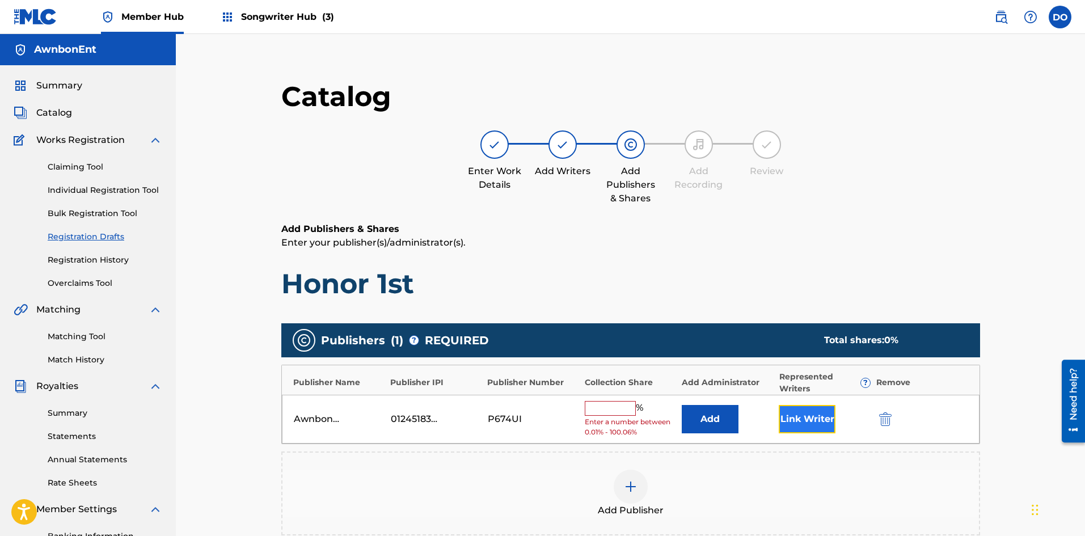
click at [801, 418] on button "Link Writer" at bounding box center [807, 419] width 57 height 28
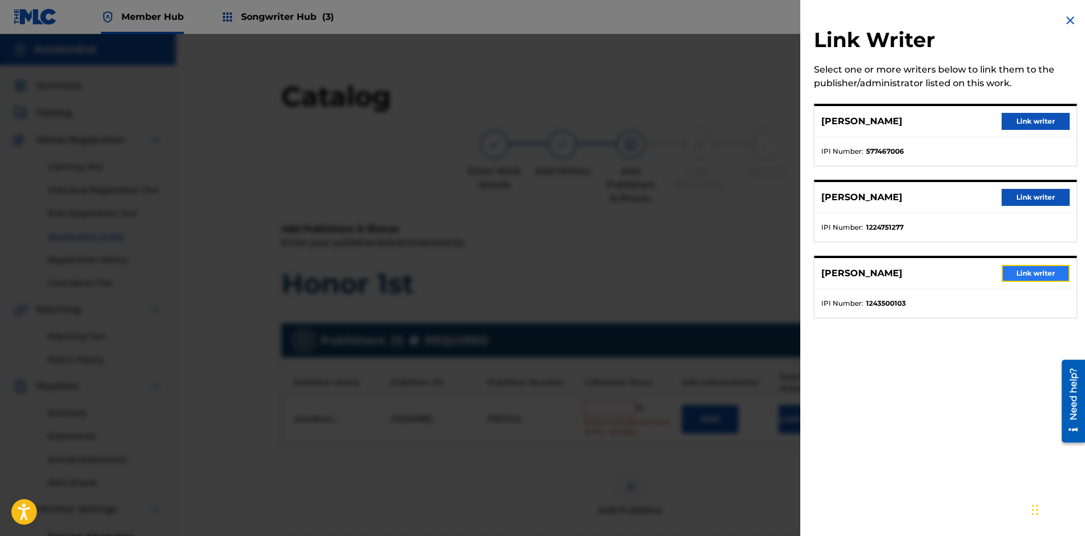
click at [1012, 272] on button "Link writer" at bounding box center [1036, 273] width 68 height 17
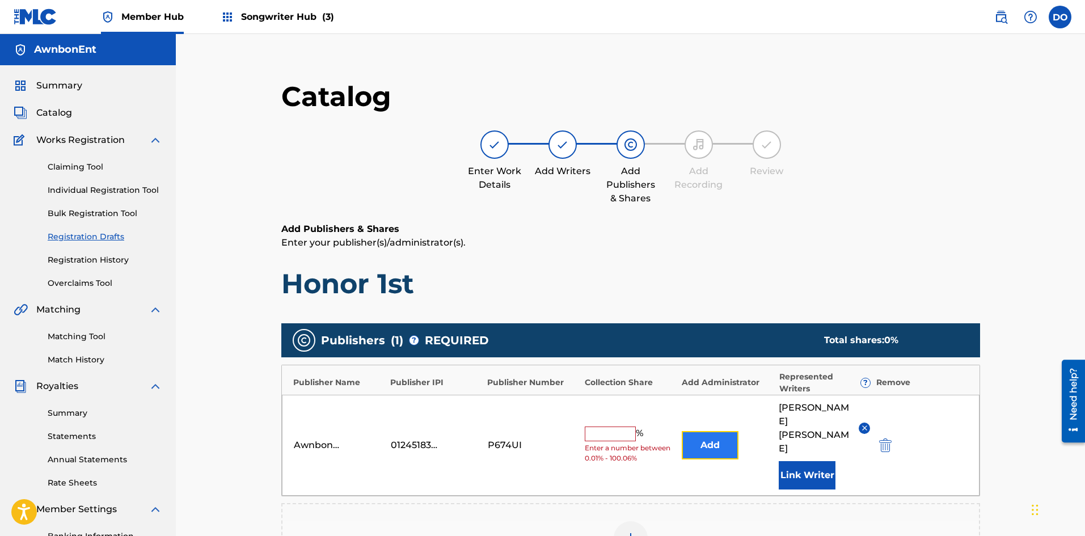
click at [708, 432] on button "Add" at bounding box center [710, 445] width 57 height 28
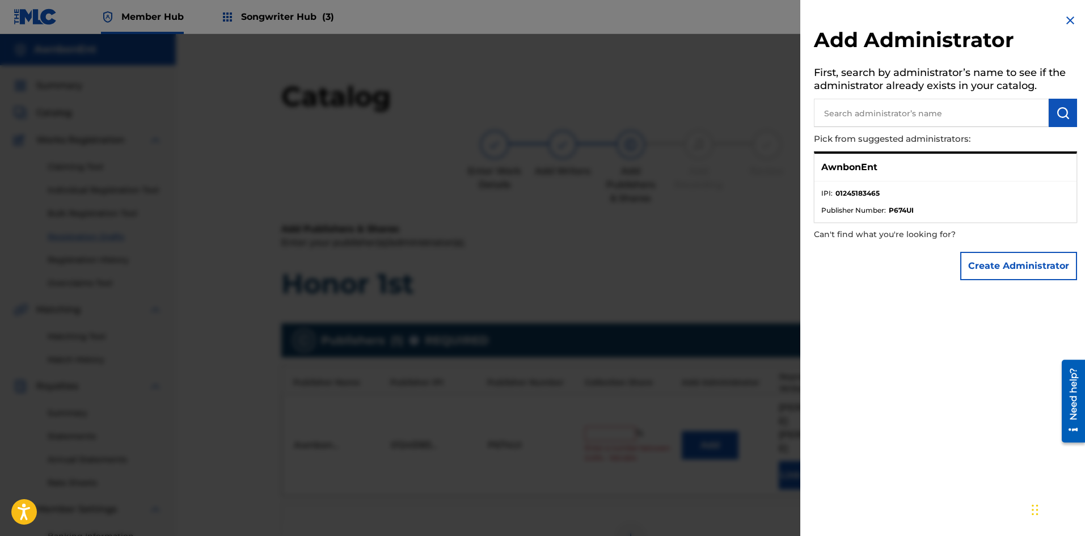
click at [878, 174] on div "AwnbonEnt" at bounding box center [946, 168] width 262 height 28
click at [904, 169] on div "AwnbonEnt" at bounding box center [946, 168] width 262 height 28
click at [865, 161] on p "AwnbonEnt" at bounding box center [850, 168] width 56 height 14
click at [878, 110] on input "text" at bounding box center [931, 113] width 235 height 28
type input "f"
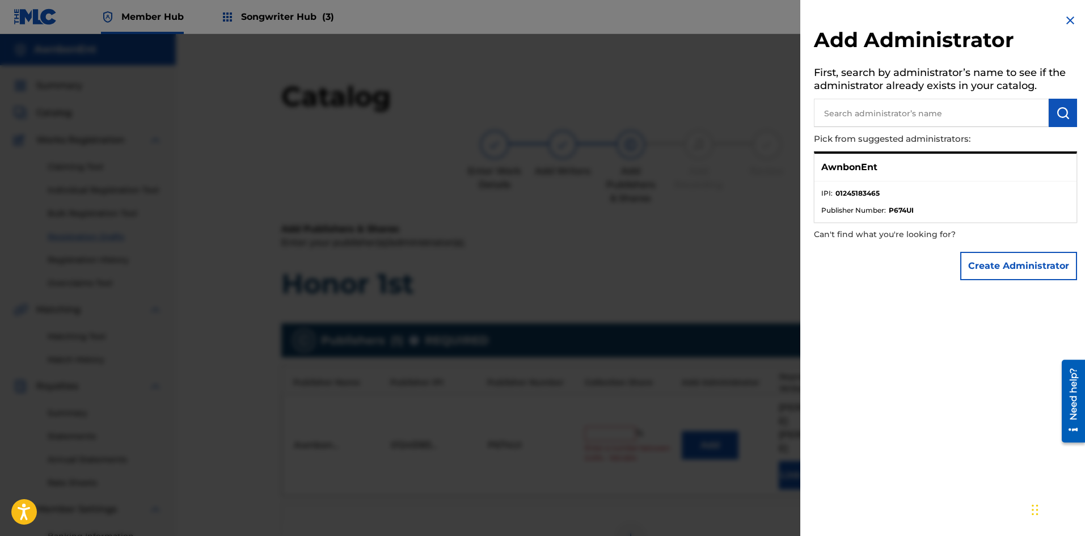
type input "s"
type input "d"
type input "a"
click at [1064, 21] on img at bounding box center [1071, 21] width 14 height 14
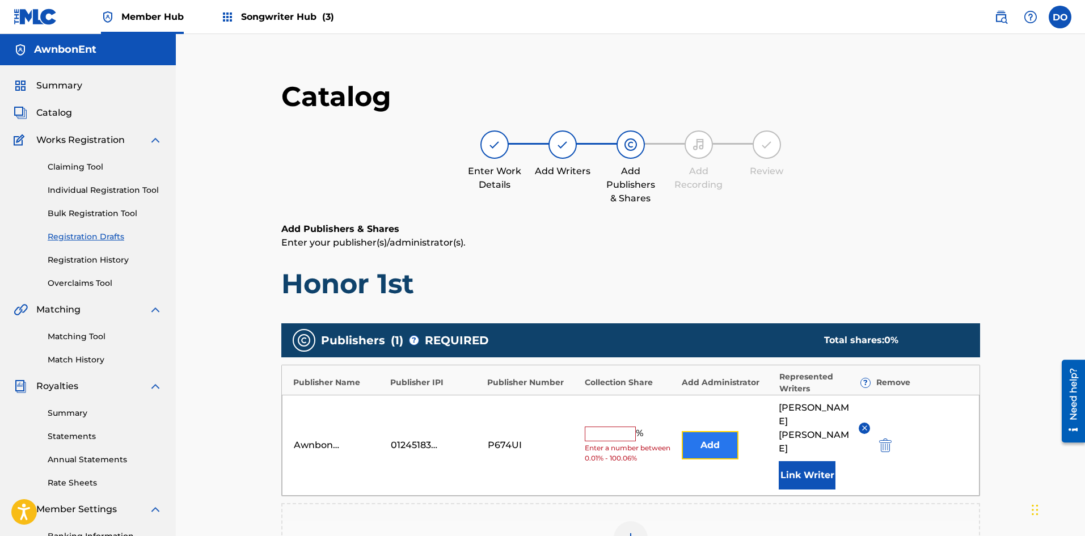
click at [706, 431] on button "Add" at bounding box center [710, 445] width 57 height 28
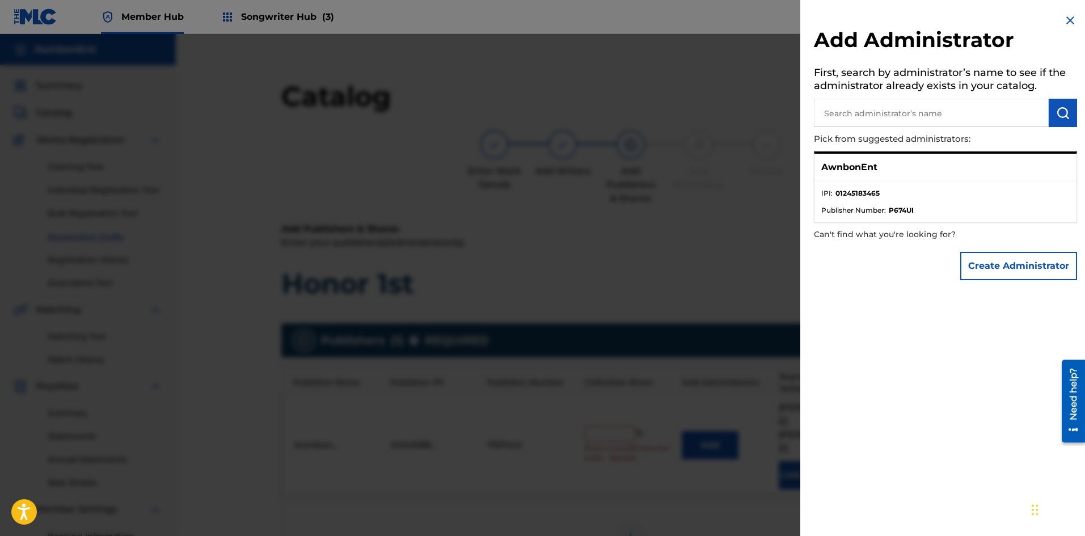
click at [908, 114] on input "text" at bounding box center [931, 113] width 235 height 28
type input "[PERSON_NAME]"
click at [1059, 105] on button "submit" at bounding box center [1063, 113] width 28 height 28
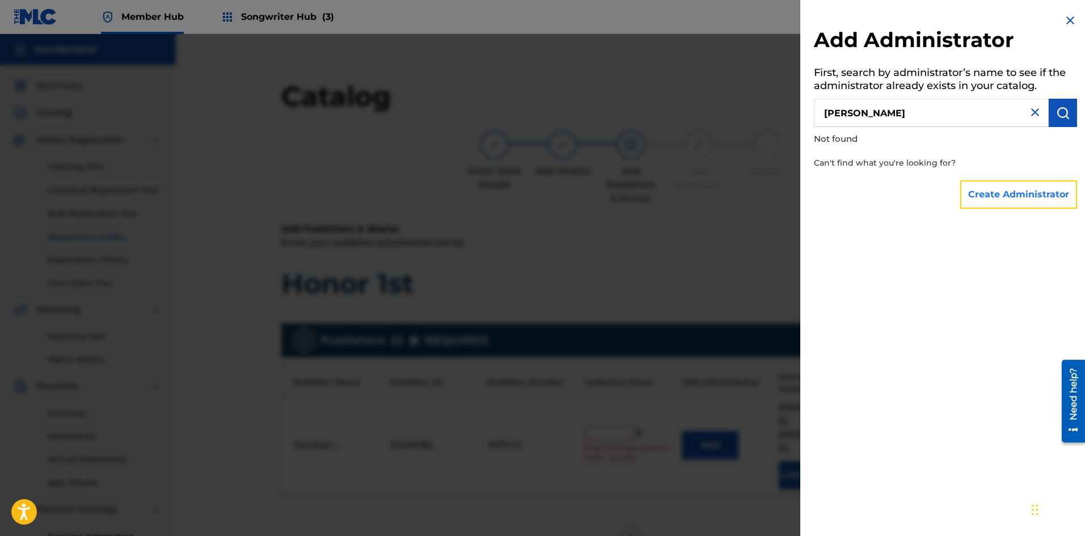
click at [970, 190] on button "Create Administrator" at bounding box center [1019, 194] width 117 height 28
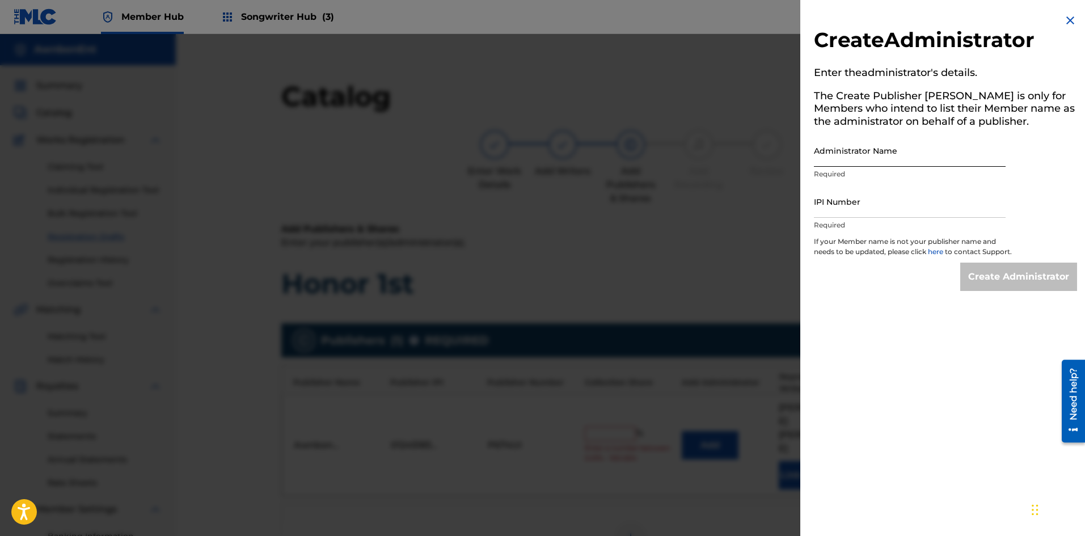
click at [882, 154] on input "Administrator Name" at bounding box center [910, 150] width 192 height 32
type input "AwnbonEnt"
drag, startPoint x: 835, startPoint y: 213, endPoint x: 555, endPoint y: 82, distance: 309.2
click at [555, 82] on div at bounding box center [542, 302] width 1085 height 536
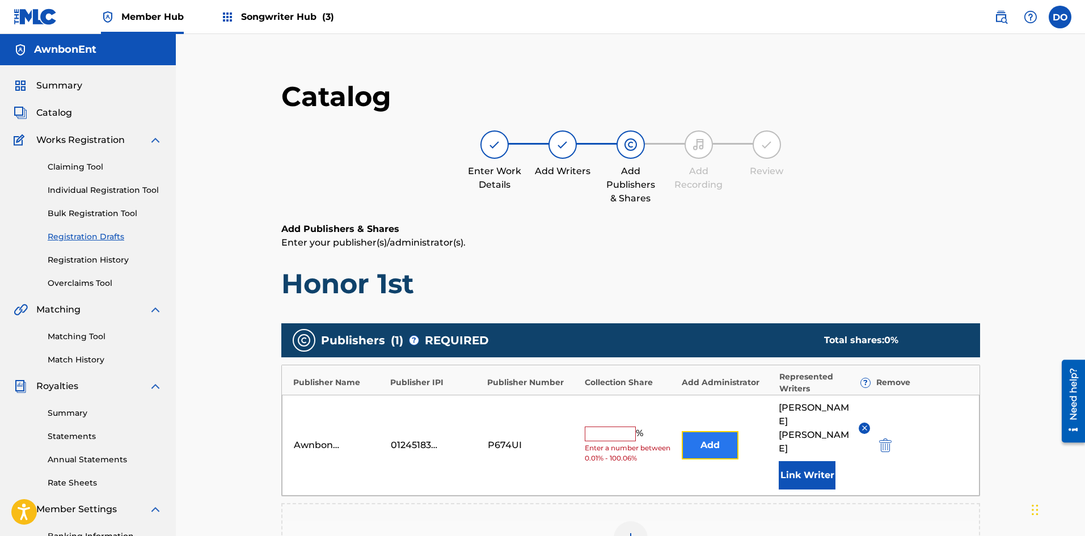
click at [702, 431] on button "Add" at bounding box center [710, 445] width 57 height 28
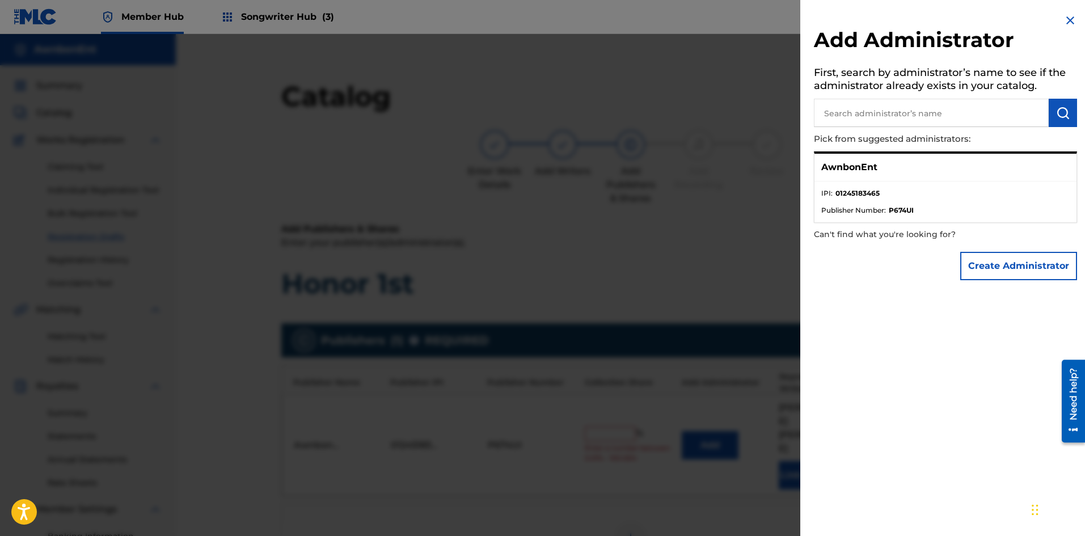
click at [855, 111] on input "text" at bounding box center [931, 113] width 235 height 28
click at [865, 168] on p "AwnbonEnt" at bounding box center [850, 168] width 56 height 14
click at [892, 213] on strong "P674UI" at bounding box center [901, 210] width 25 height 10
click at [868, 207] on span "Publisher Number :" at bounding box center [854, 210] width 65 height 10
click at [895, 113] on input "text" at bounding box center [931, 113] width 235 height 28
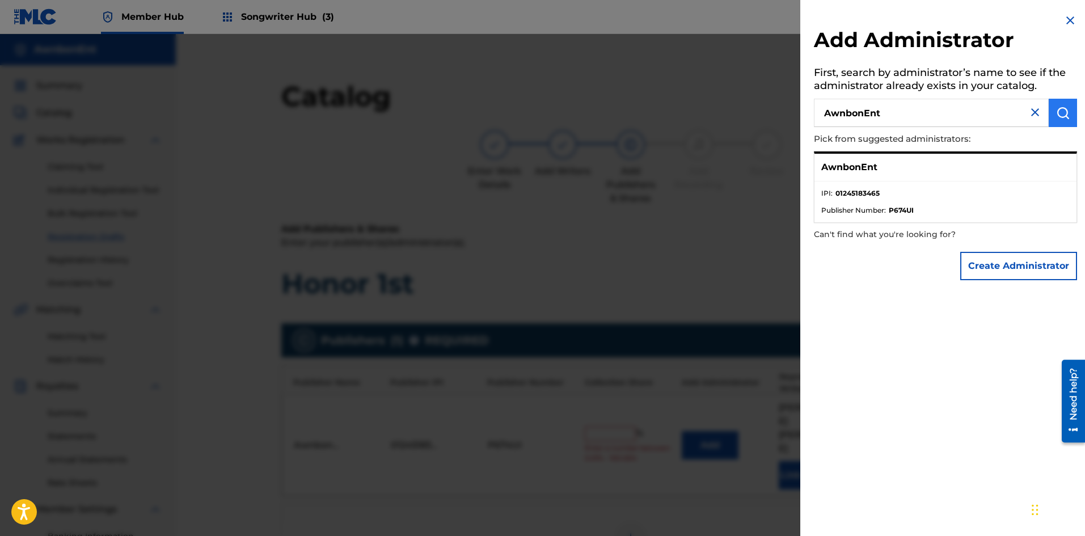
type input "AwnbonEnt"
click at [1060, 119] on img "submit" at bounding box center [1064, 113] width 14 height 14
click at [1005, 263] on button "Create Administrator" at bounding box center [1019, 266] width 117 height 28
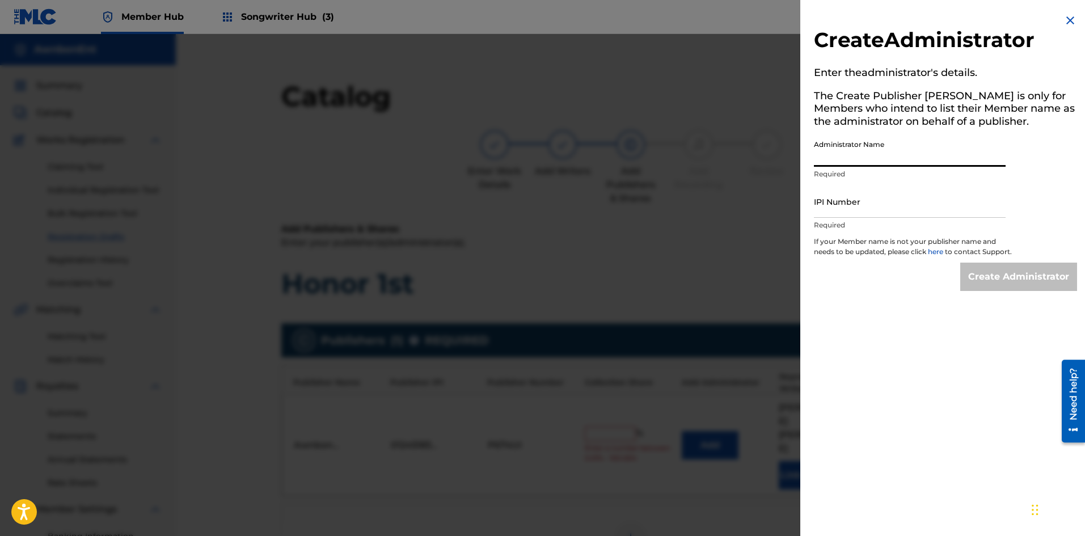
click at [855, 157] on input "Administrator Name" at bounding box center [910, 150] width 192 height 32
type input "AwnbonEnt"
paste input "1243500103"
type input "1243500103"
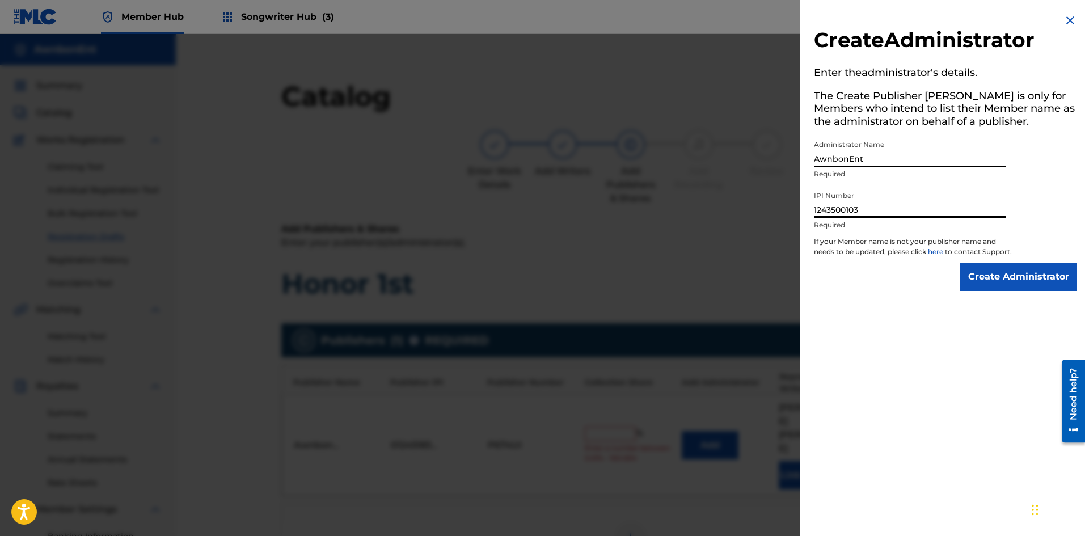
drag, startPoint x: 860, startPoint y: 209, endPoint x: 796, endPoint y: 216, distance: 64.5
click at [796, 218] on div "Create Administrator Enter the administrator 's details. The Create Publisher b…" at bounding box center [542, 285] width 1085 height 502
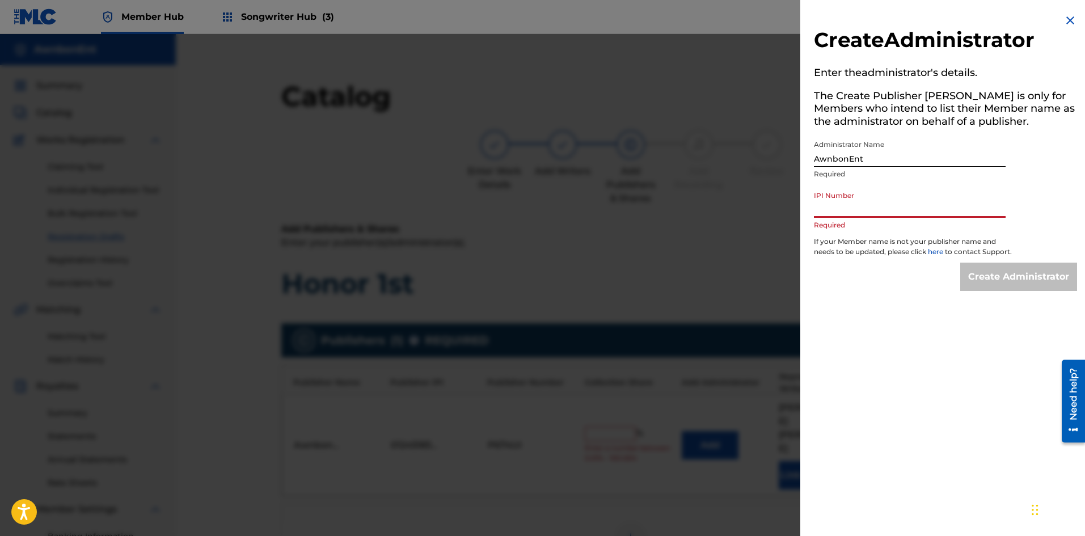
paste input "1245183465"
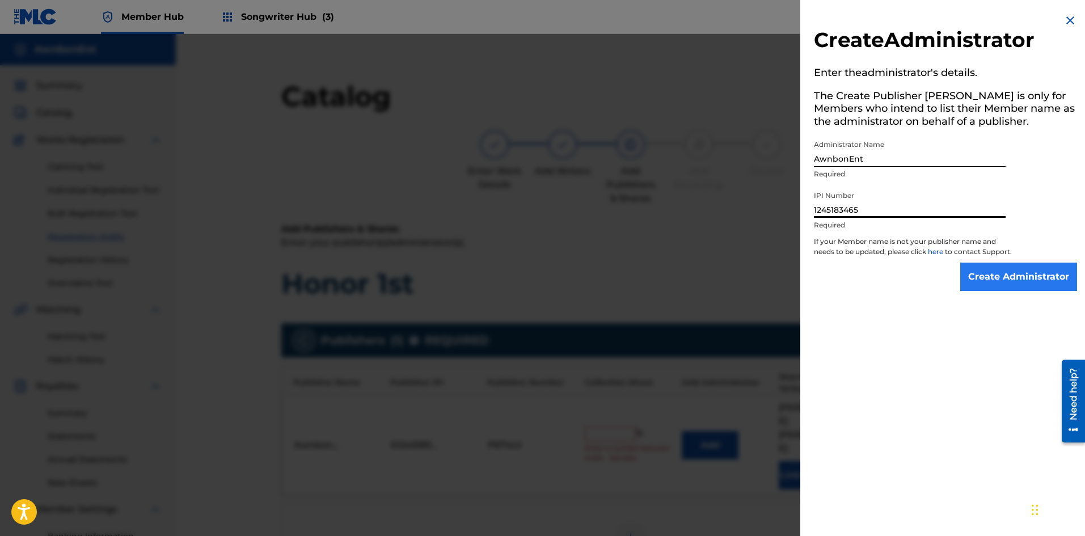
type input "1245183465"
click at [977, 289] on input "Create Administrator" at bounding box center [1019, 277] width 117 height 28
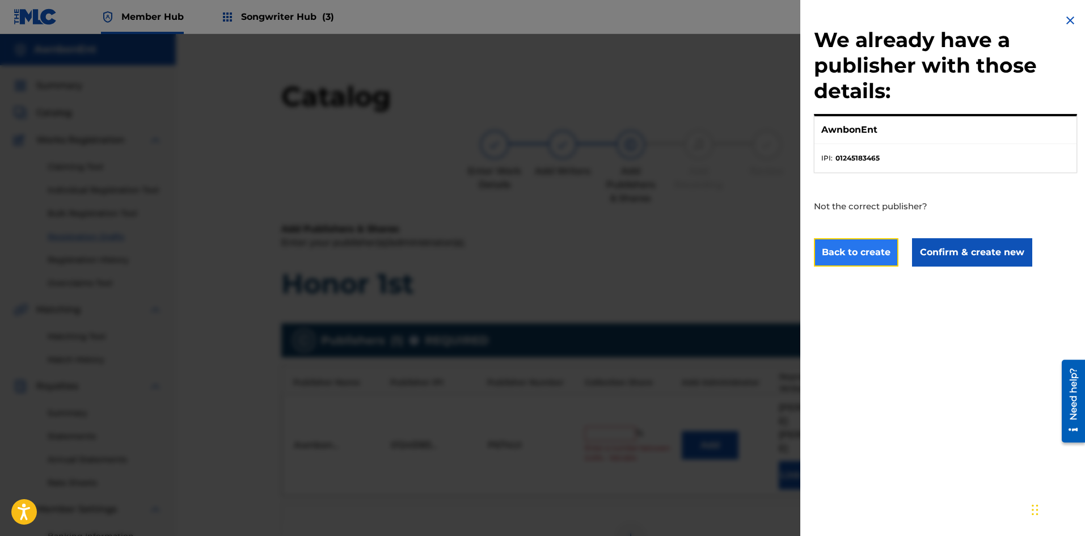
click at [887, 256] on button "Back to create" at bounding box center [856, 252] width 85 height 28
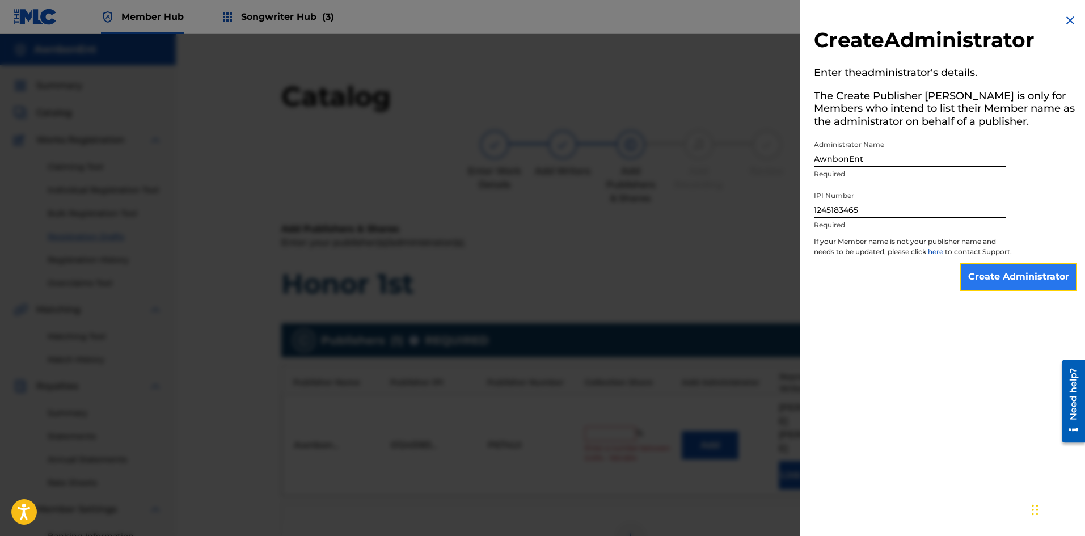
click at [990, 291] on input "Create Administrator" at bounding box center [1019, 277] width 117 height 28
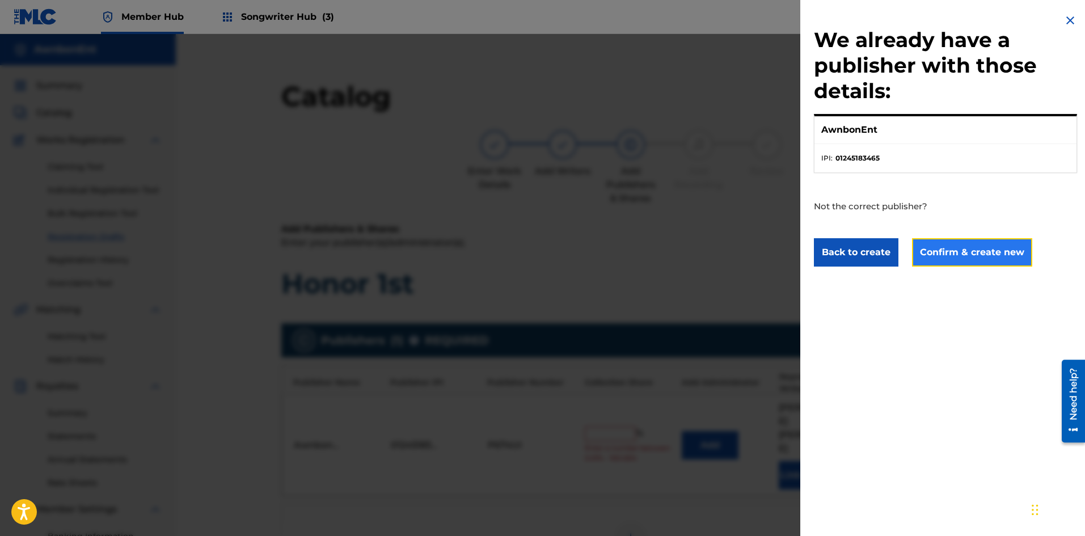
click at [949, 258] on button "Confirm & create new" at bounding box center [972, 252] width 120 height 28
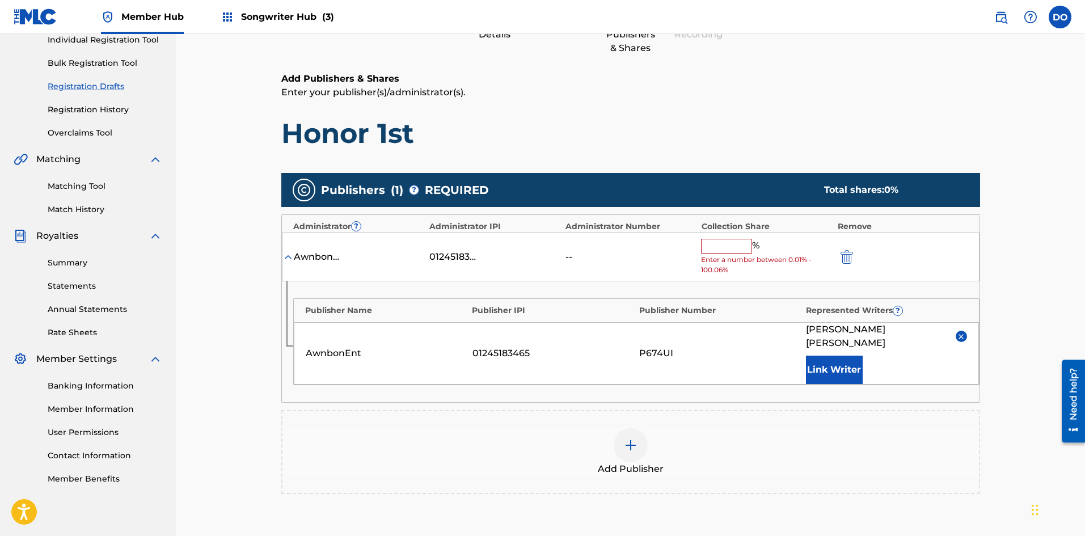
scroll to position [170, 0]
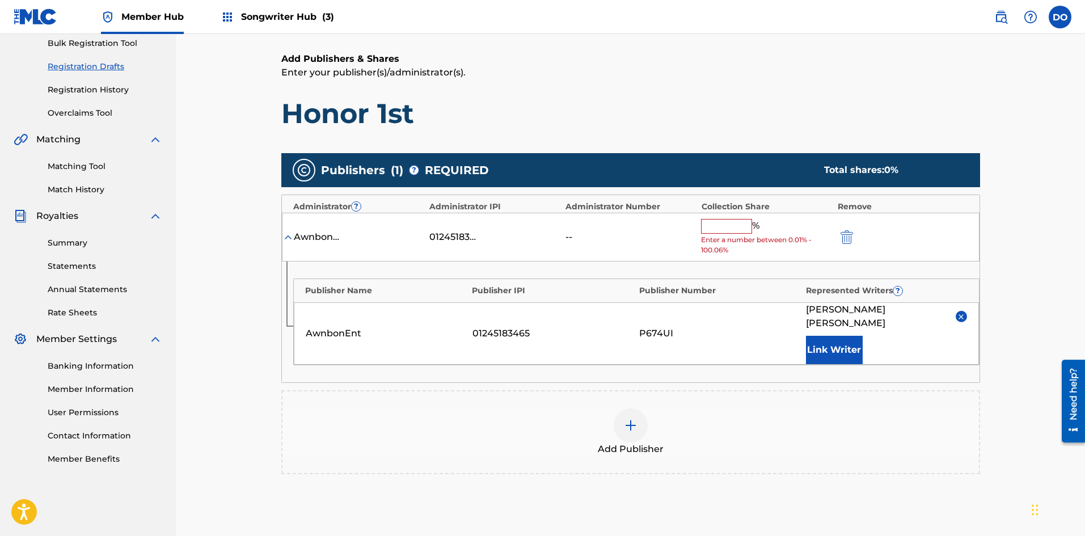
click at [716, 225] on input "text" at bounding box center [726, 226] width 51 height 15
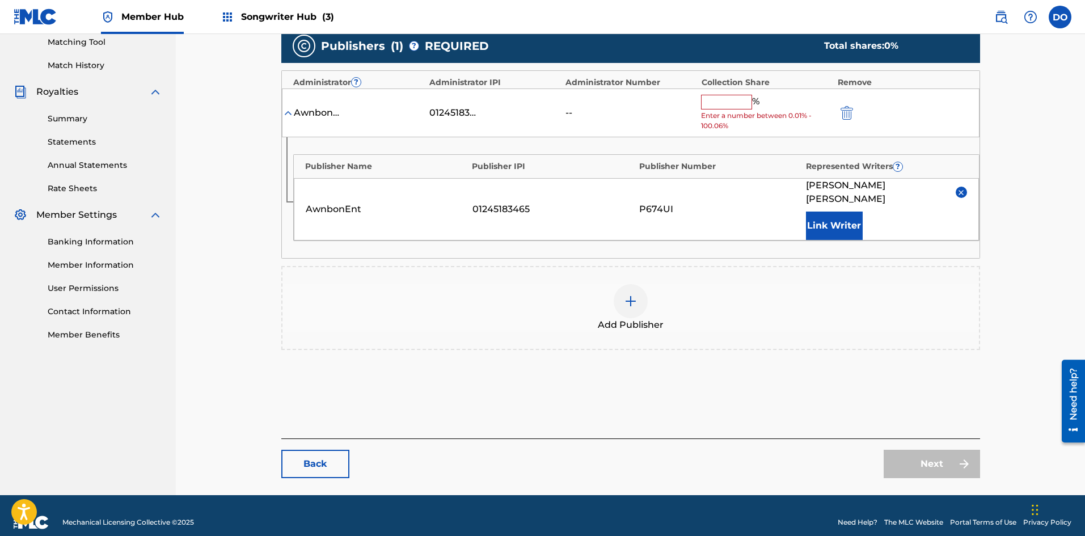
scroll to position [238, 0]
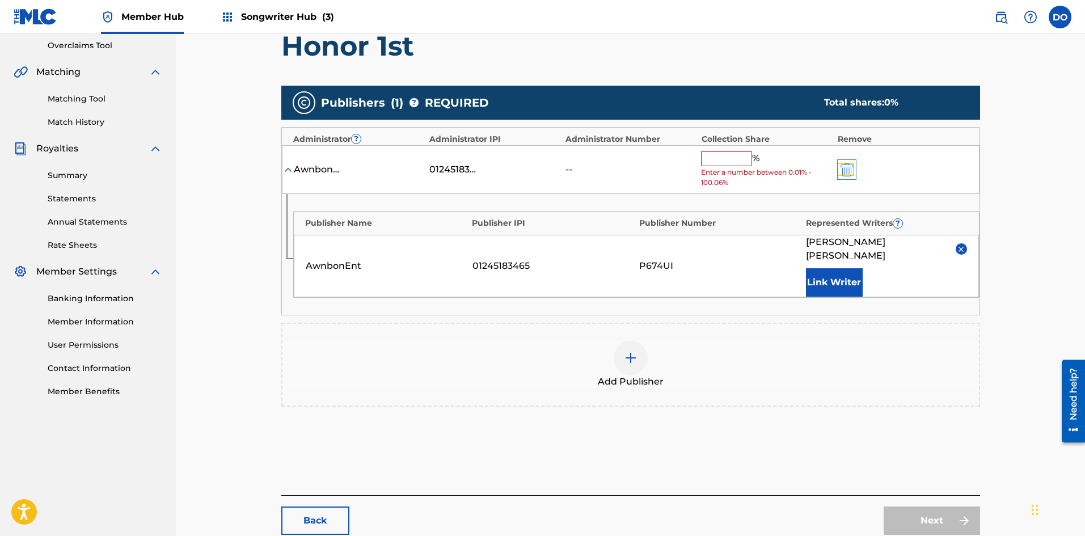
click at [847, 166] on img "submit" at bounding box center [847, 170] width 12 height 14
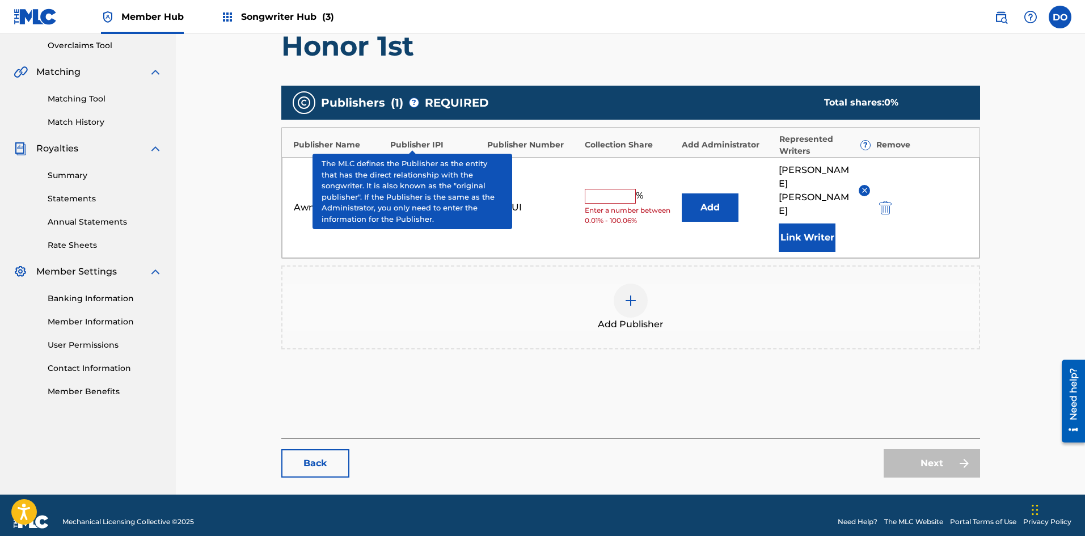
scroll to position [210, 0]
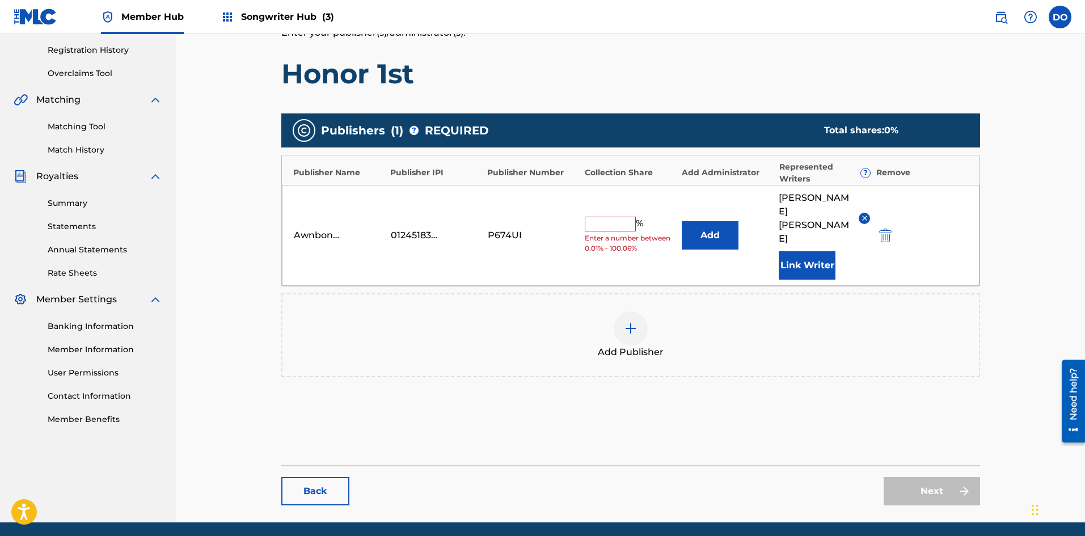
click at [603, 233] on span "Enter a number between 0.01% - 100.06%" at bounding box center [630, 243] width 91 height 20
click at [603, 217] on input "text" at bounding box center [610, 224] width 51 height 15
type input "100"
click at [916, 477] on link "Next" at bounding box center [932, 491] width 96 height 28
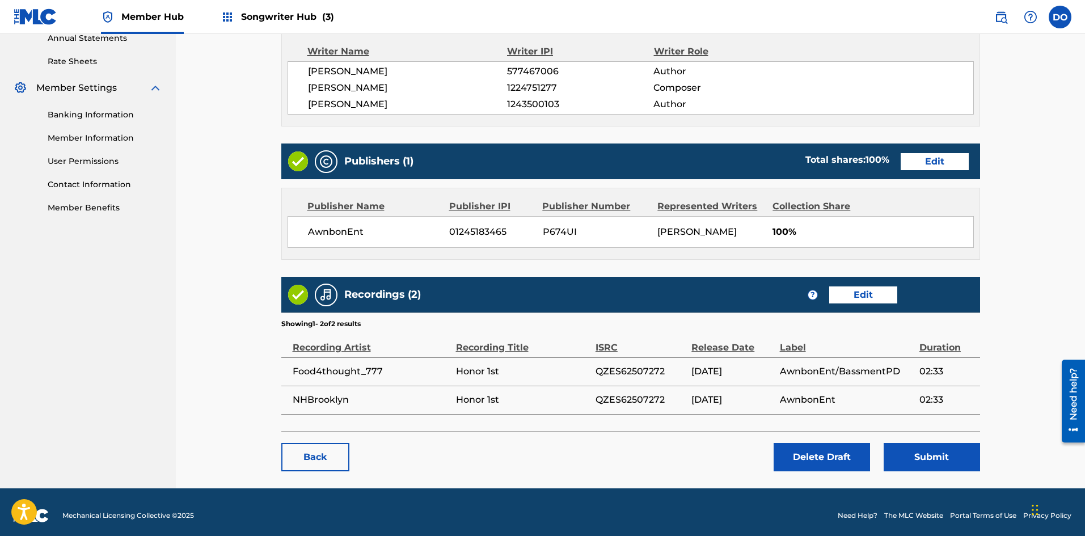
scroll to position [428, 0]
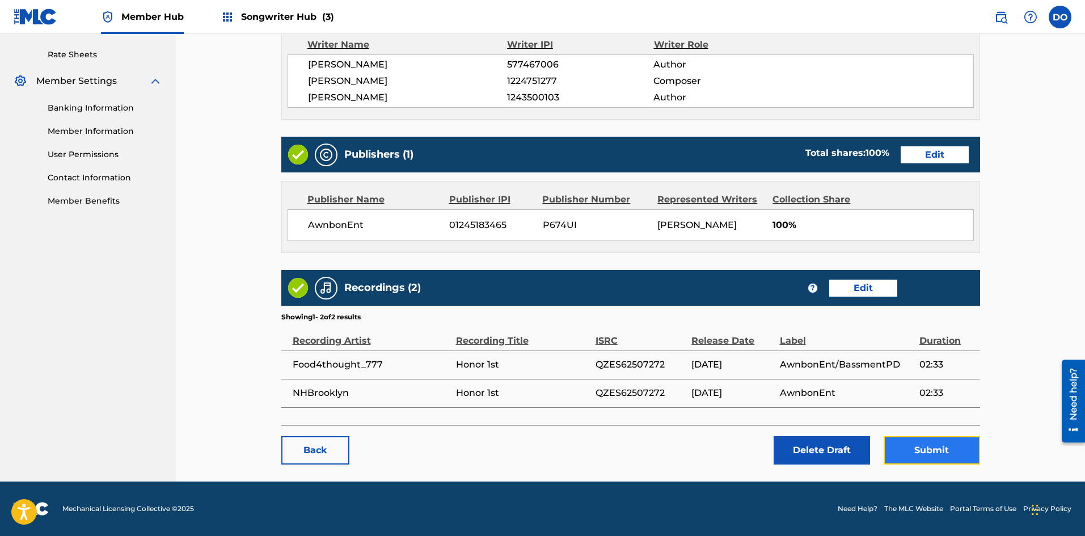
click at [934, 455] on button "Submit" at bounding box center [932, 450] width 96 height 28
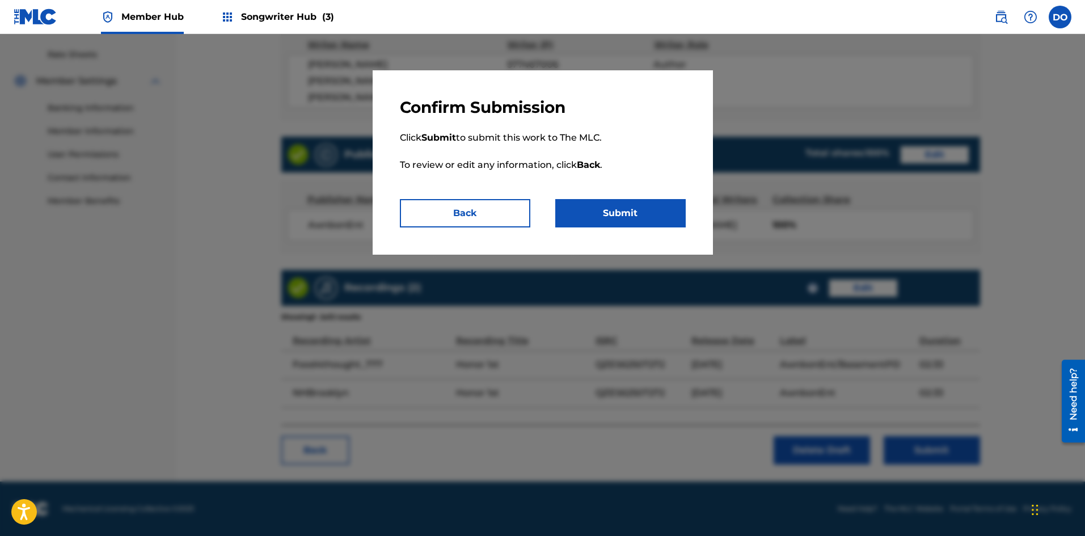
click at [858, 120] on div at bounding box center [542, 302] width 1085 height 536
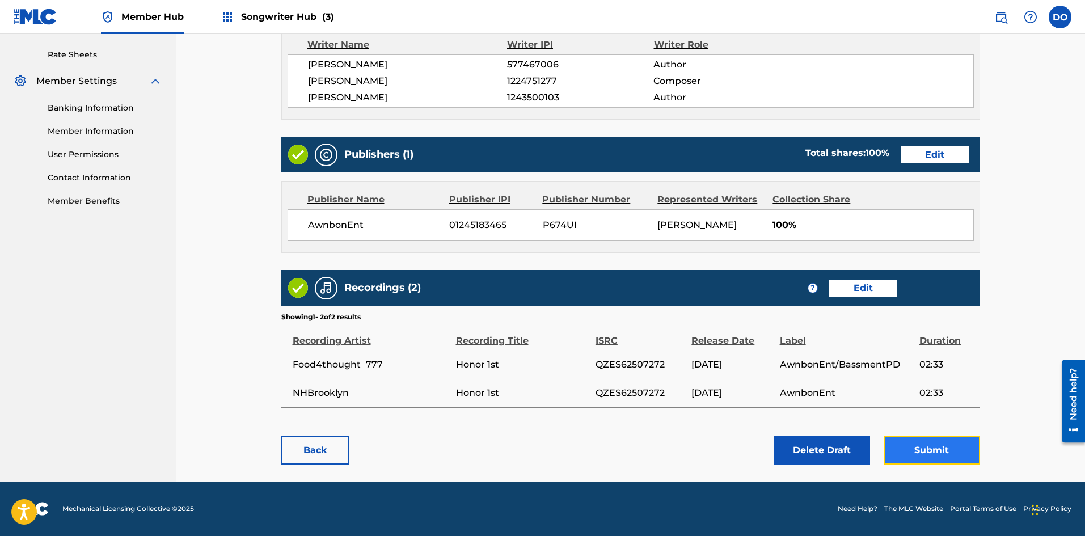
click at [917, 439] on button "Submit" at bounding box center [932, 450] width 96 height 28
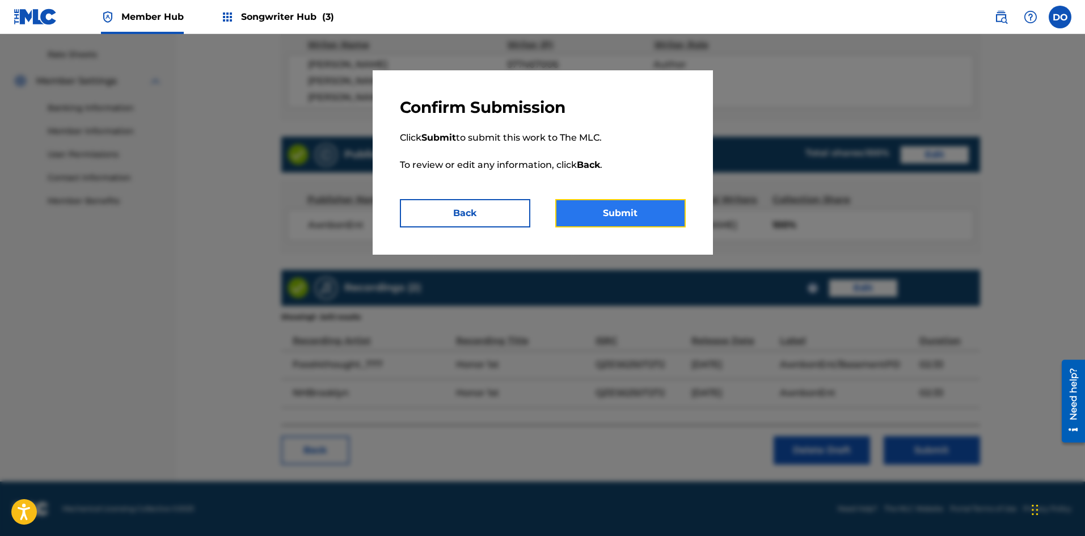
click at [594, 203] on button "Submit" at bounding box center [621, 213] width 131 height 28
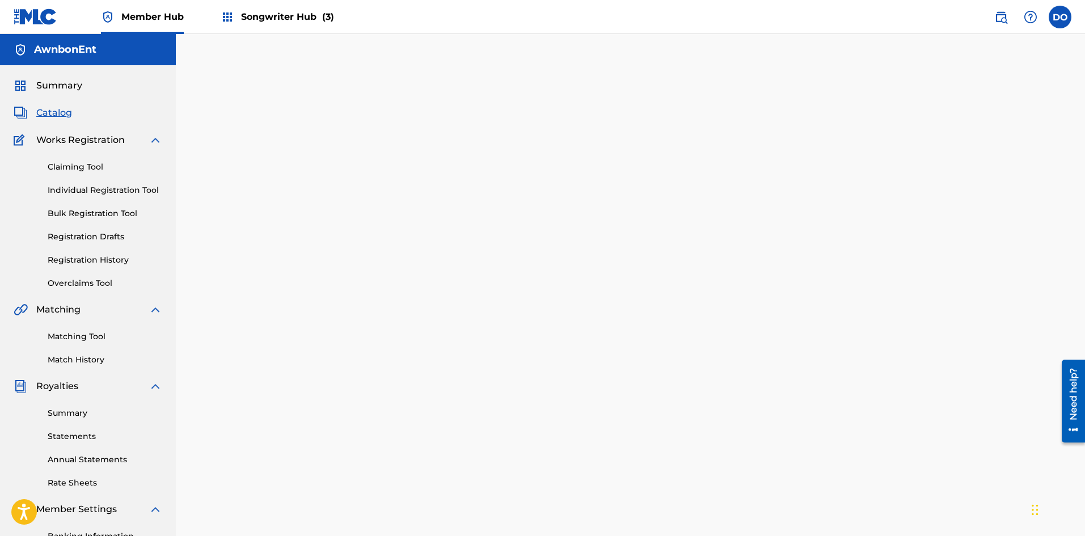
scroll to position [167, 0]
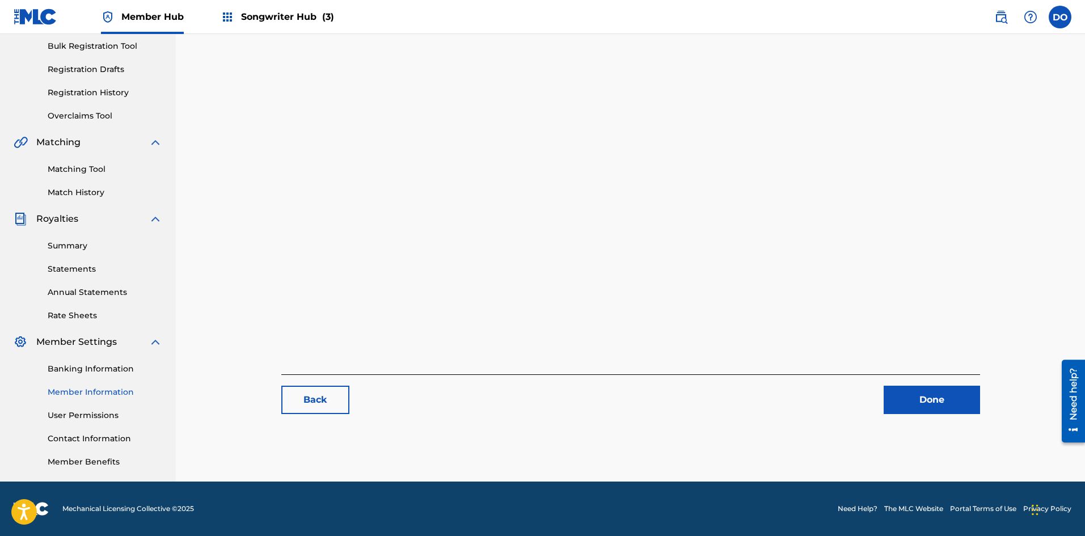
click at [81, 390] on link "Member Information" at bounding box center [105, 392] width 115 height 12
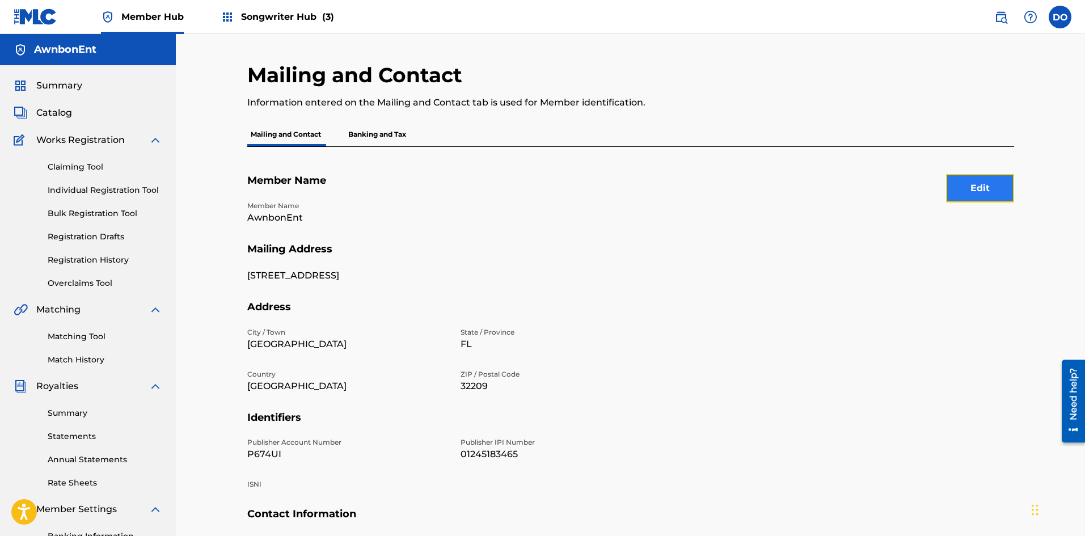
click at [977, 192] on button "Edit" at bounding box center [980, 188] width 68 height 28
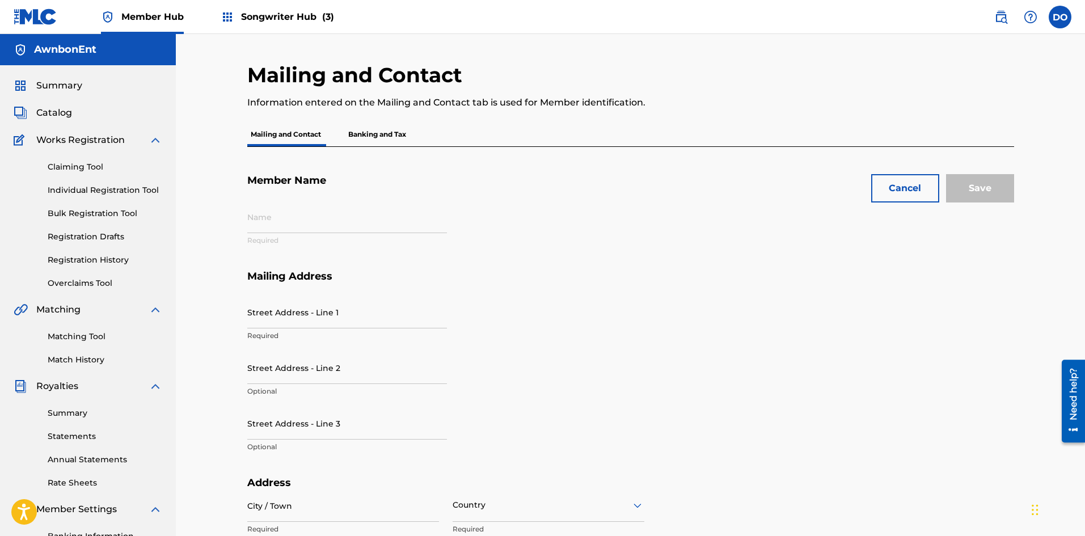
type input "AwnbonEnt"
type input "[STREET_ADDRESS]"
type input "[GEOGRAPHIC_DATA]"
type input "32209"
type input "P674UI"
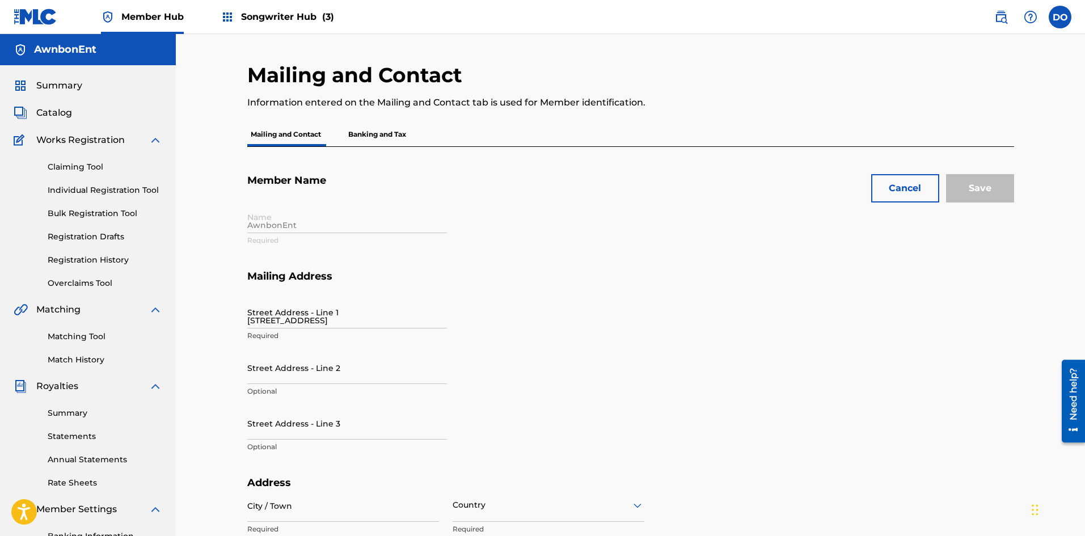
type input "01245183465"
type input "904"
type input "6510860"
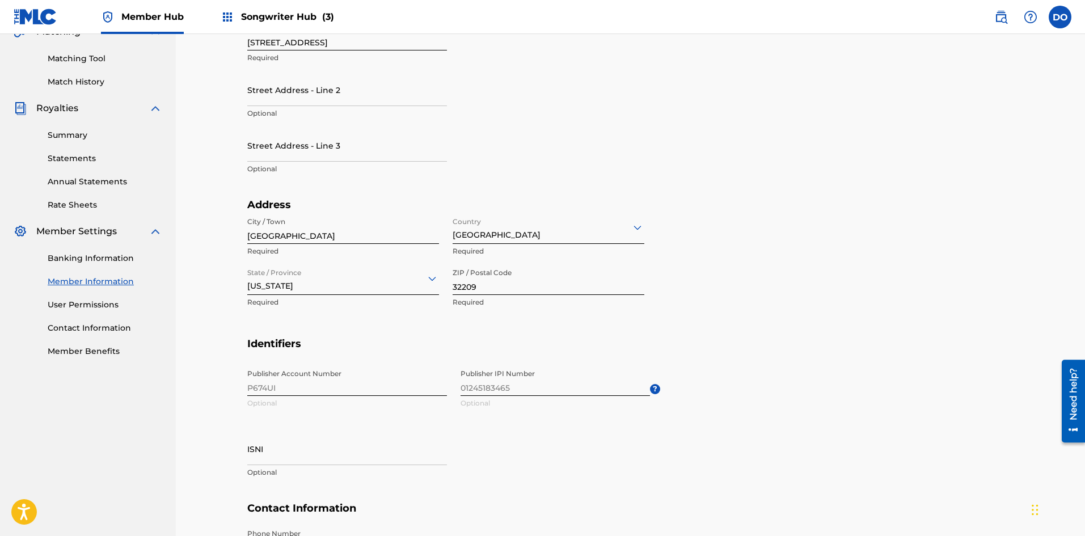
scroll to position [422, 0]
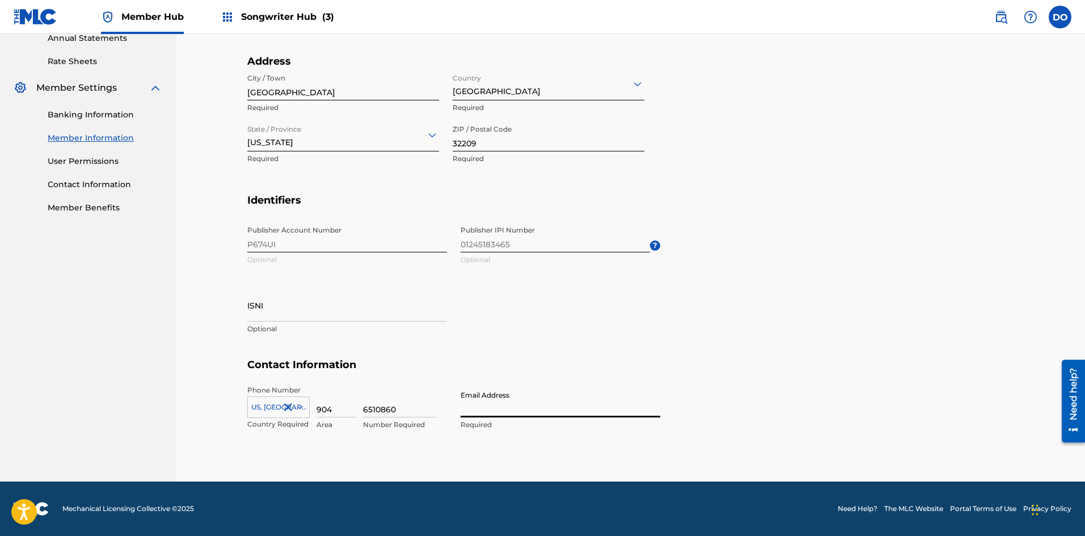
click at [467, 405] on input "Email Address" at bounding box center [561, 401] width 200 height 32
type input "[EMAIL_ADDRESS][DOMAIN_NAME]"
type input "NHBrooklyn"
type input "[GEOGRAPHIC_DATA]"
type input "FL"
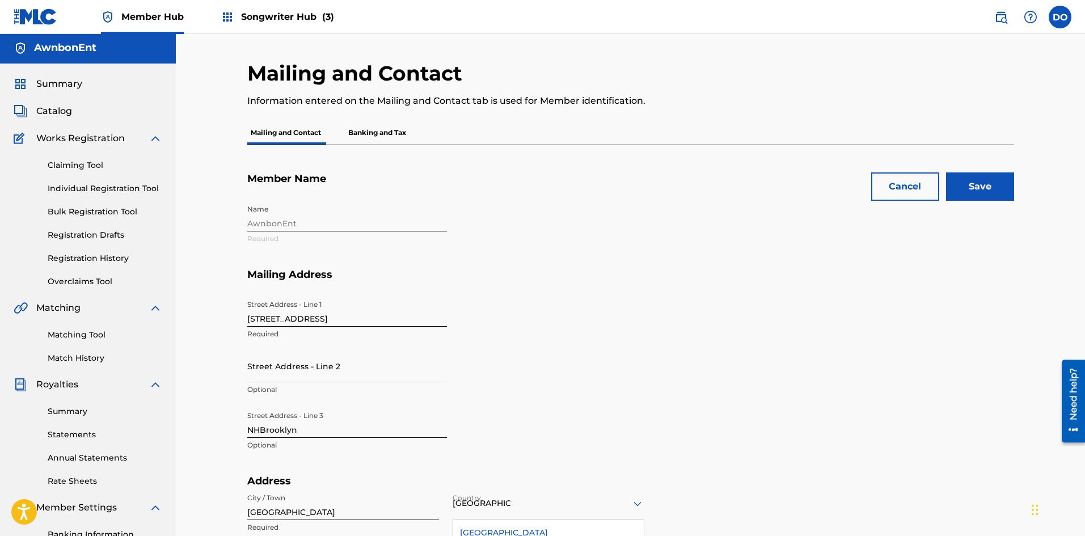
scroll to position [0, 0]
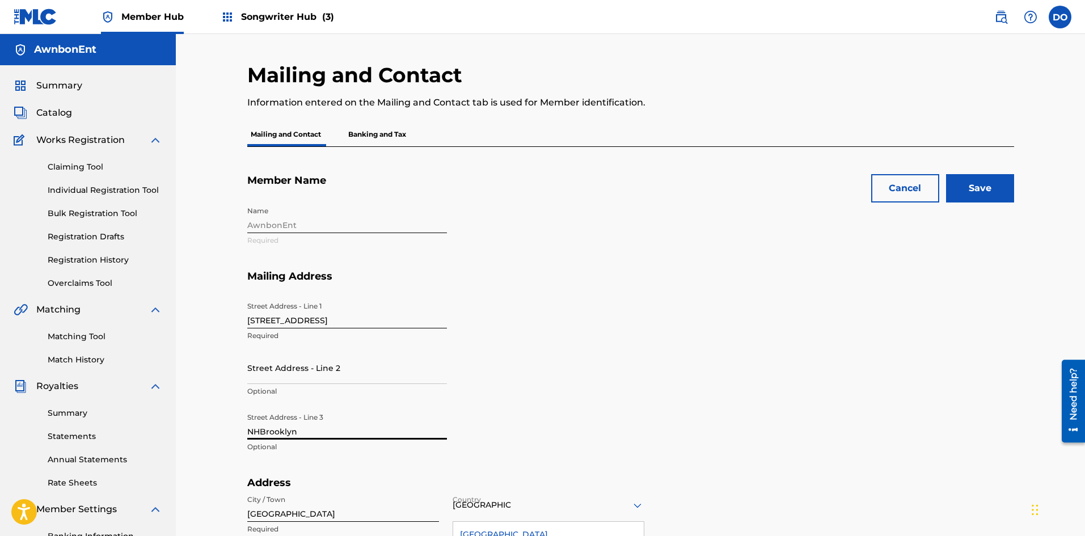
drag, startPoint x: 271, startPoint y: 435, endPoint x: 220, endPoint y: 443, distance: 51.7
click at [220, 443] on div "Mailing and Contact Information entered on the Mailing and Contact tab is used …" at bounding box center [631, 468] width 910 height 869
click at [271, 228] on div "Name AwnbonEnt Required" at bounding box center [453, 235] width 413 height 69
click at [277, 225] on div "Name AwnbonEnt Required" at bounding box center [453, 235] width 413 height 69
click at [296, 225] on div "Name AwnbonEnt Required" at bounding box center [453, 235] width 413 height 69
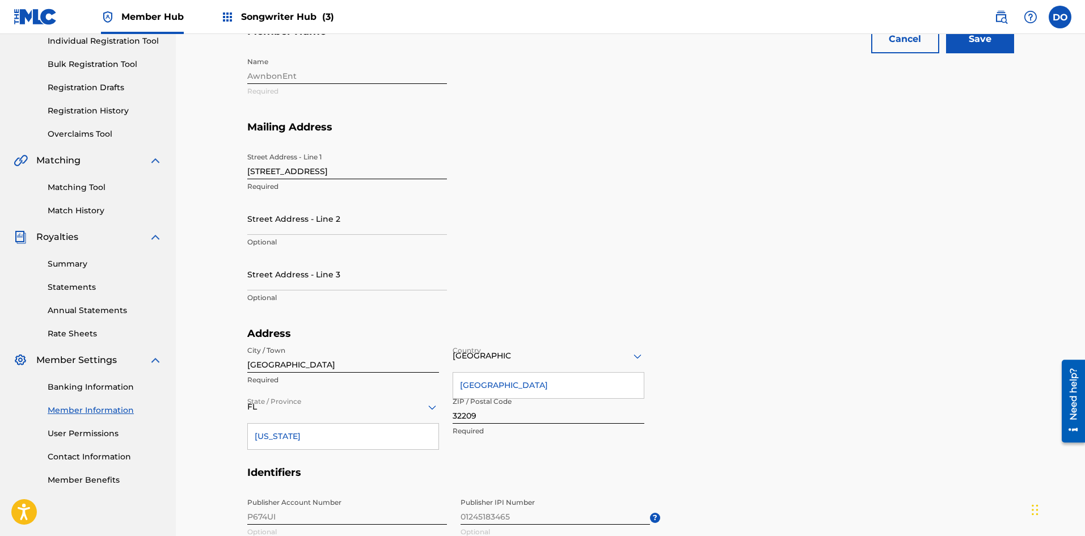
scroll to position [170, 0]
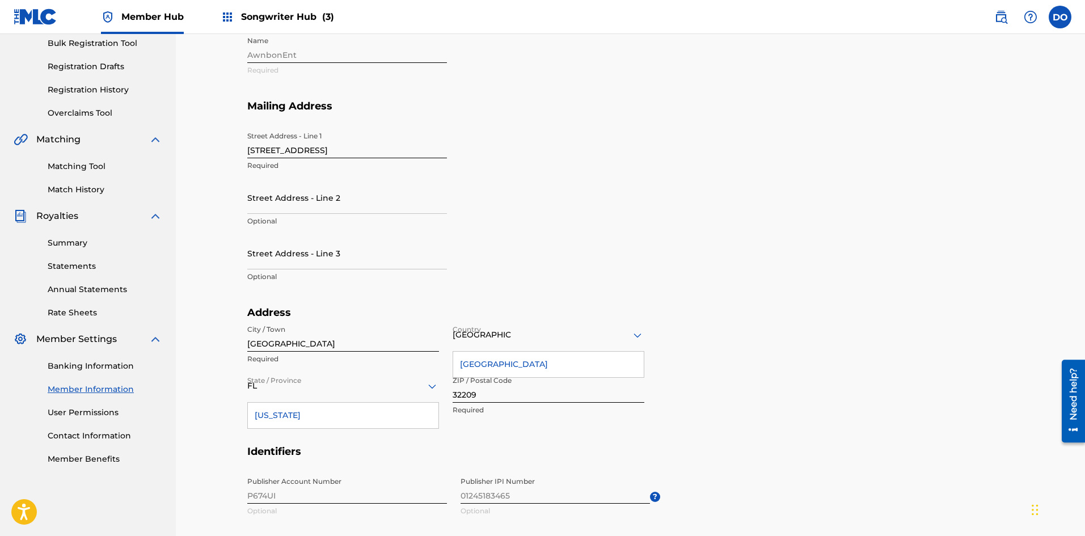
click at [368, 281] on p "Optional" at bounding box center [347, 277] width 200 height 10
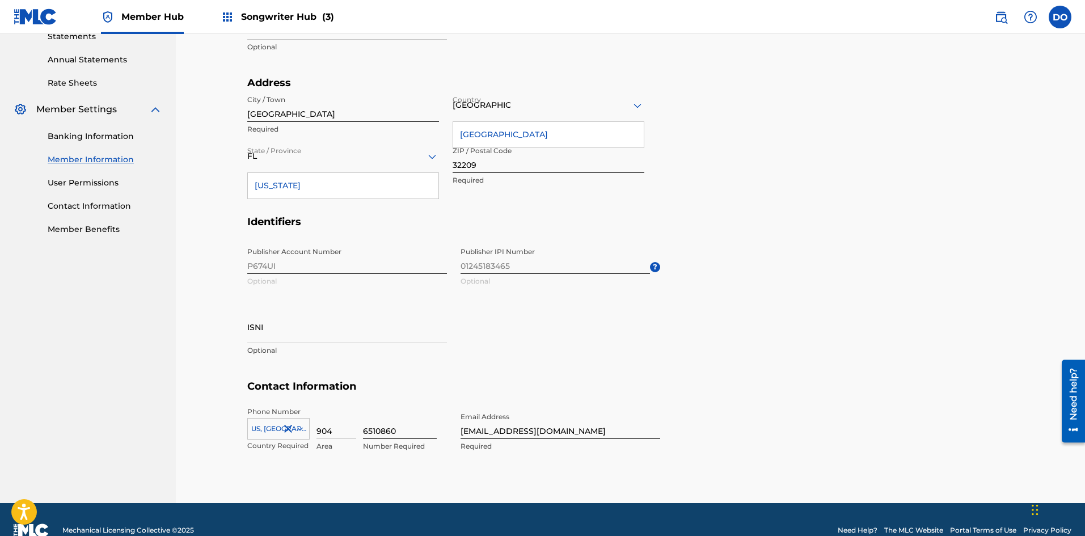
scroll to position [422, 0]
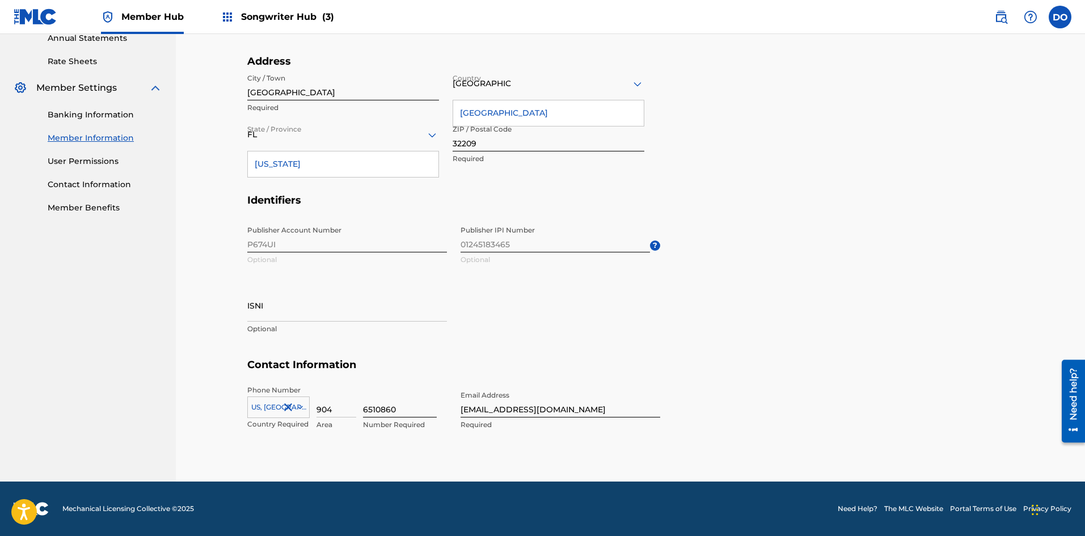
click at [375, 410] on input "6510860" at bounding box center [400, 401] width 74 height 32
type input "6510860"
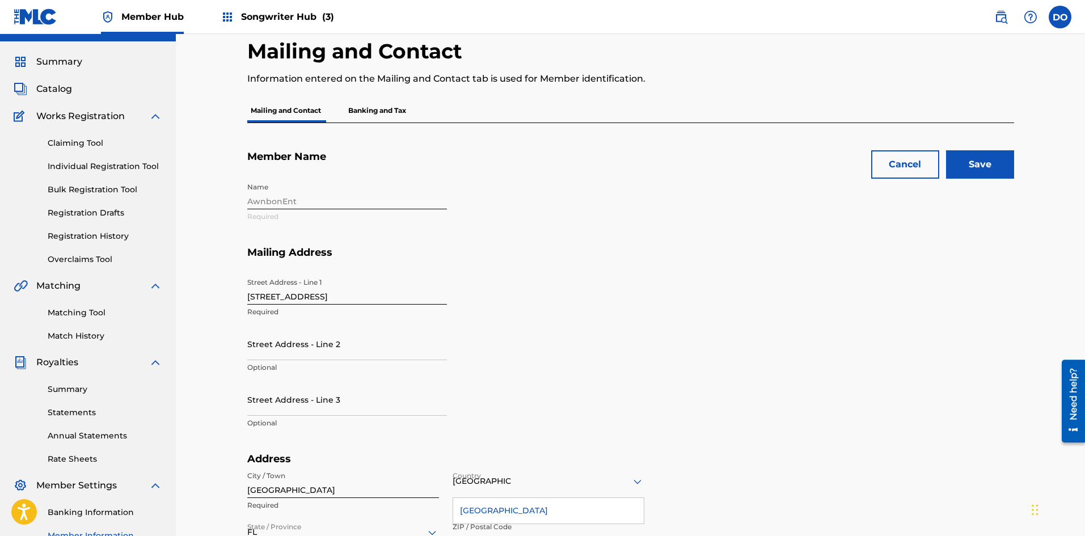
scroll to position [0, 0]
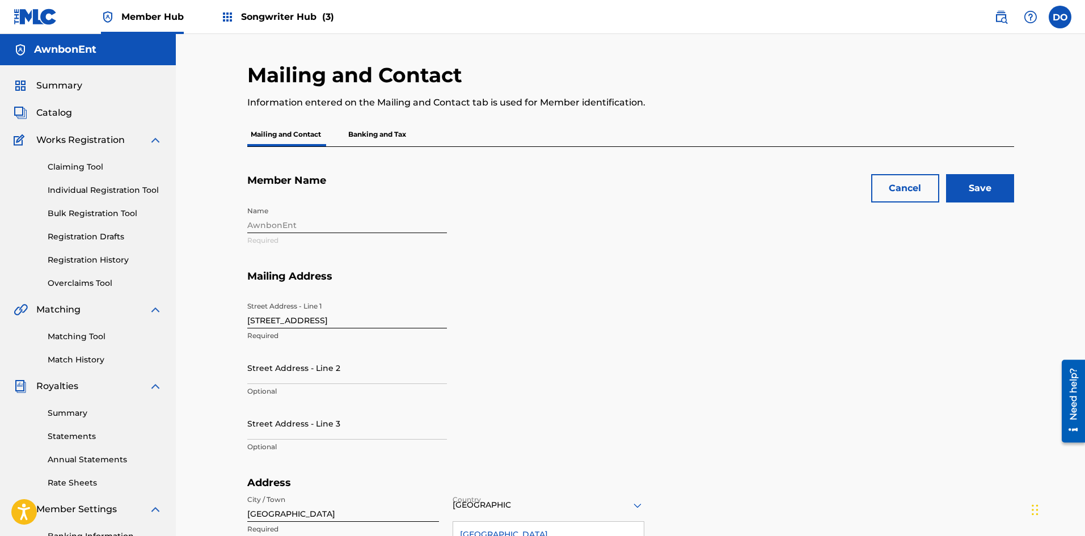
click at [374, 132] on p "Banking and Tax" at bounding box center [377, 135] width 65 height 24
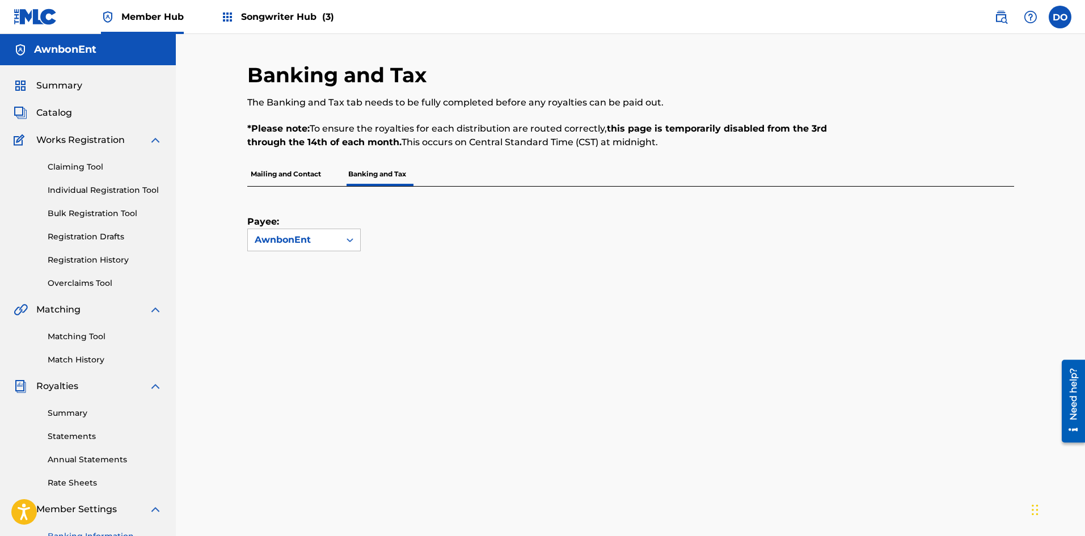
click at [301, 179] on p "Mailing and Contact" at bounding box center [285, 174] width 77 height 24
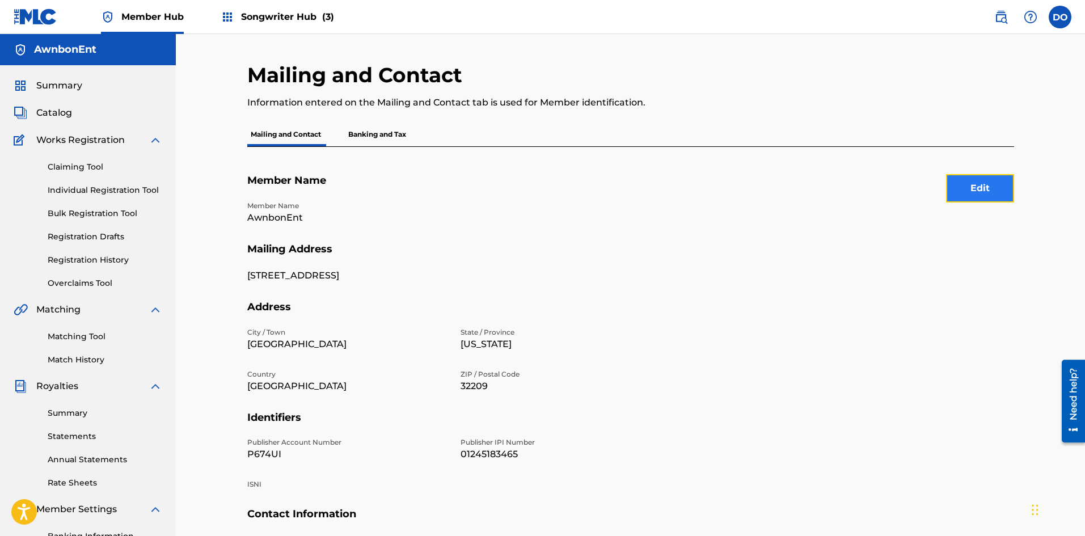
click at [990, 185] on button "Edit" at bounding box center [980, 188] width 68 height 28
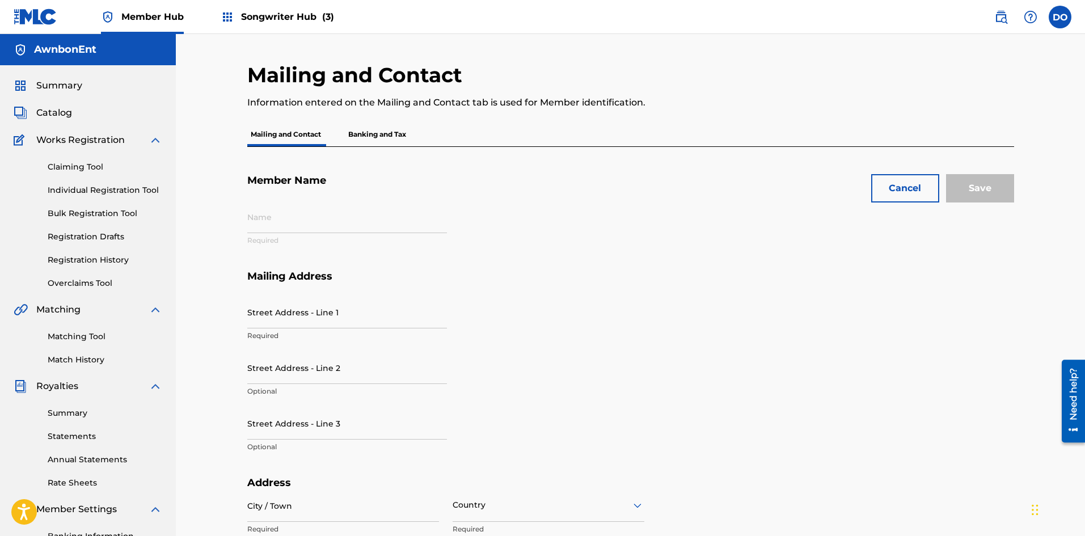
type input "AwnbonEnt"
type input "[STREET_ADDRESS]"
type input "[GEOGRAPHIC_DATA]"
type input "32209"
type input "P674UI"
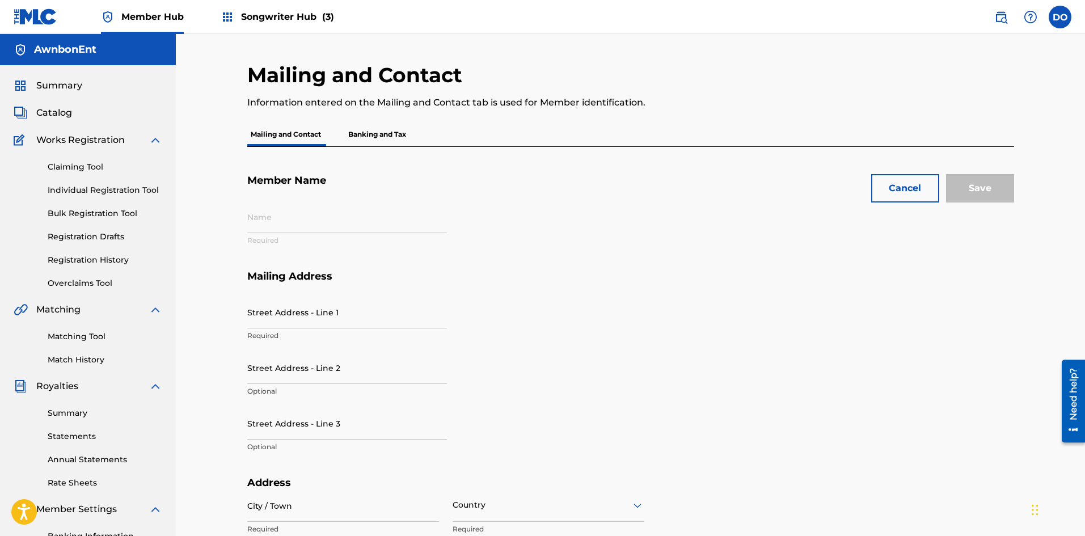
type input "01245183465"
type input "904"
type input "6510860"
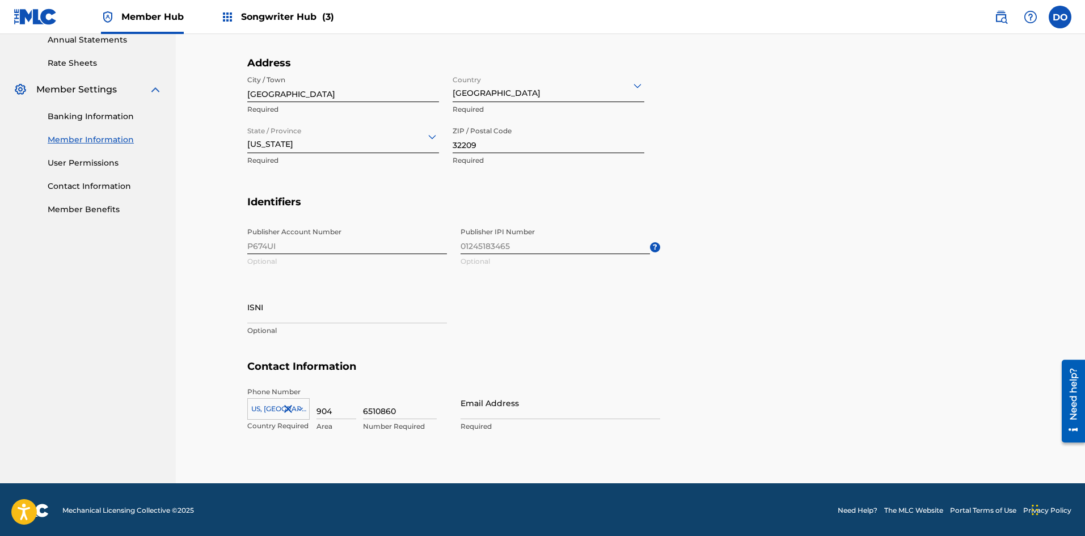
scroll to position [422, 0]
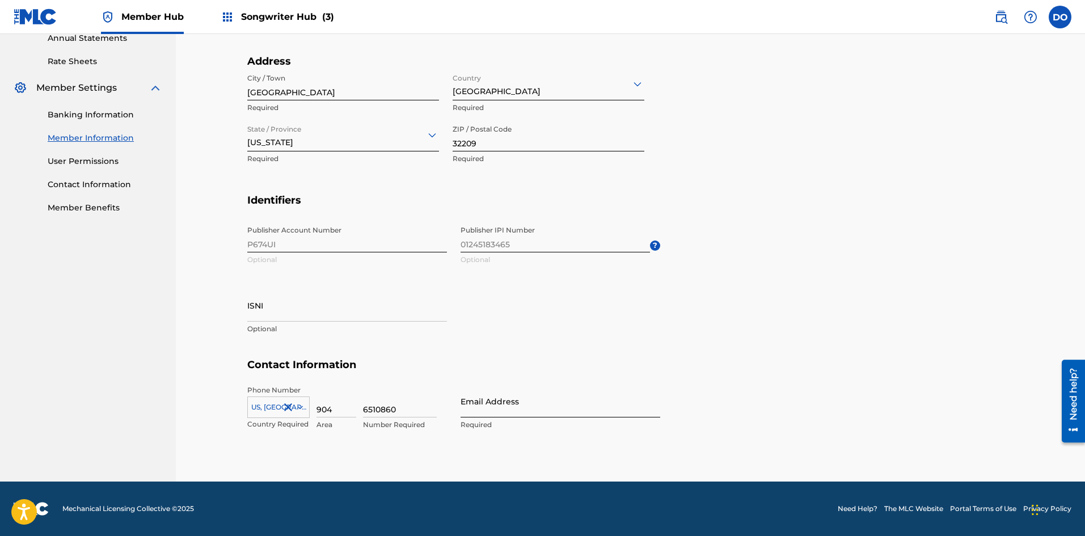
click at [475, 409] on input "Email Address" at bounding box center [561, 401] width 200 height 32
type input "[EMAIL_ADDRESS][DOMAIN_NAME]"
click at [725, 373] on h5 "Contact Information" at bounding box center [630, 372] width 767 height 27
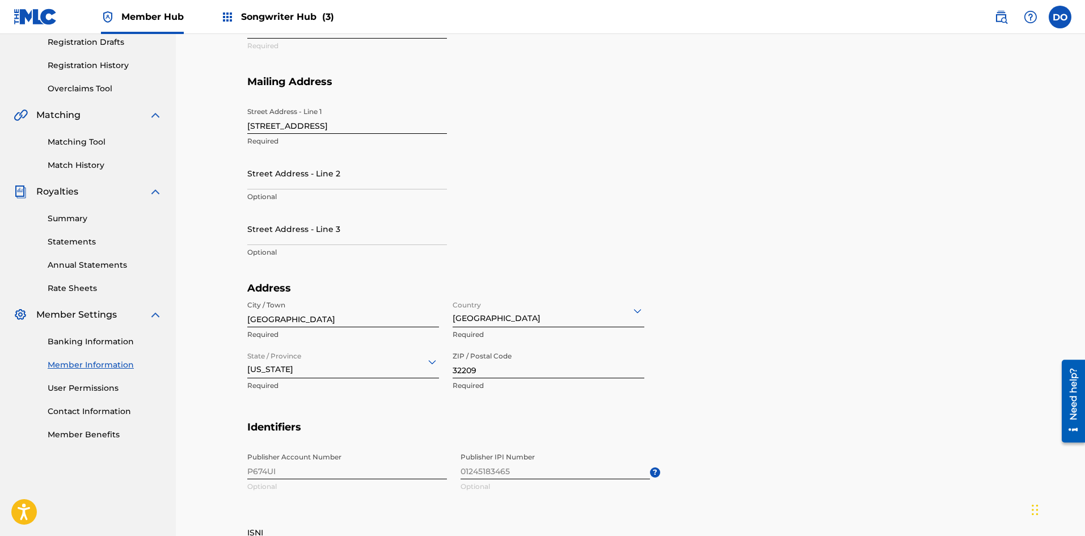
scroll to position [24, 0]
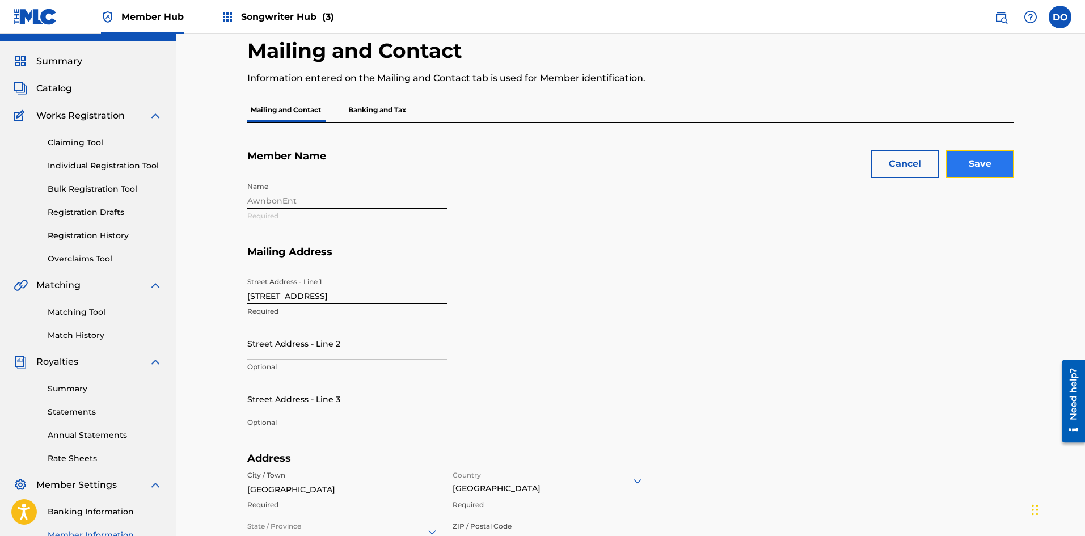
click at [963, 165] on input "Save" at bounding box center [980, 164] width 68 height 28
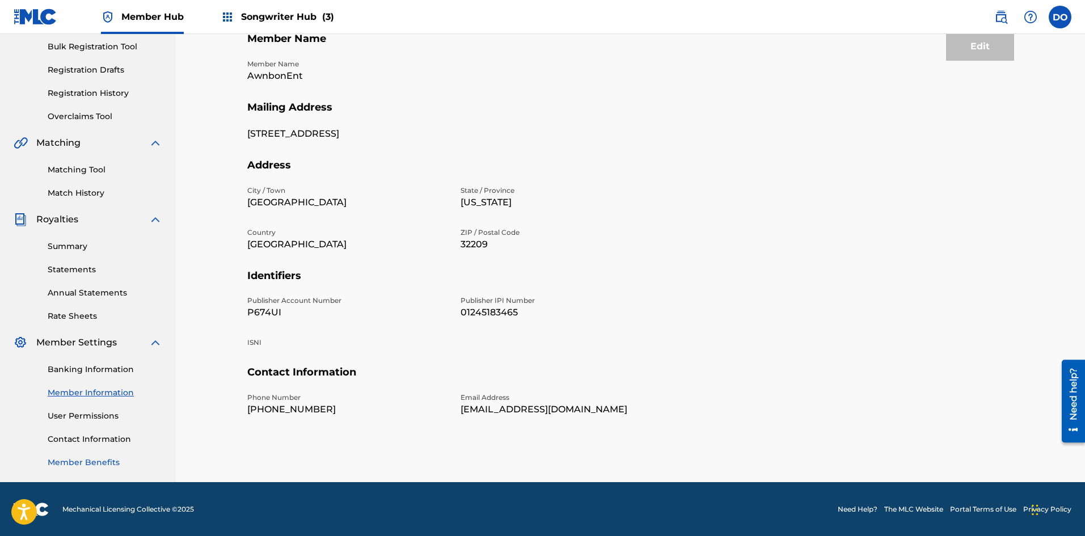
scroll to position [167, 0]
click at [89, 414] on link "User Permissions" at bounding box center [105, 416] width 115 height 12
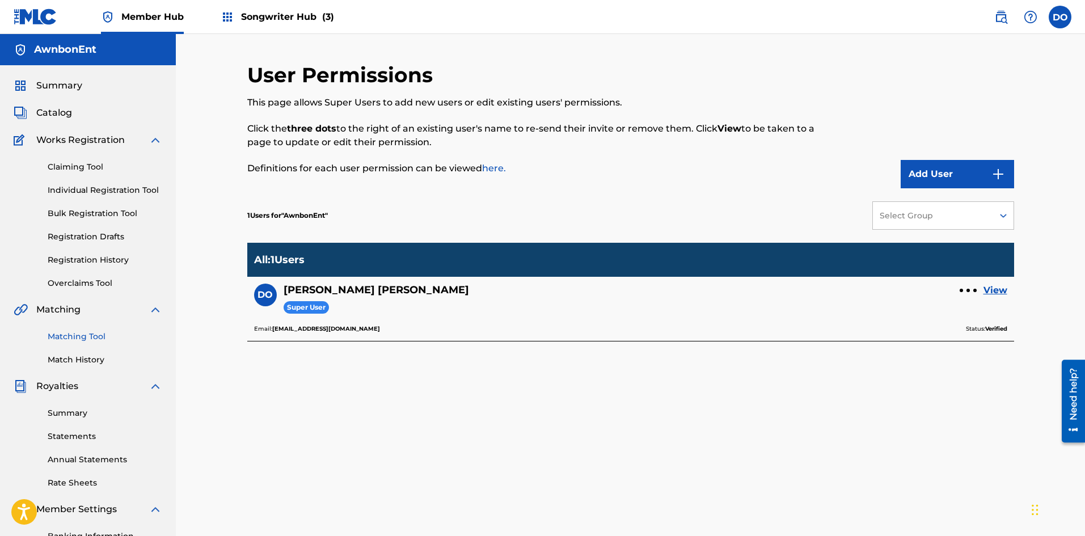
scroll to position [167, 0]
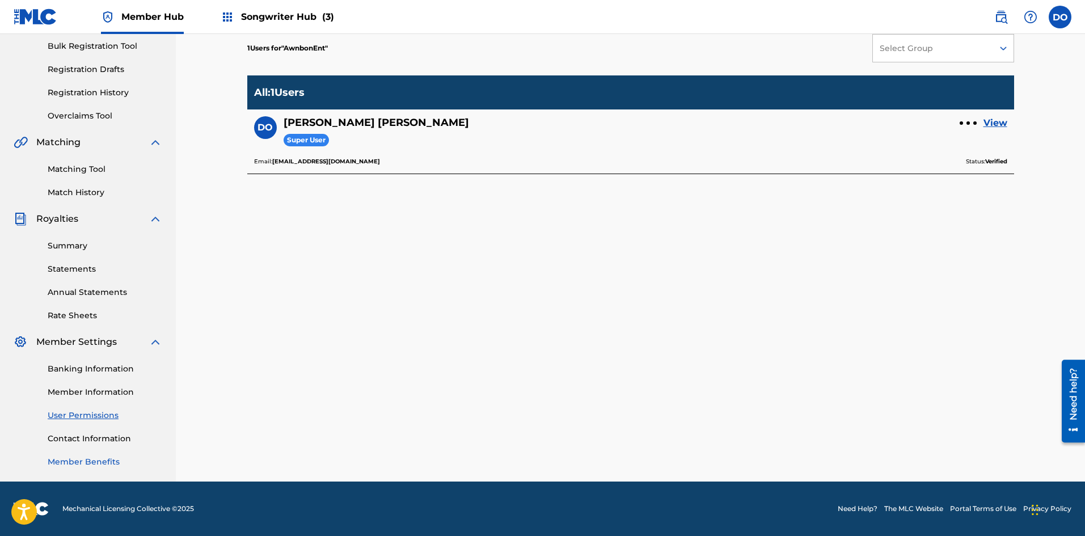
click at [92, 468] on link "Member Benefits" at bounding box center [105, 462] width 115 height 12
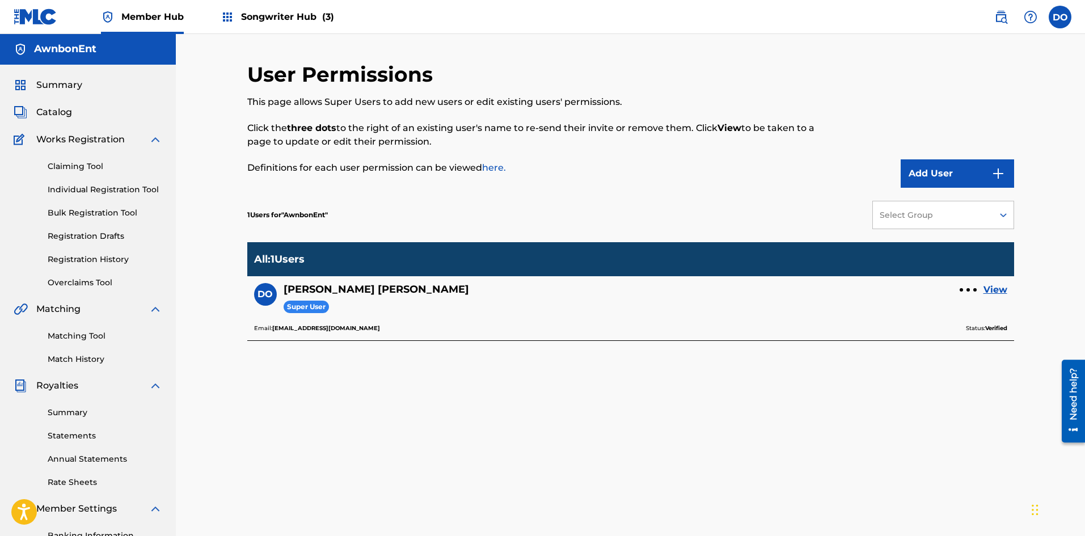
scroll to position [0, 0]
click at [54, 107] on span "Catalog" at bounding box center [54, 113] width 36 height 14
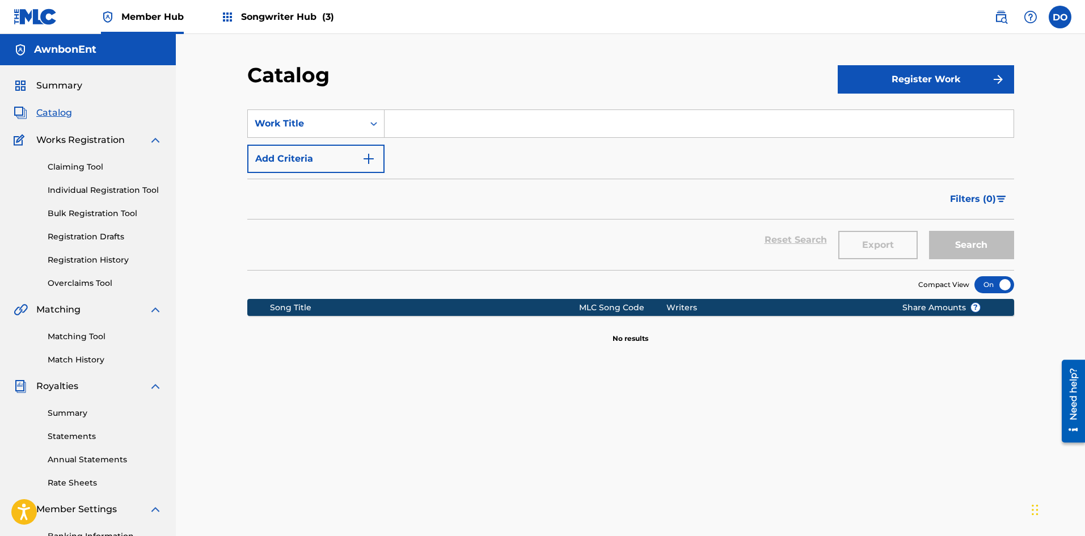
click at [286, 12] on span "Songwriter Hub (3)" at bounding box center [287, 16] width 93 height 13
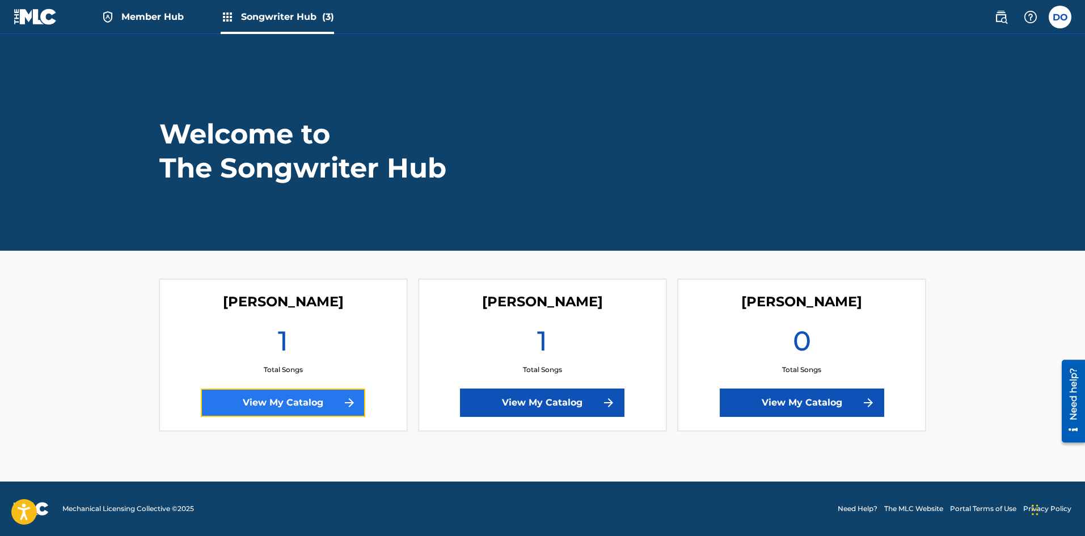
click at [344, 404] on img at bounding box center [350, 403] width 14 height 14
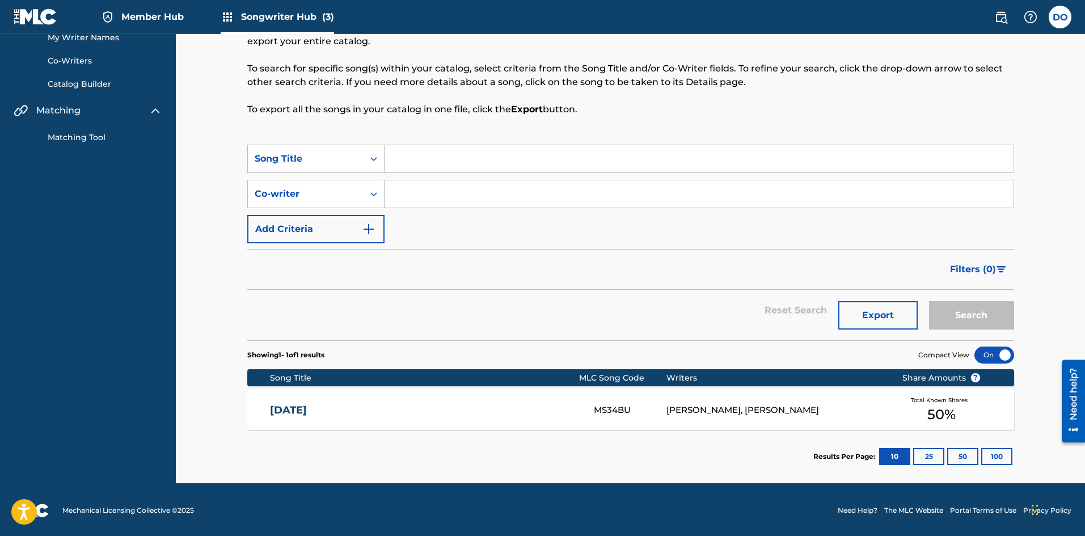
scroll to position [77, 0]
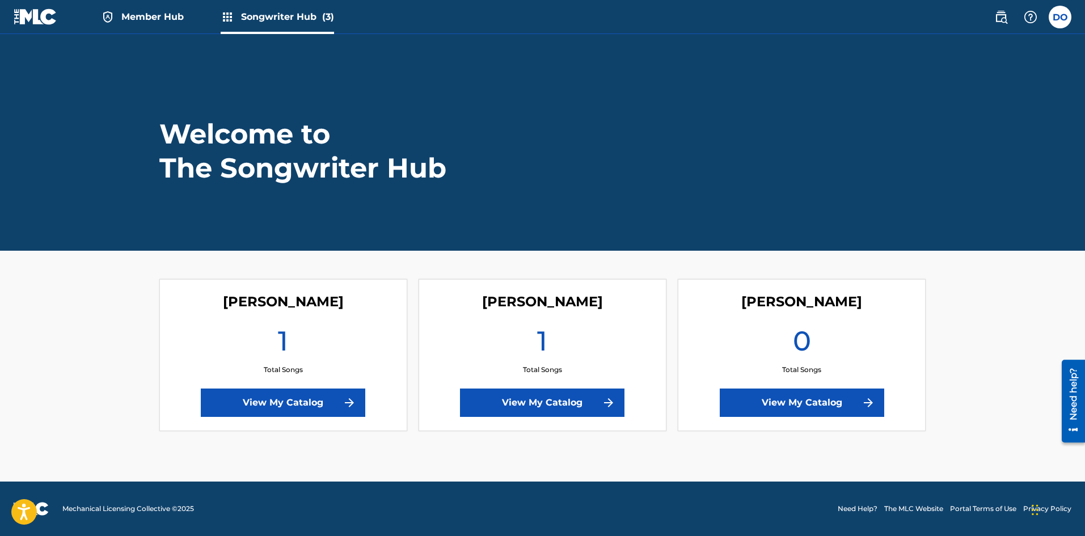
click at [550, 331] on div "1 Total Songs" at bounding box center [542, 349] width 39 height 51
click at [582, 404] on link "View My Catalog" at bounding box center [542, 403] width 165 height 28
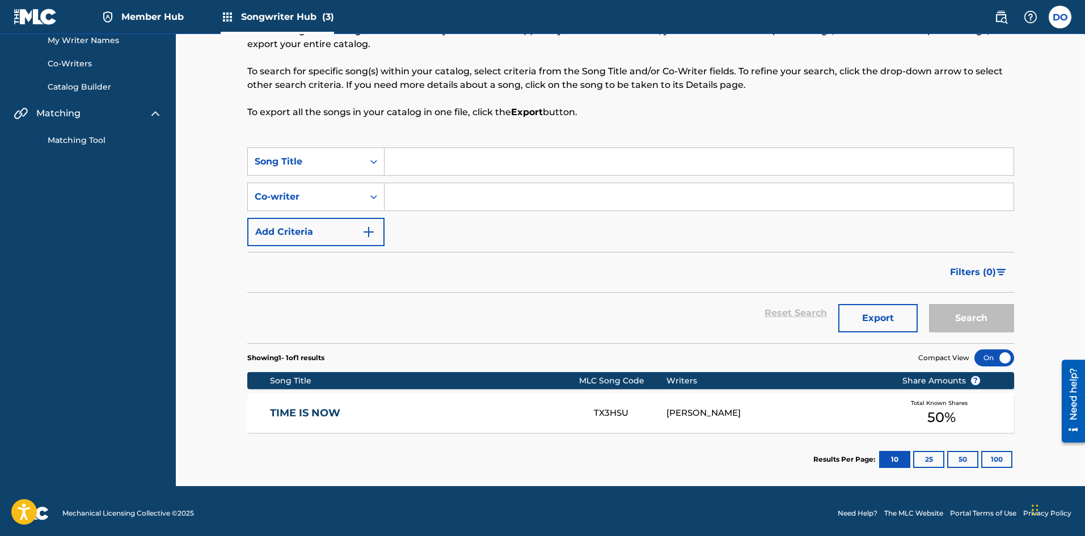
scroll to position [77, 0]
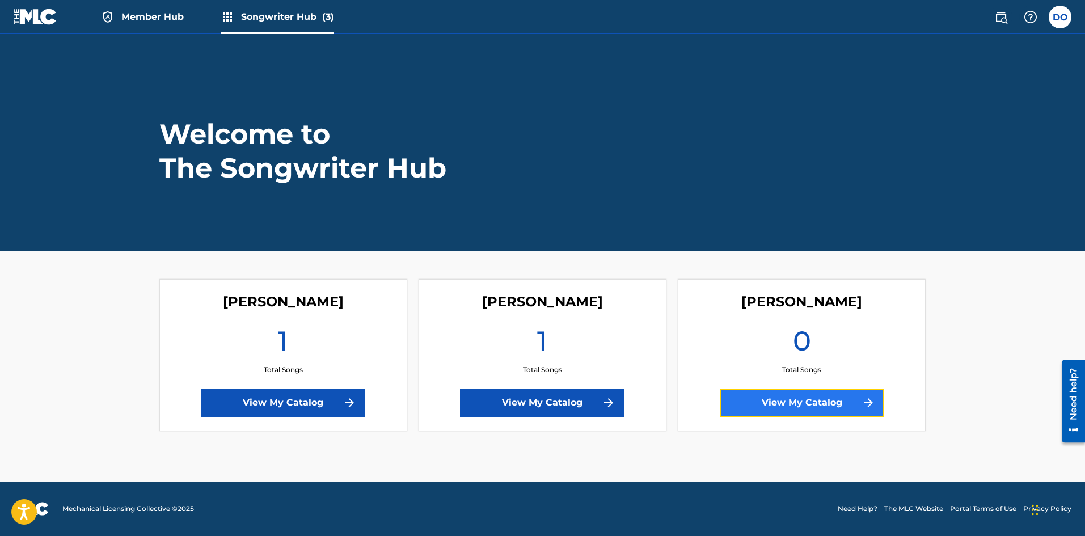
click at [765, 401] on link "View My Catalog" at bounding box center [802, 403] width 165 height 28
click at [764, 407] on link "View My Catalog" at bounding box center [802, 403] width 165 height 28
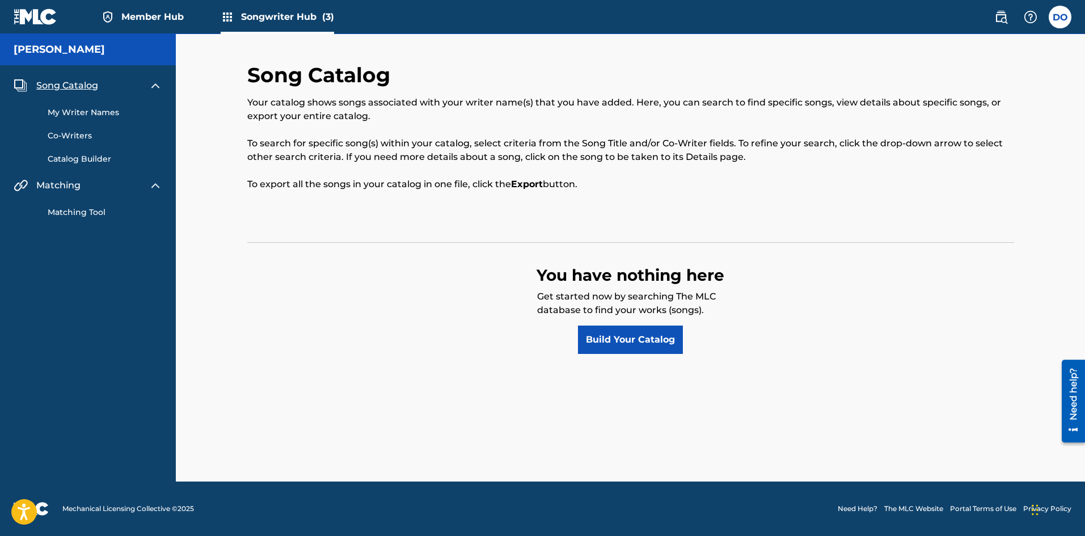
click at [75, 110] on link "My Writer Names" at bounding box center [105, 113] width 115 height 12
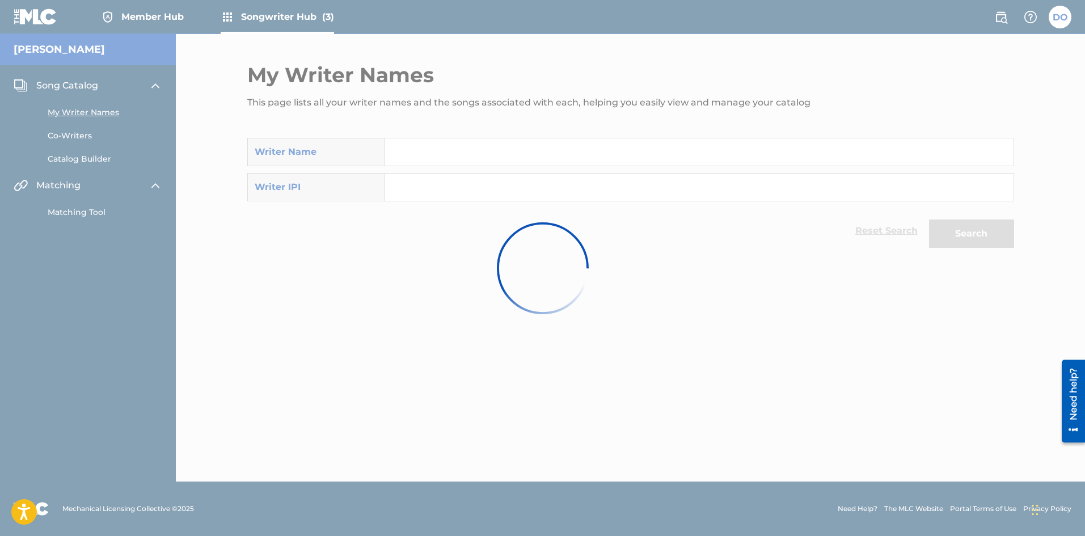
click at [73, 132] on div at bounding box center [542, 268] width 1085 height 536
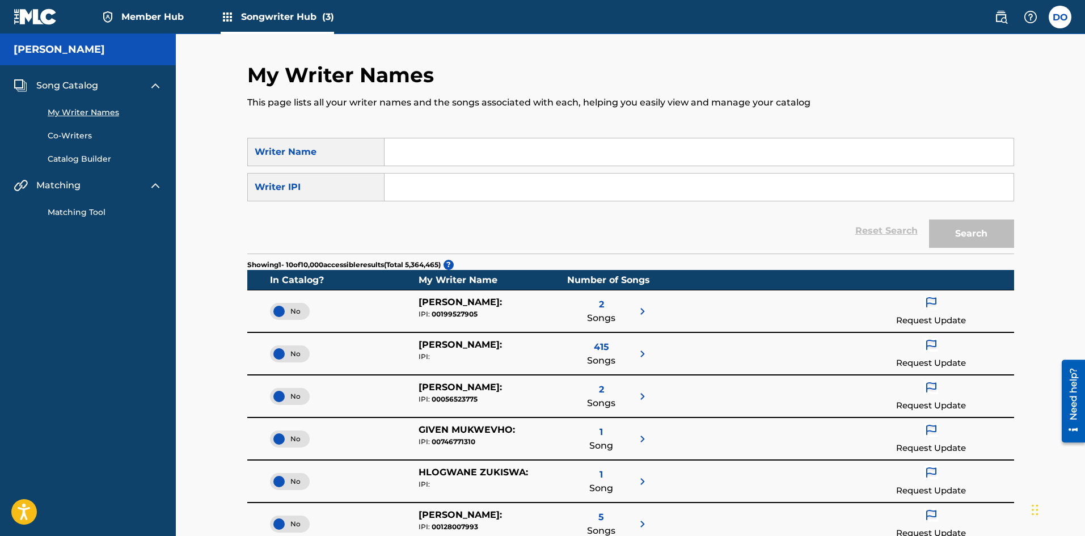
click at [71, 132] on link "Co-Writers" at bounding box center [105, 136] width 115 height 12
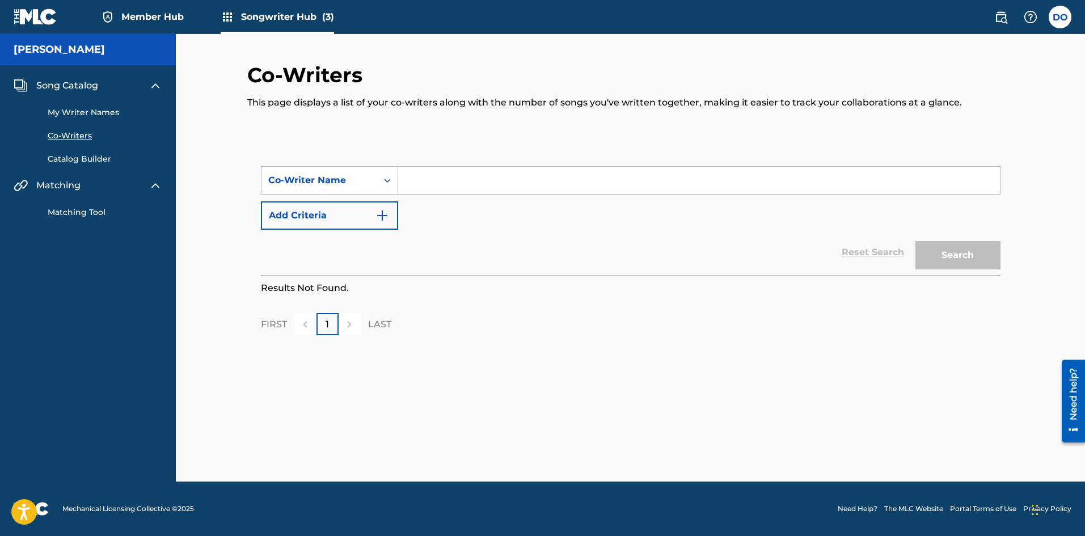
click at [148, 12] on span "Member Hub" at bounding box center [152, 16] width 62 height 13
